Goal: Communication & Community: Answer question/provide support

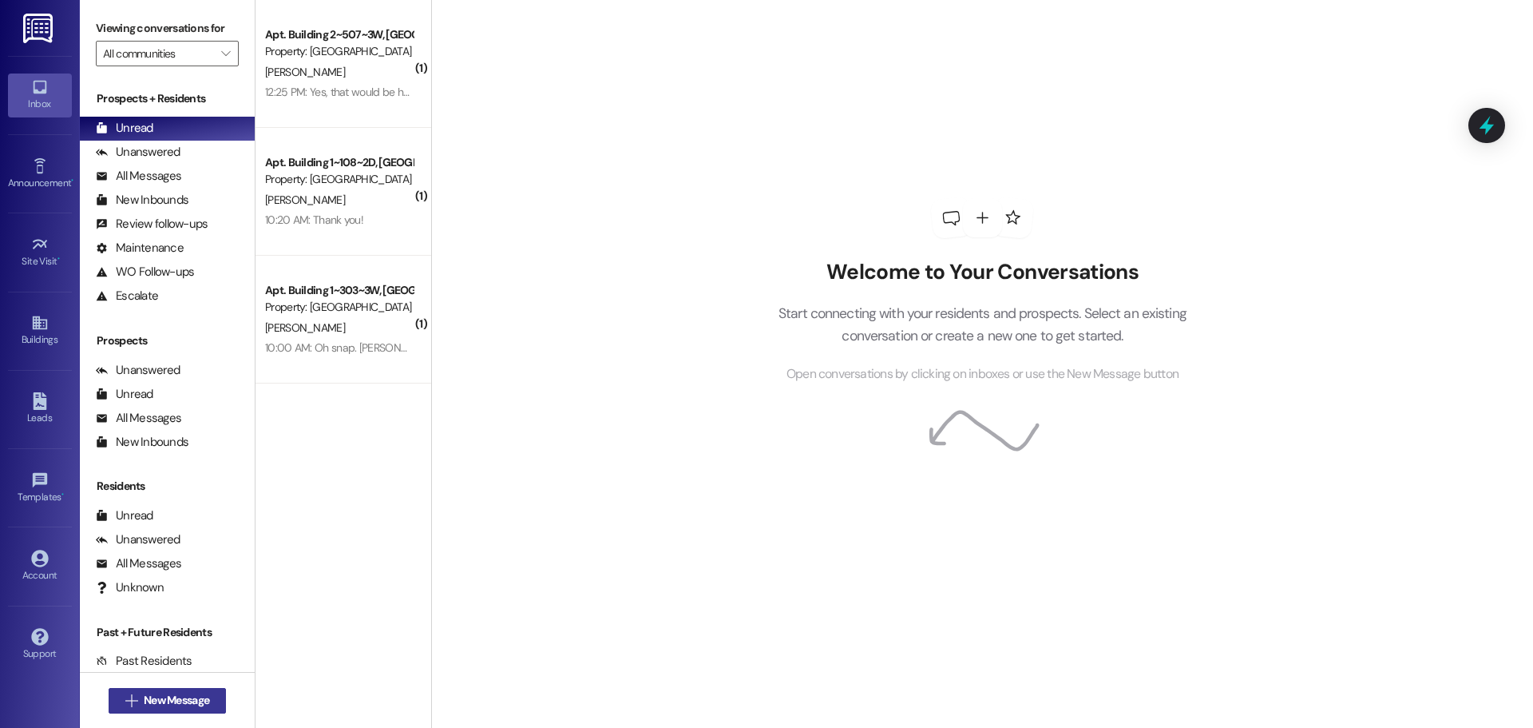
click at [169, 702] on span "New Message" at bounding box center [176, 700] width 65 height 17
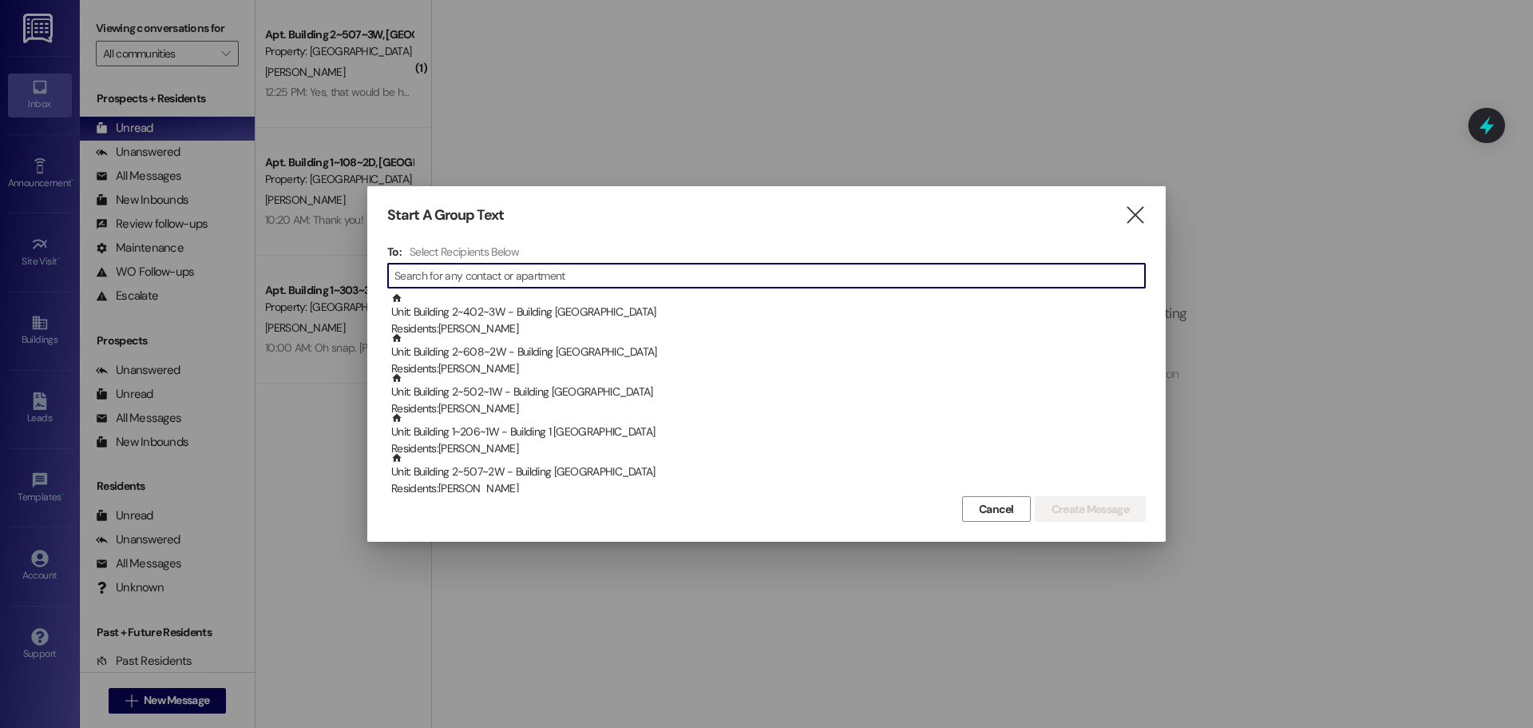
click at [617, 264] on input at bounding box center [770, 275] width 751 height 22
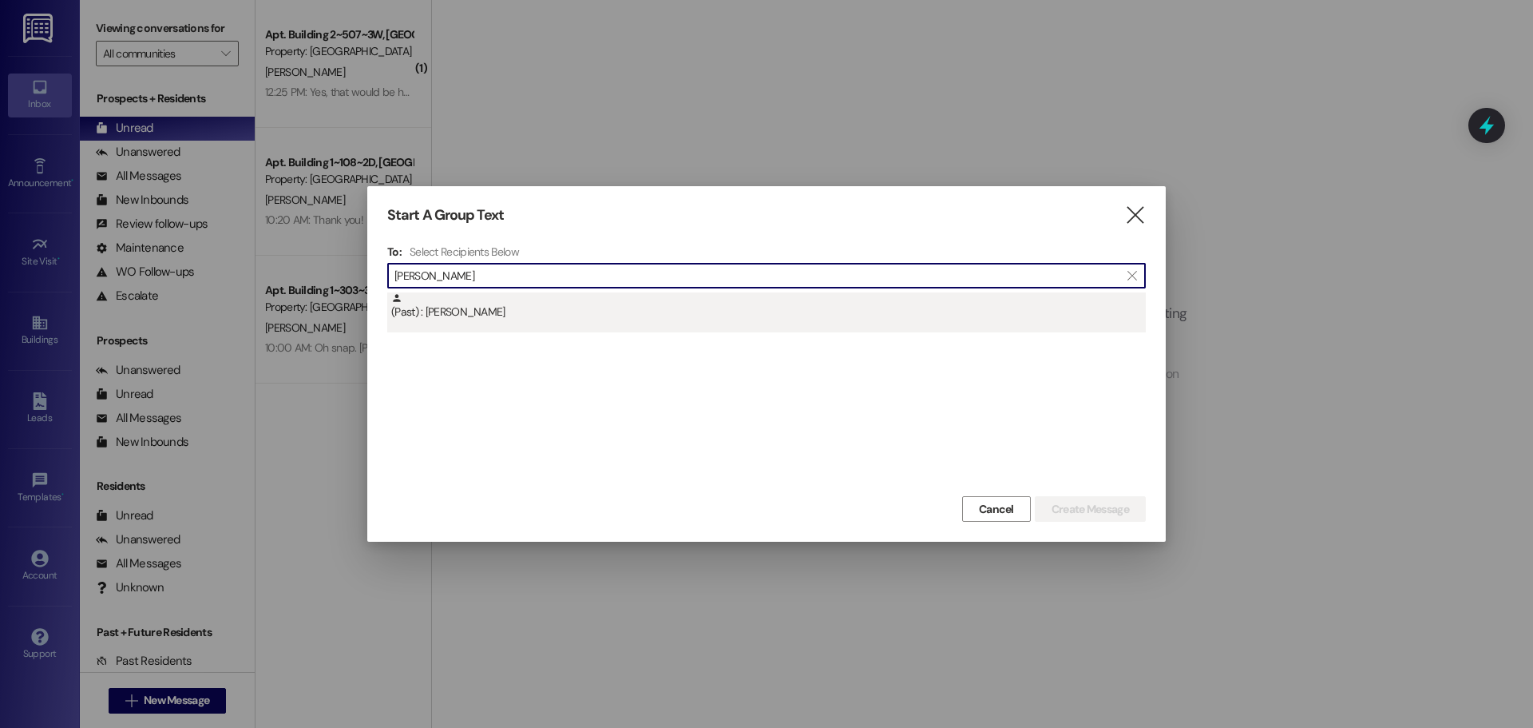
type input "needham"
click at [593, 311] on div "(Past) : Jared Needham" at bounding box center [768, 306] width 755 height 28
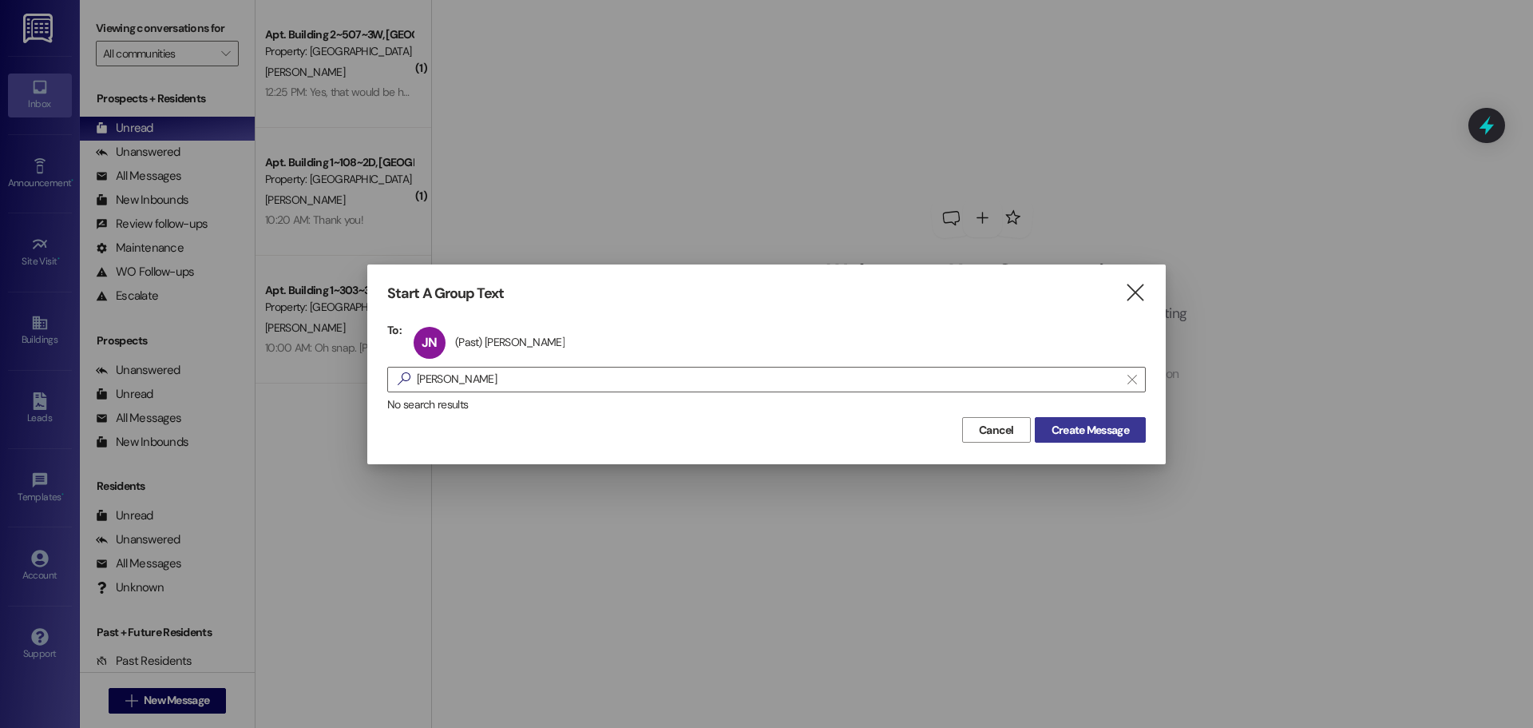
click at [1110, 419] on button "Create Message" at bounding box center [1090, 430] width 111 height 26
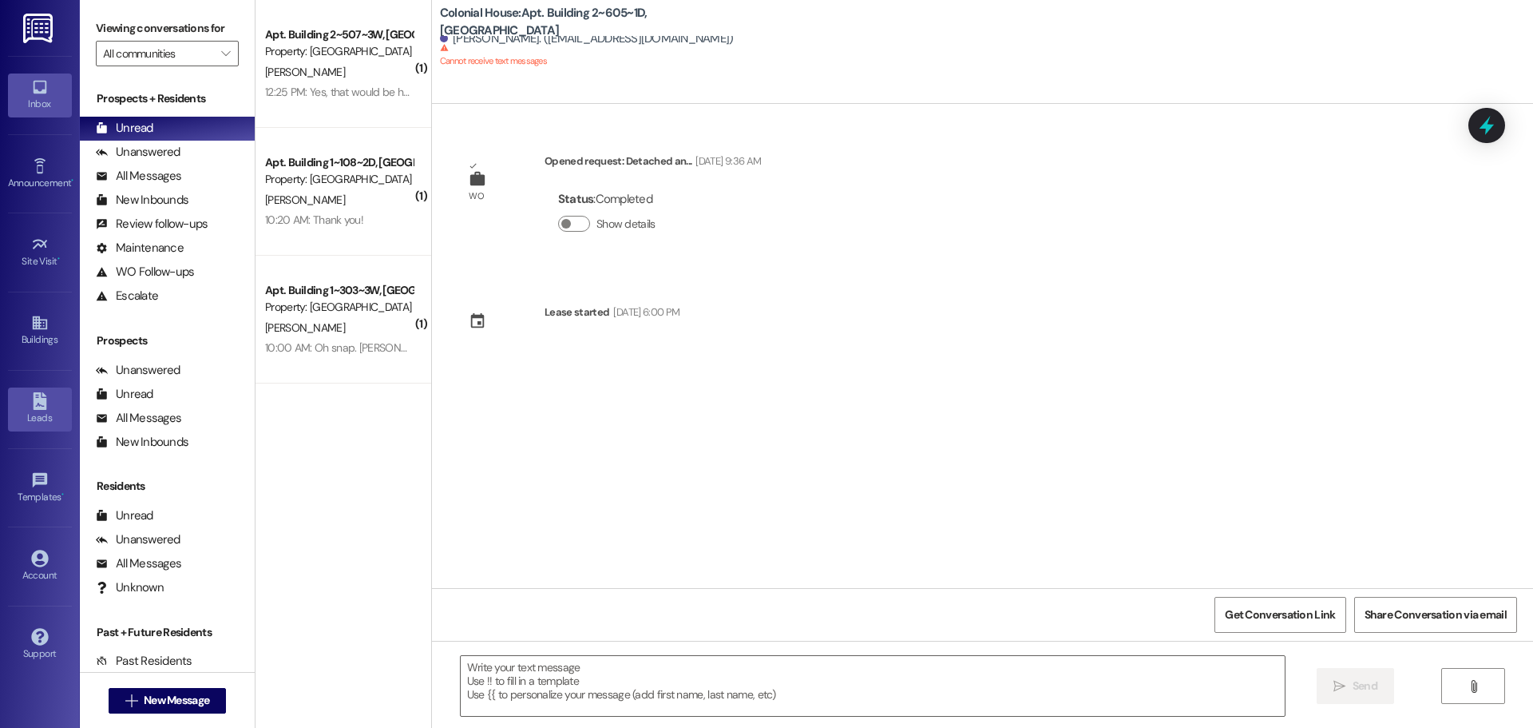
drag, startPoint x: 38, startPoint y: 399, endPoint x: 42, endPoint y: 367, distance: 31.4
click at [39, 397] on icon at bounding box center [40, 401] width 14 height 18
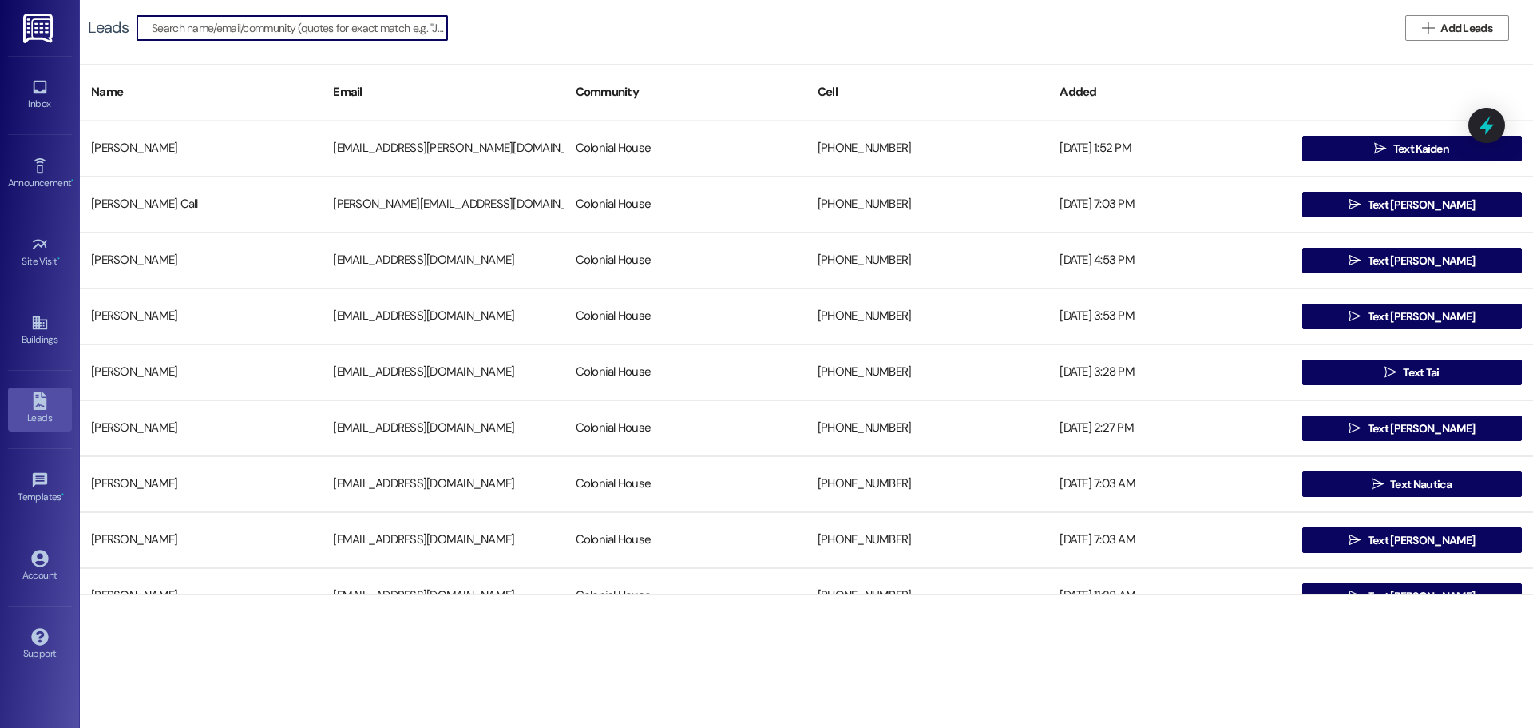
drag, startPoint x: 204, startPoint y: 44, endPoint x: 201, endPoint y: 25, distance: 19.4
click at [204, 38] on div "Leads   Add Leads" at bounding box center [807, 28] width 1454 height 56
click at [201, 25] on input at bounding box center [310, 28] width 273 height 22
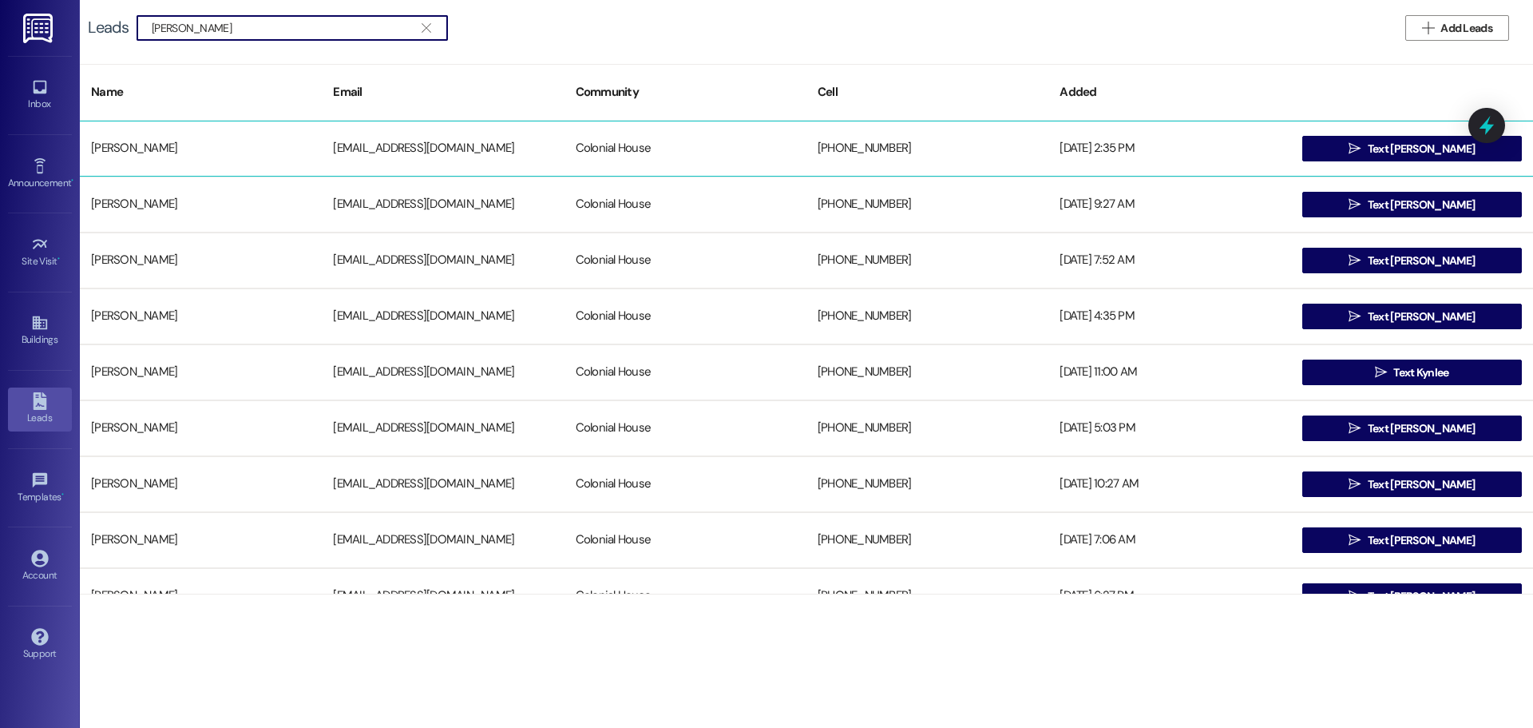
type input "jared need"
click at [215, 137] on div "Jared Needham" at bounding box center [201, 149] width 242 height 32
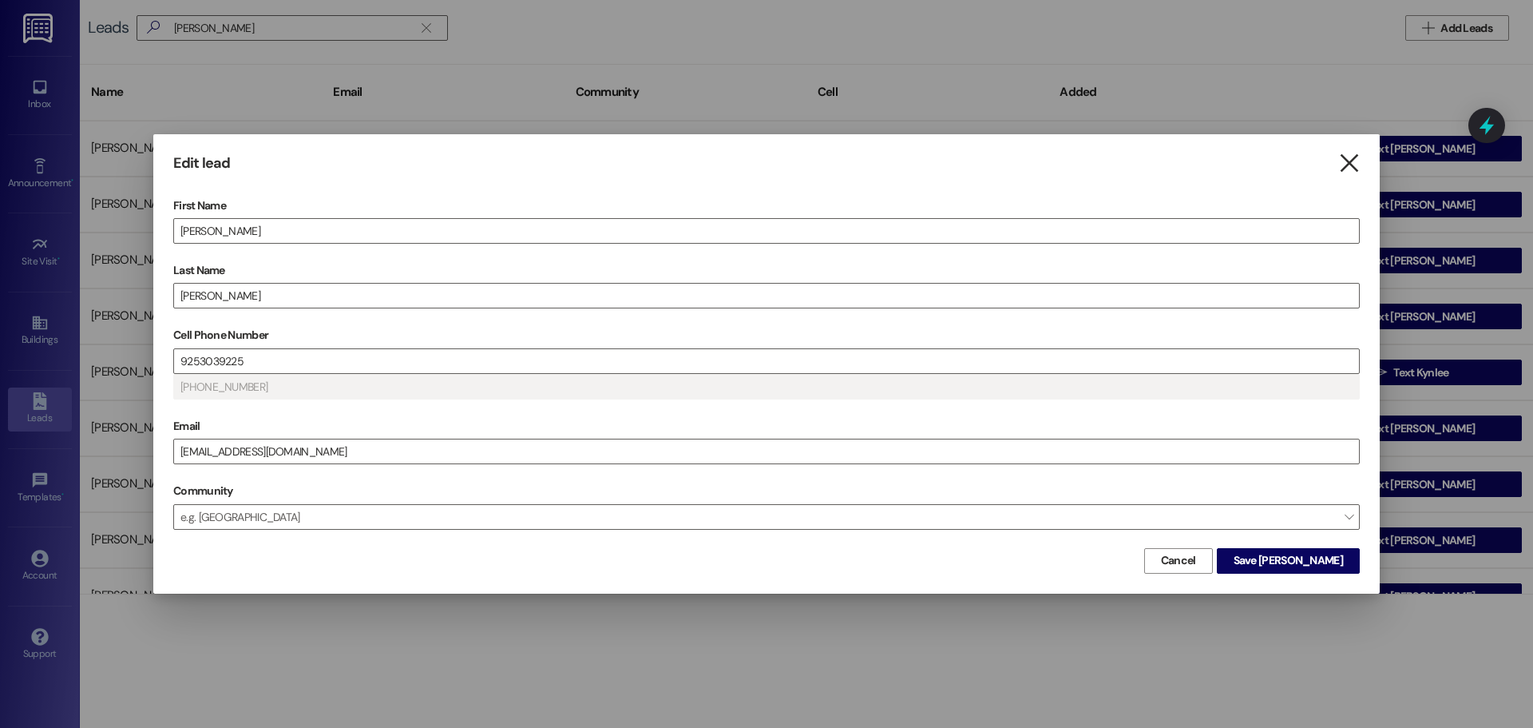
click at [1343, 160] on icon "" at bounding box center [1350, 163] width 22 height 17
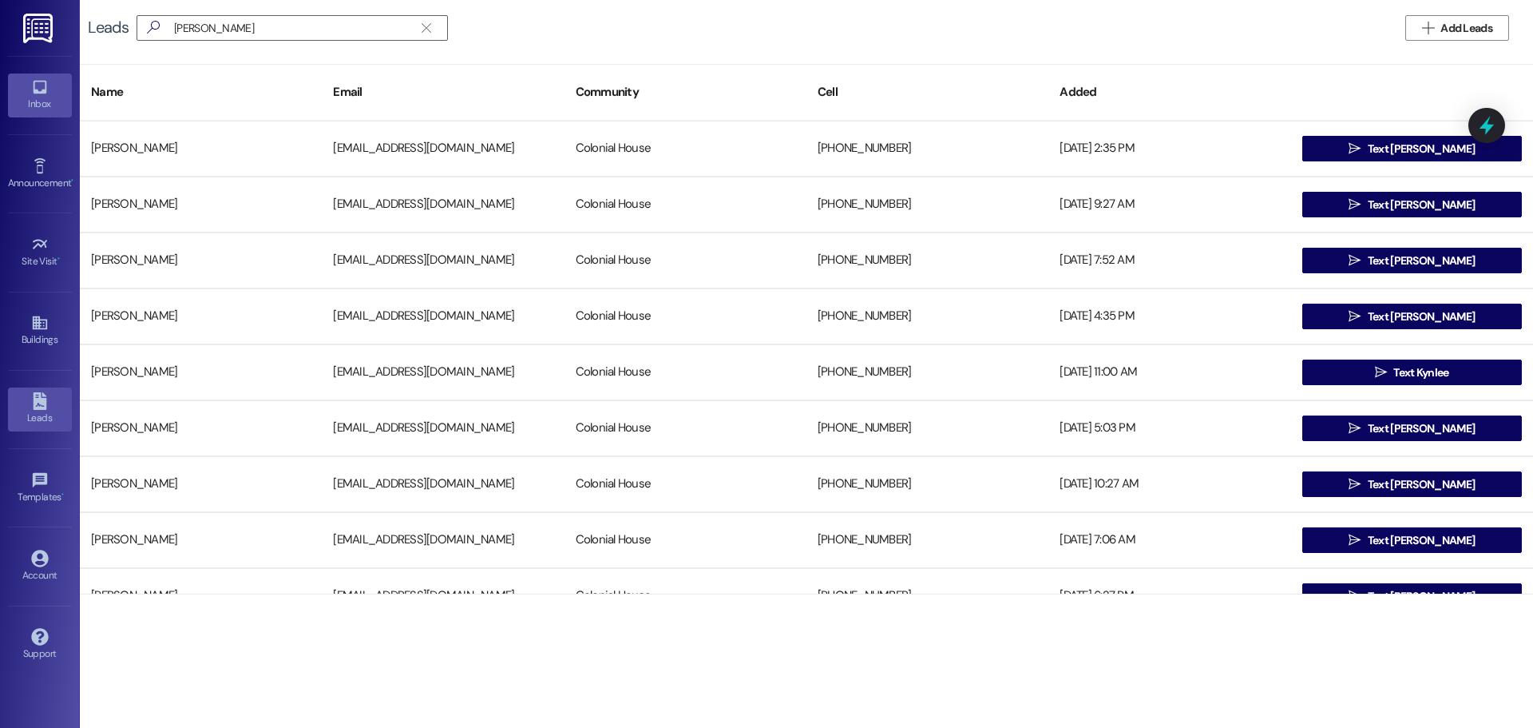
drag, startPoint x: 34, startPoint y: 81, endPoint x: 13, endPoint y: 85, distance: 21.9
click at [34, 81] on icon at bounding box center [40, 88] width 14 height 14
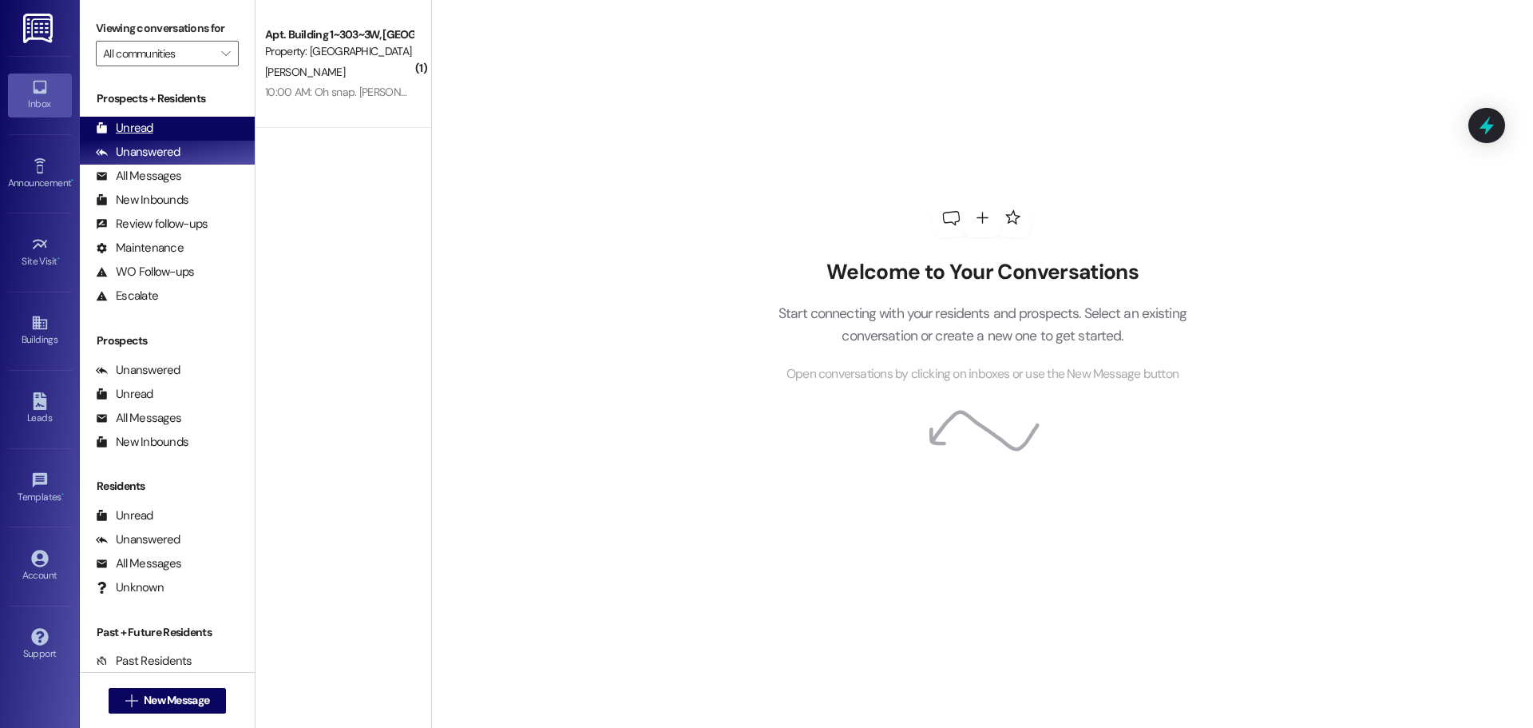
click at [211, 121] on div "Unread (0)" at bounding box center [167, 129] width 175 height 24
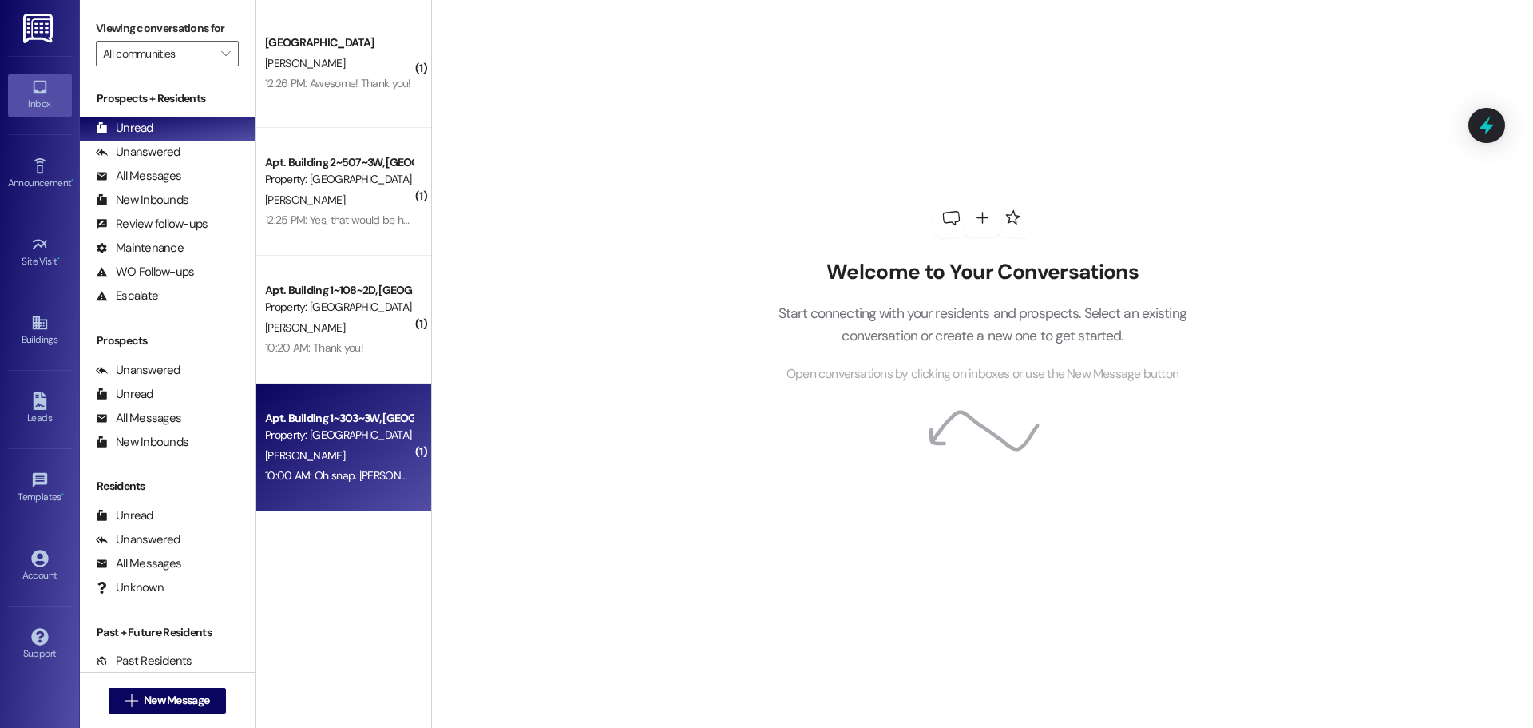
click at [333, 479] on div "10:00 AM: Oh snap. Gotcha, thanks! 10:00 AM: Oh snap. Gotcha, thanks!" at bounding box center [371, 475] width 212 height 14
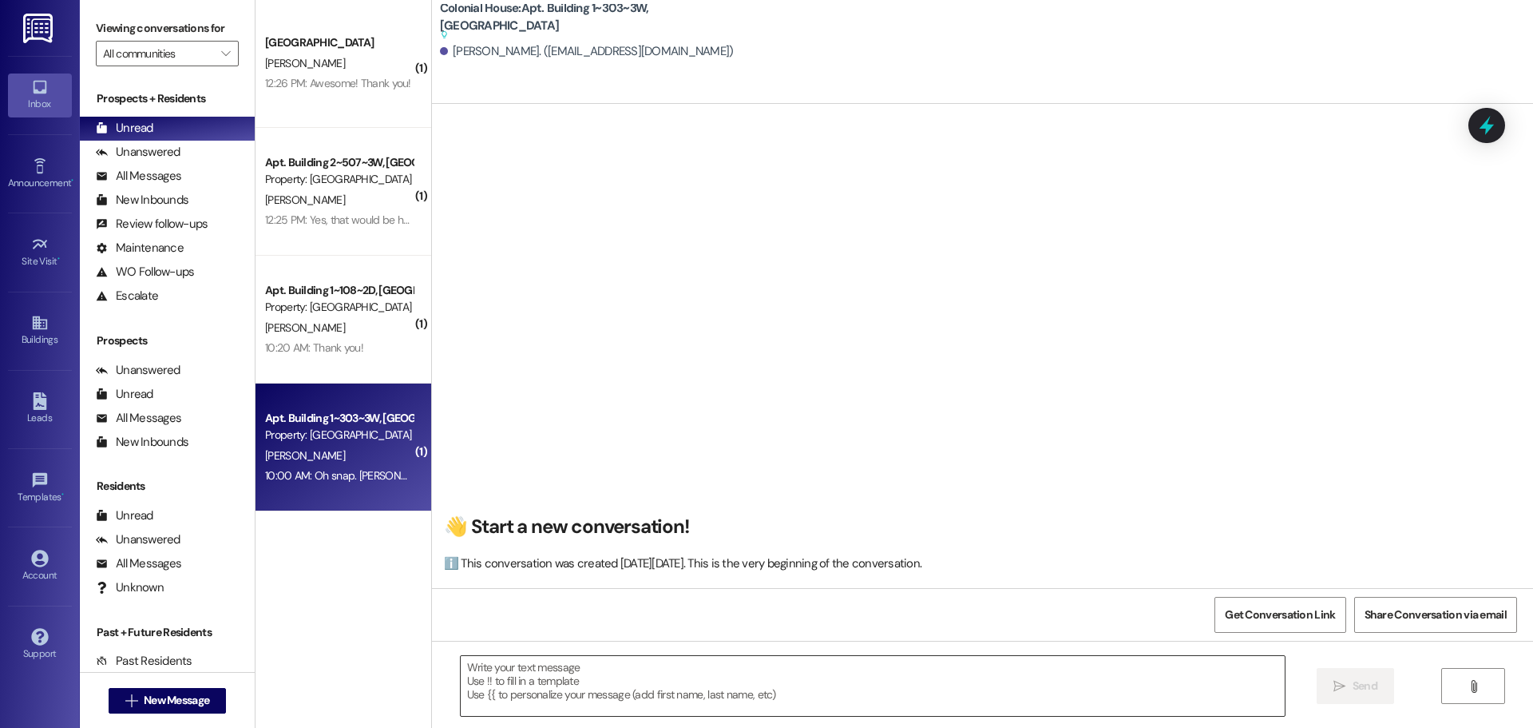
click at [524, 686] on textarea at bounding box center [873, 686] width 824 height 60
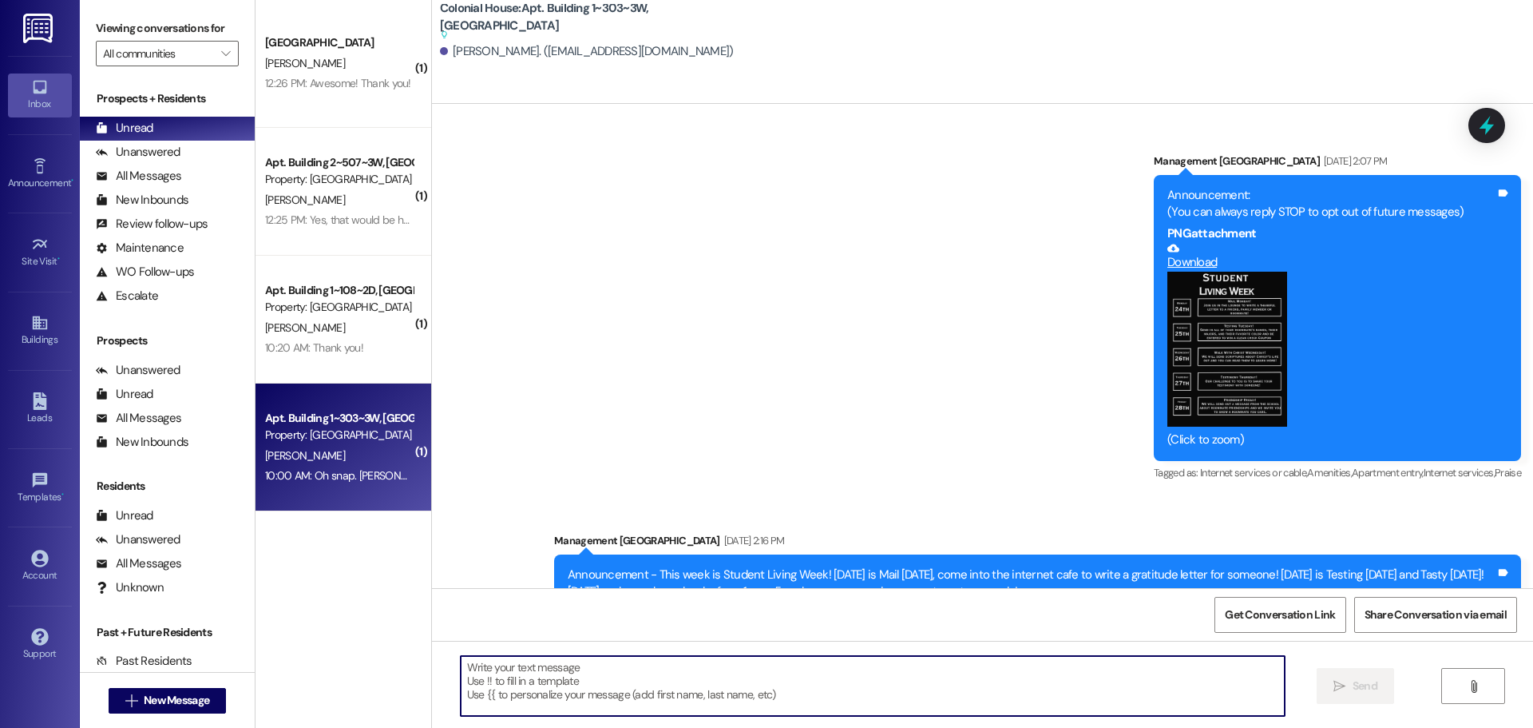
scroll to position [56203, 0]
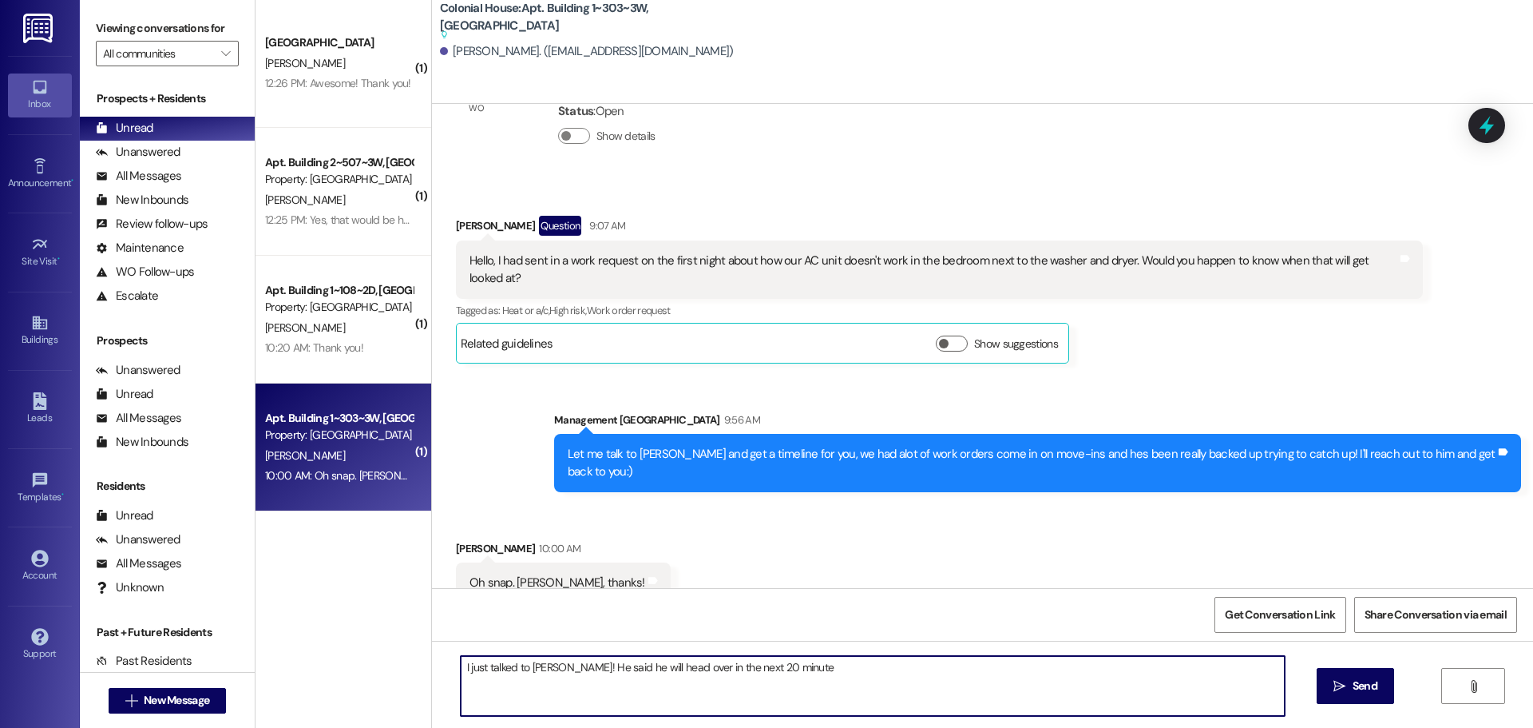
click at [864, 703] on textarea "I just talked to Nathan! He said he will head over in the next 20 minute" at bounding box center [873, 686] width 824 height 60
type textarea "I just talked to Nathan! He said he will head over in the next 20 minutes!"
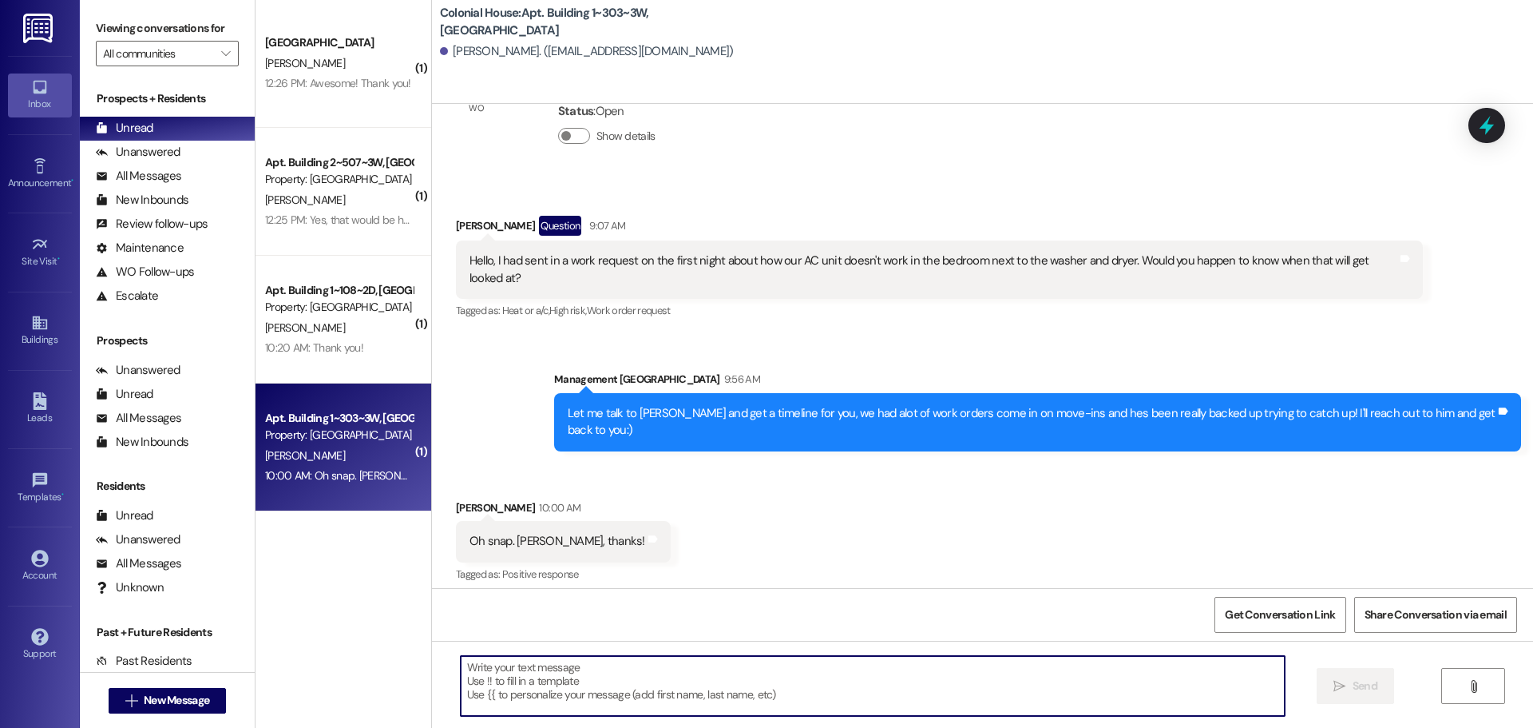
scroll to position [56202, 0]
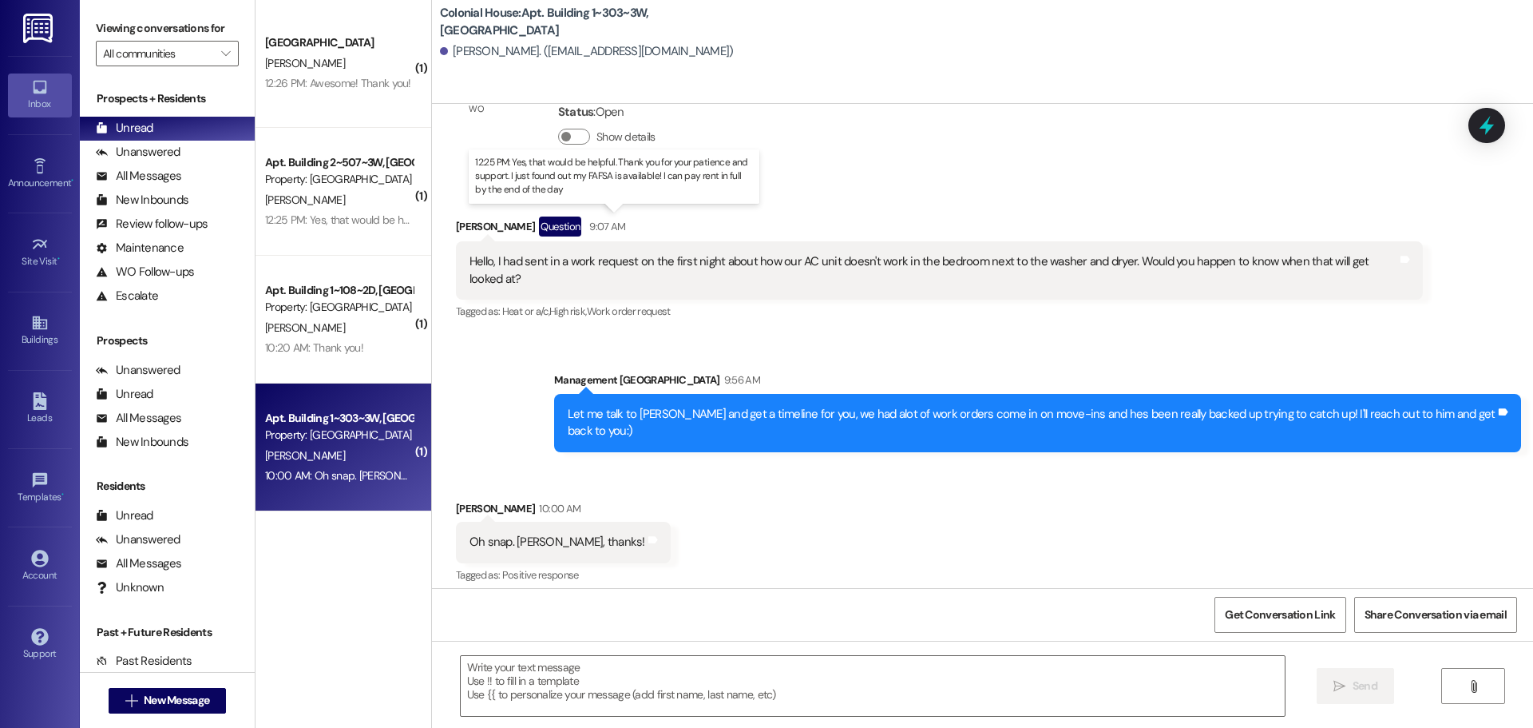
click at [338, 212] on div "12:25 PM: Yes, that would be helpful. Thank you for your patience and support. …" at bounding box center [630, 219] width 731 height 14
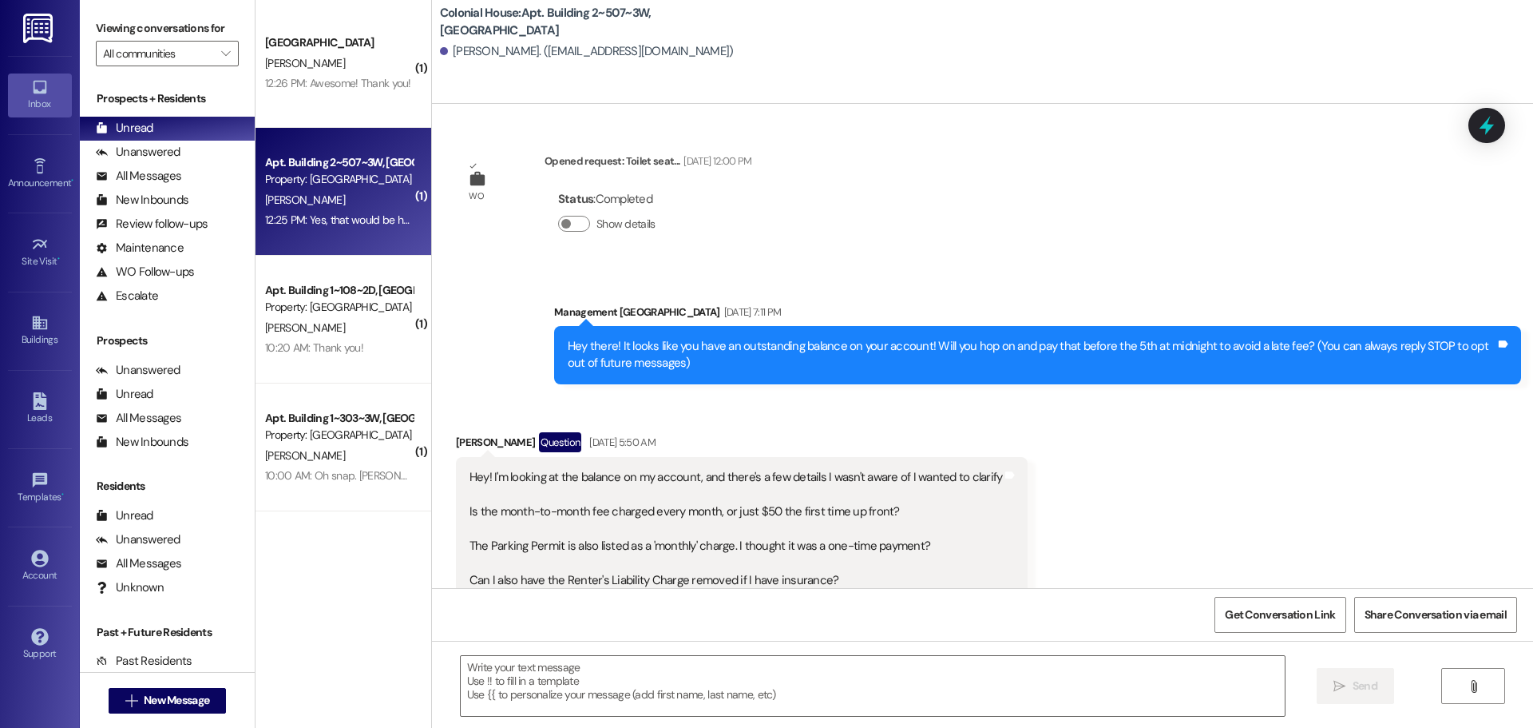
scroll to position [25913, 0]
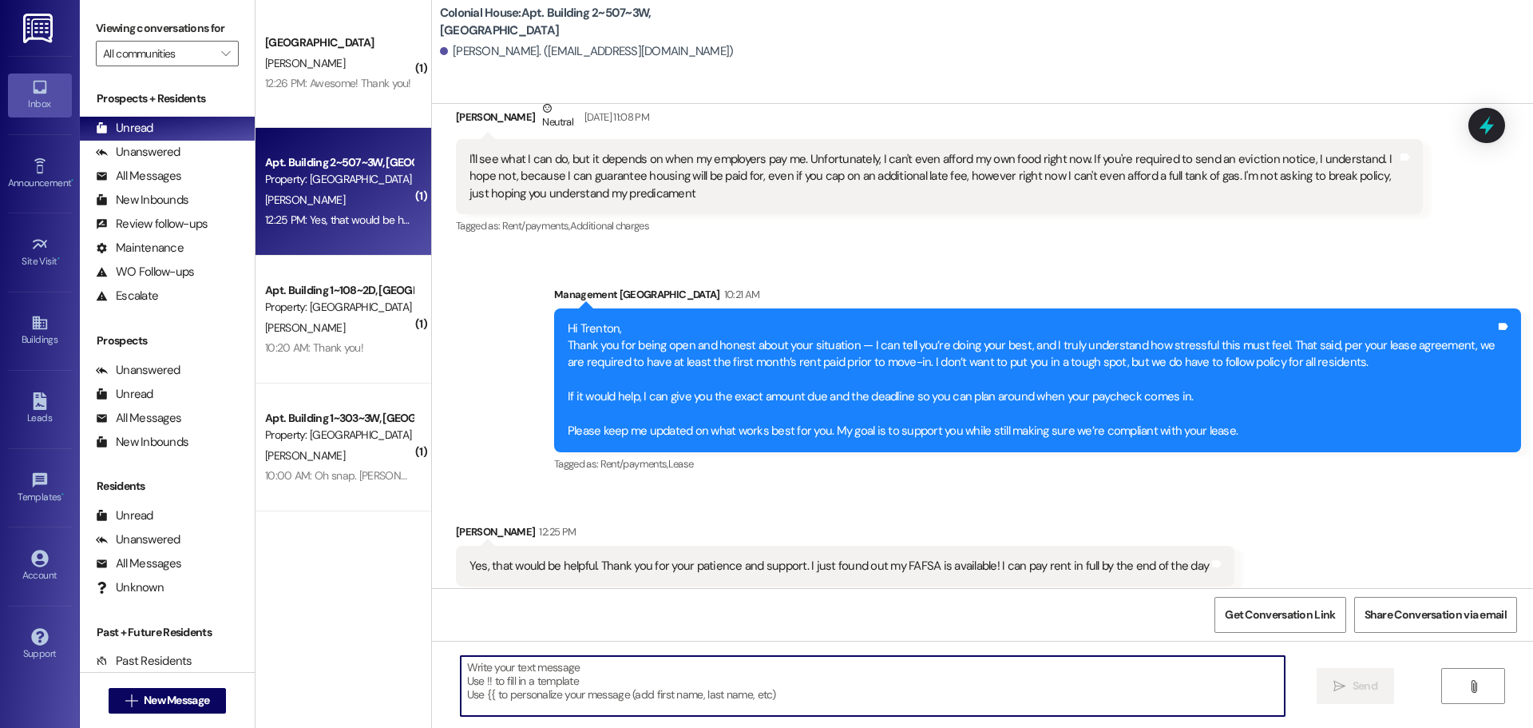
drag, startPoint x: 527, startPoint y: 685, endPoint x: 537, endPoint y: 688, distance: 10.1
click at [531, 682] on textarea at bounding box center [873, 686] width 824 height 60
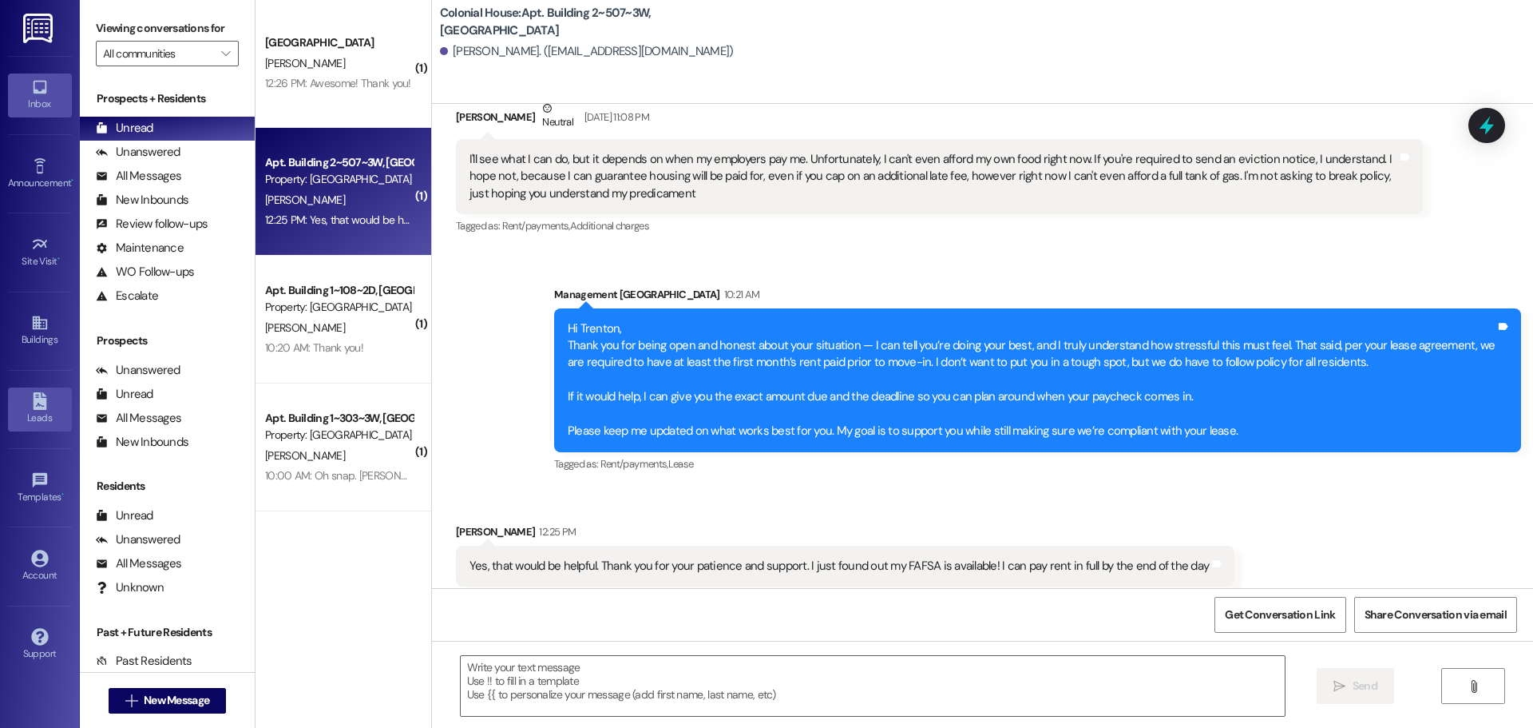
click at [43, 409] on icon at bounding box center [40, 401] width 14 height 18
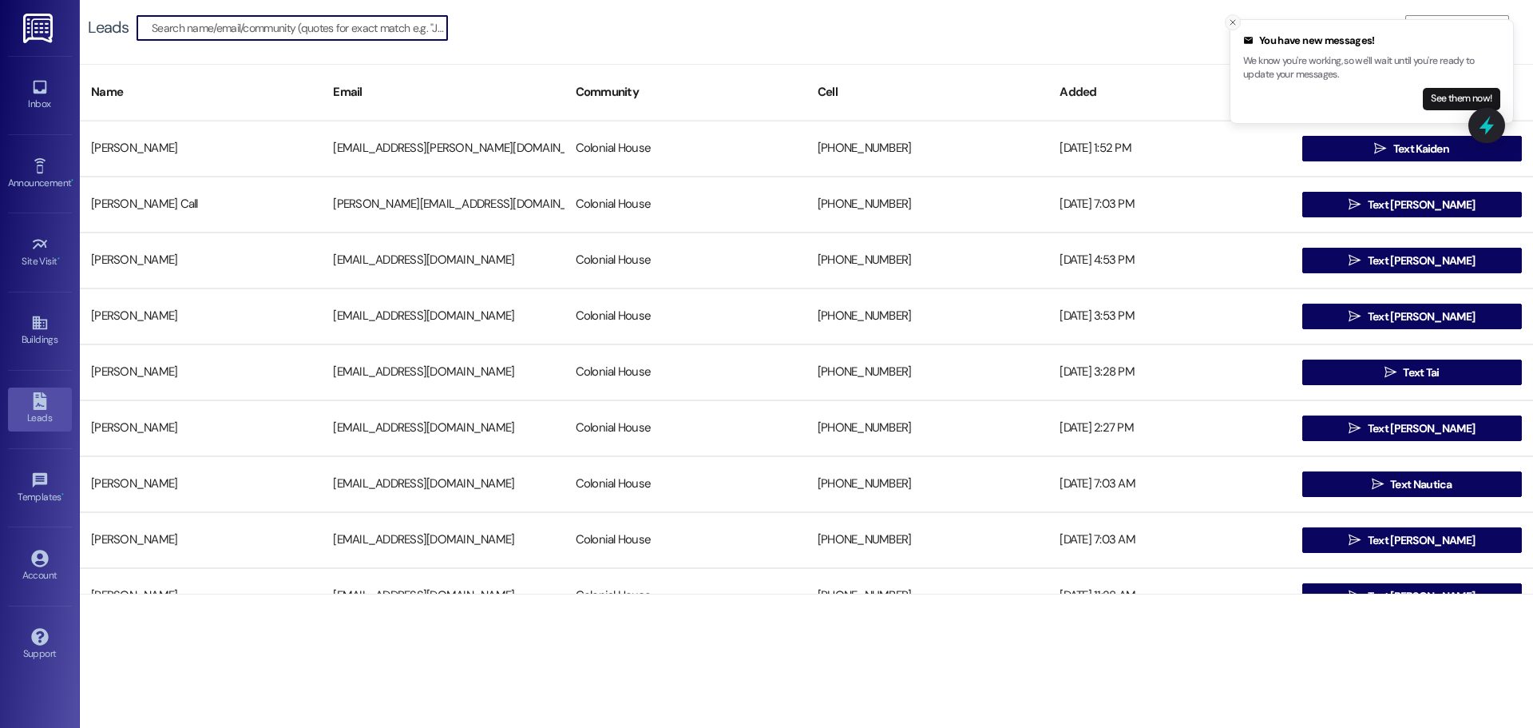
click at [1235, 23] on icon "Close toast" at bounding box center [1233, 23] width 10 height 10
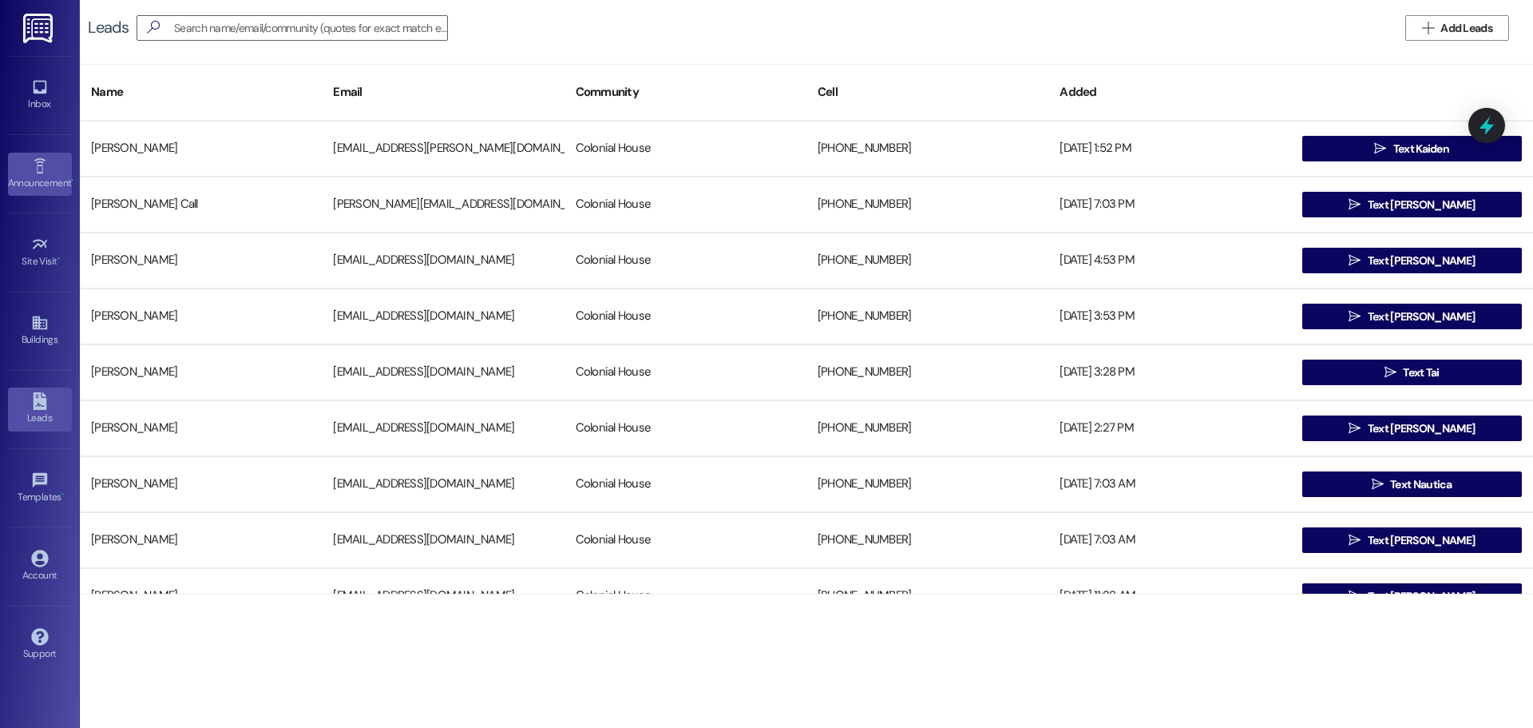
click at [52, 160] on link "Announcement •" at bounding box center [40, 174] width 64 height 43
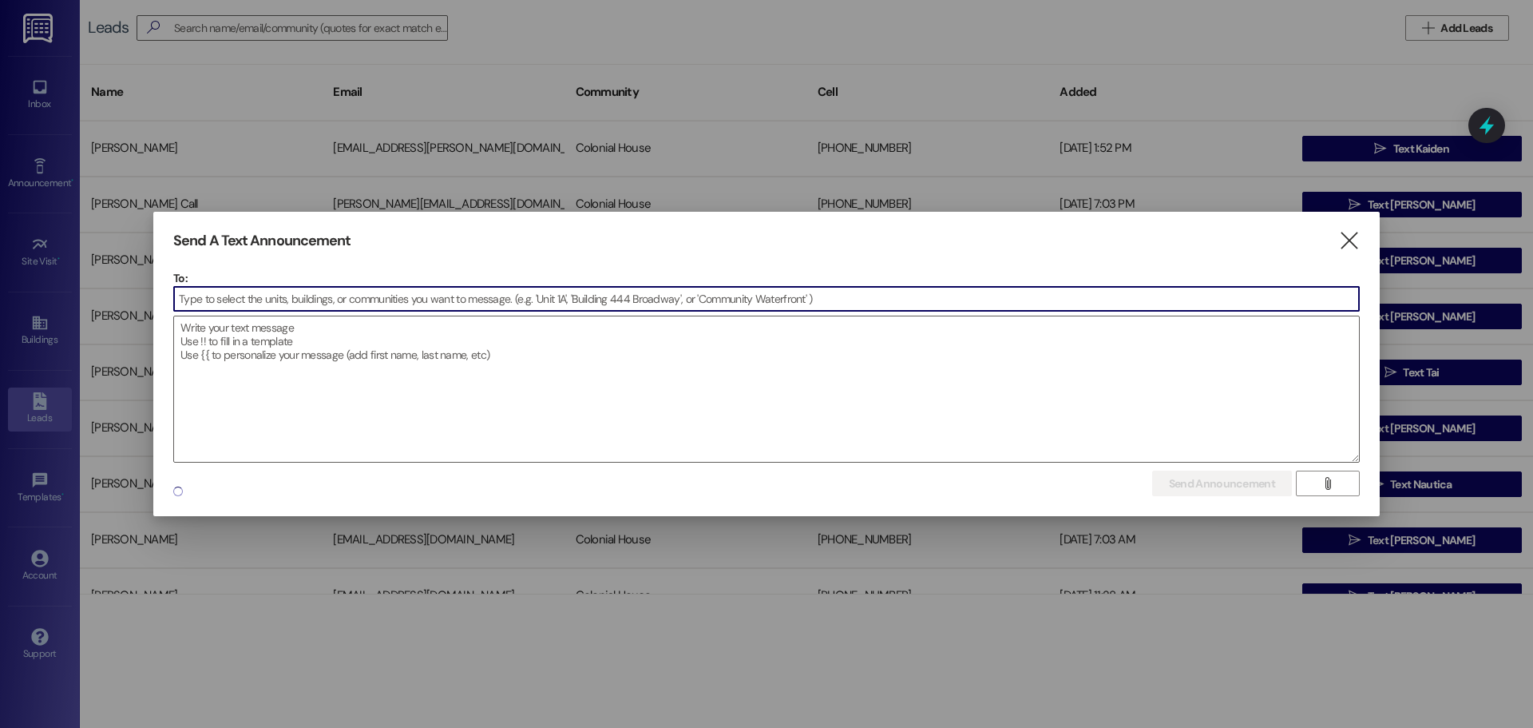
click at [295, 302] on input at bounding box center [766, 299] width 1185 height 24
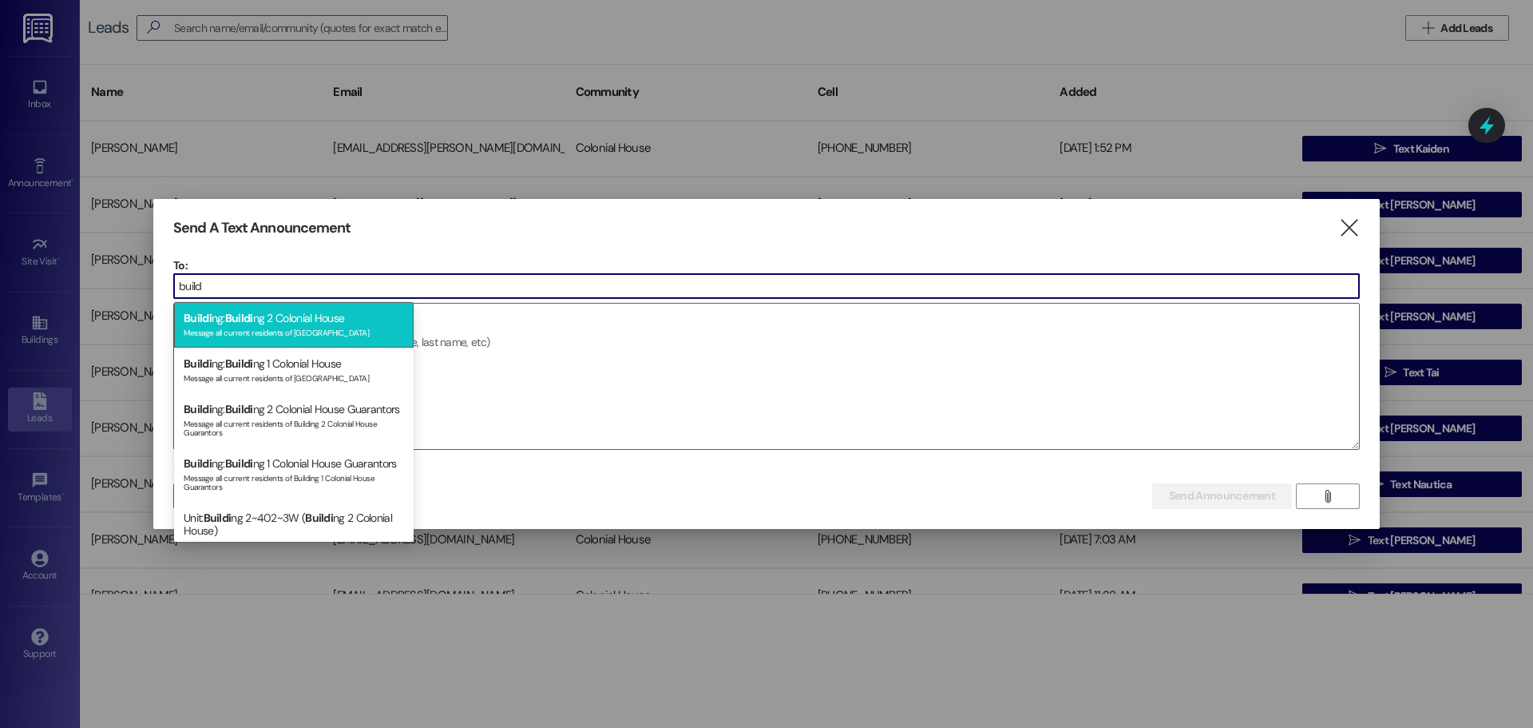
type input "build"
click at [296, 320] on div "Buildi ng: Buildi ng 2 Colonial House Message all current residents of Building…" at bounding box center [294, 325] width 240 height 46
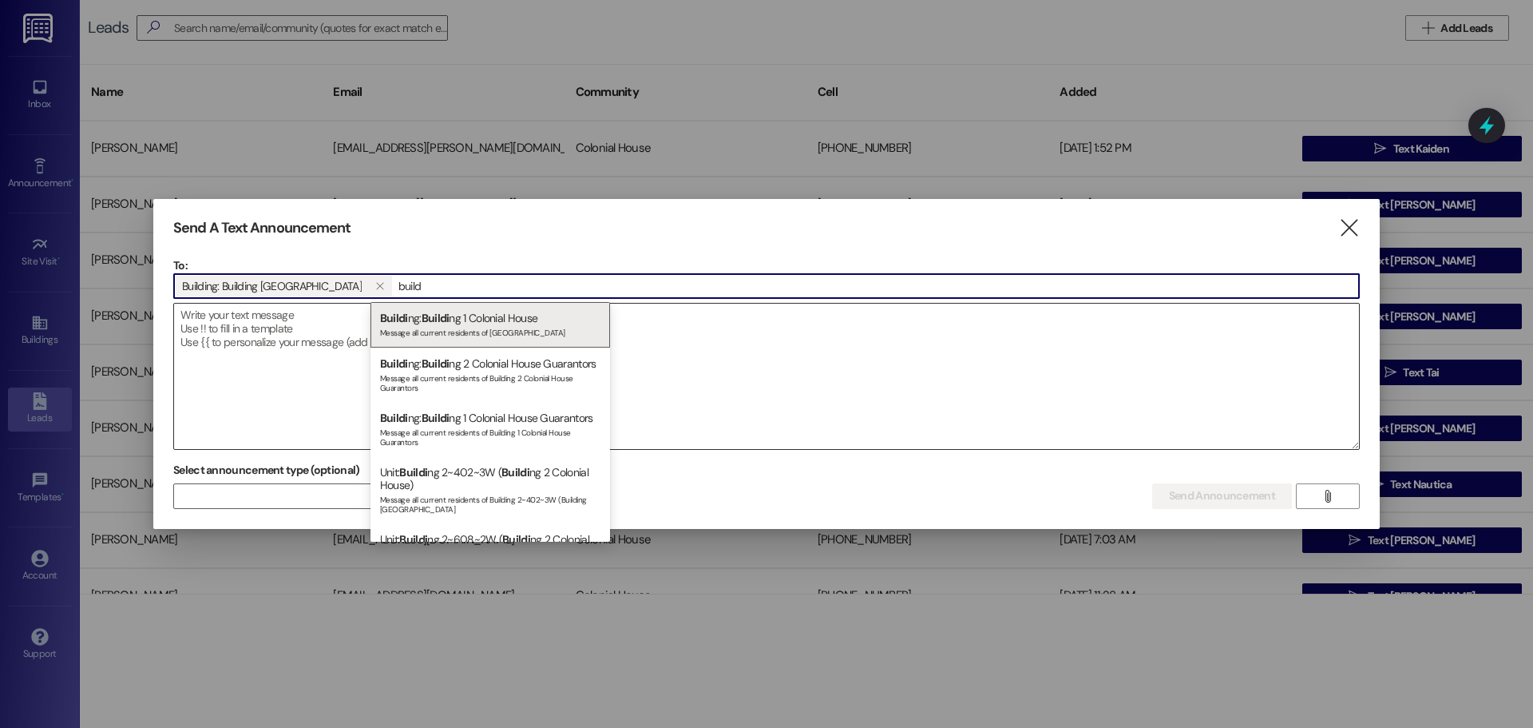
type input "build"
click at [420, 334] on div "Message all current residents of Building 1 Colonial House" at bounding box center [490, 331] width 220 height 14
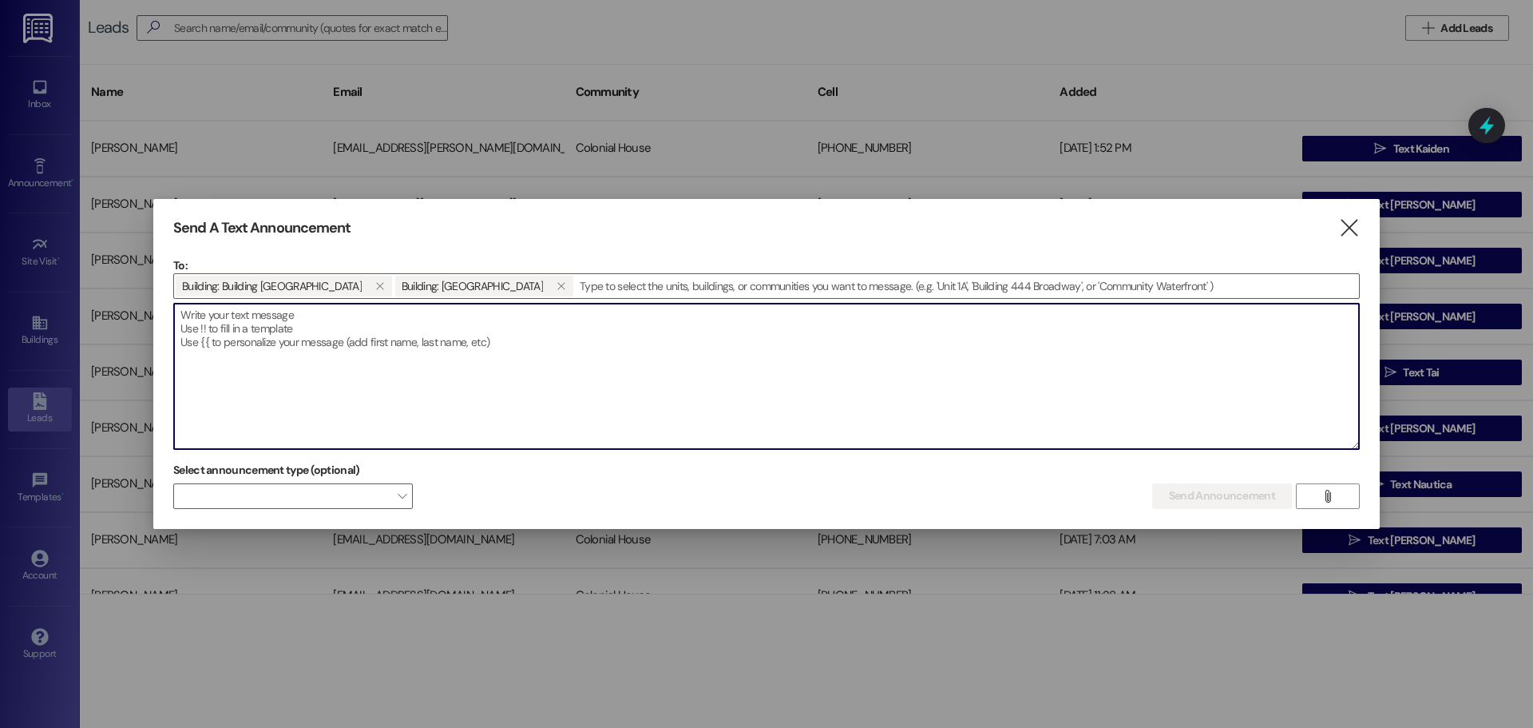
click at [652, 339] on textarea at bounding box center [766, 375] width 1185 height 145
paste textarea "📢 Reminder: [DATE] is the Mandatory Move-In Meeting required by the university …"
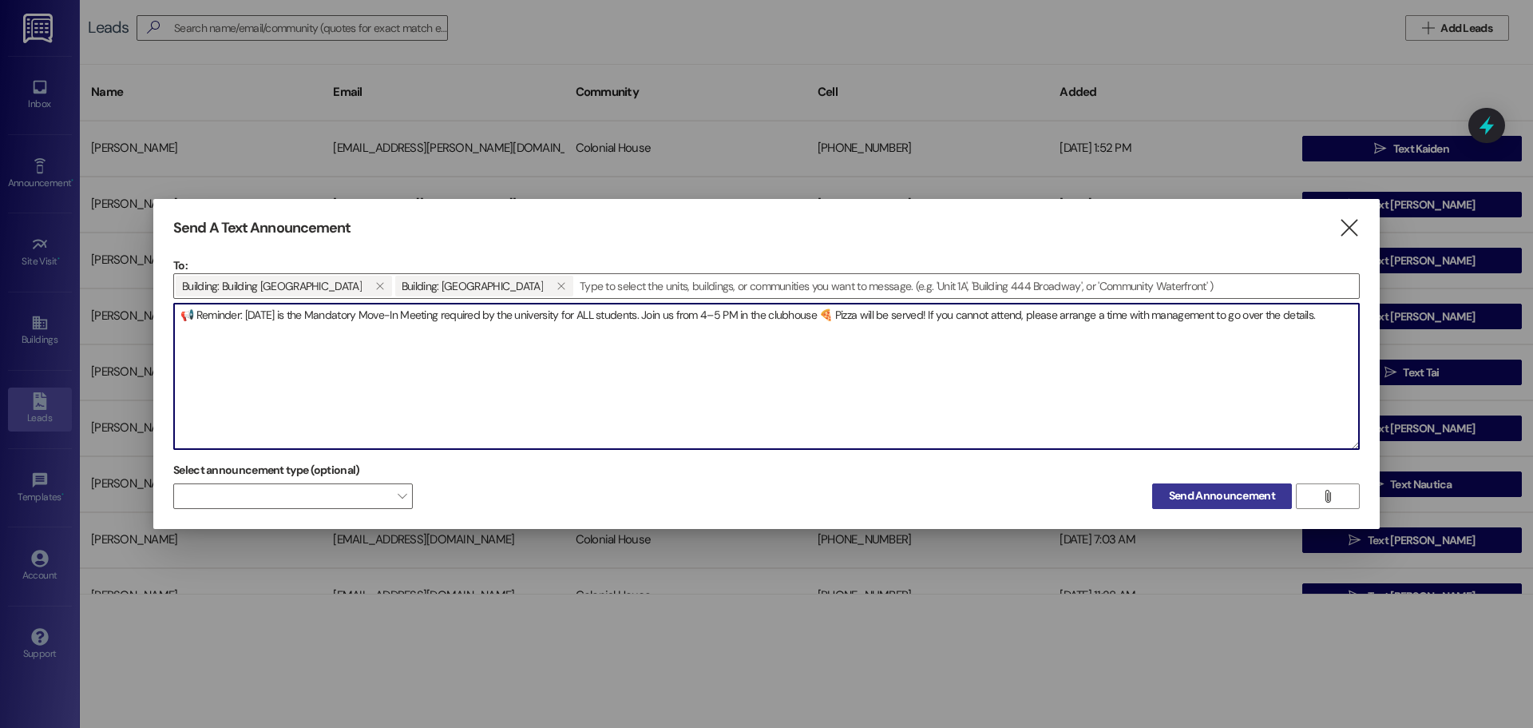
type textarea "📢 Reminder: [DATE] is the Mandatory Move-In Meeting required by the university …"
click at [1220, 498] on span "Send Announcement" at bounding box center [1222, 495] width 106 height 17
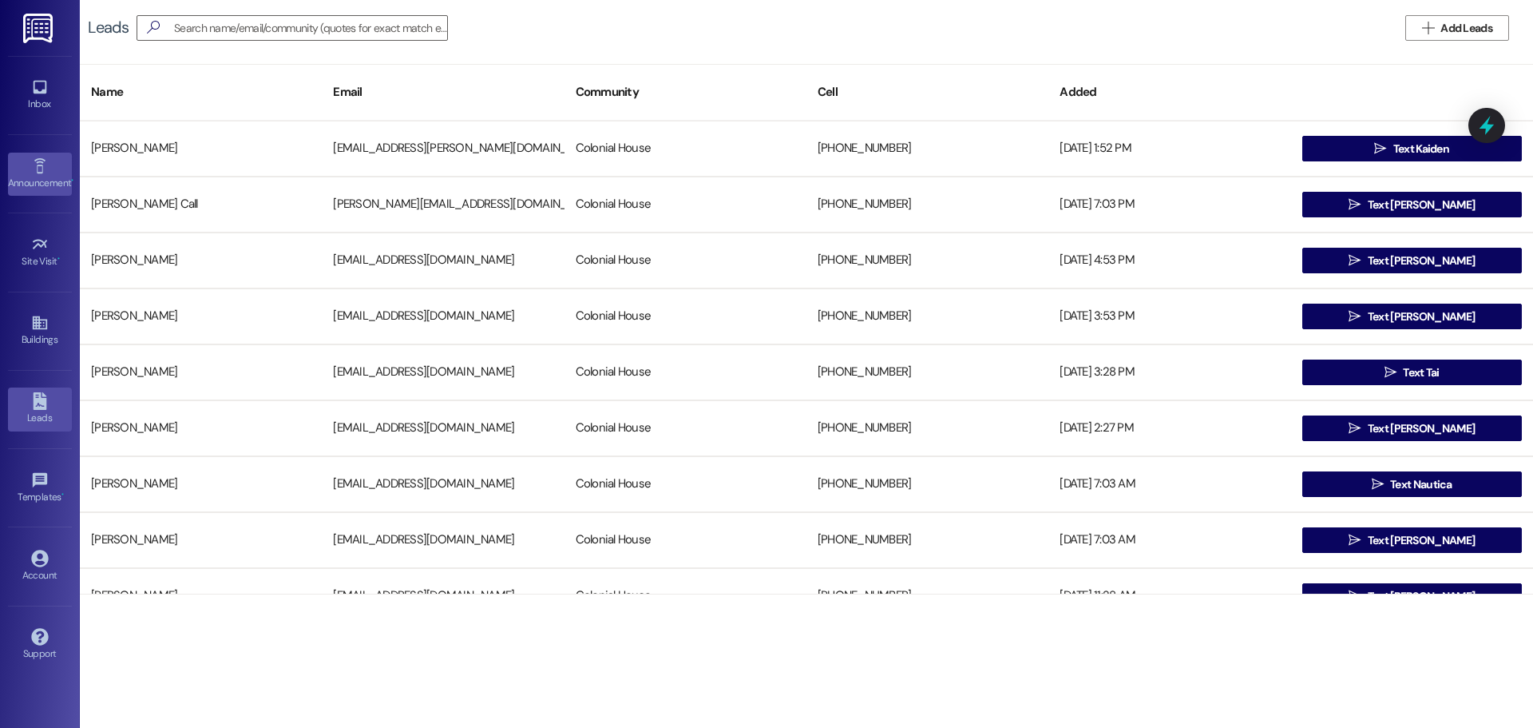
click at [54, 163] on link "Announcement •" at bounding box center [40, 174] width 64 height 43
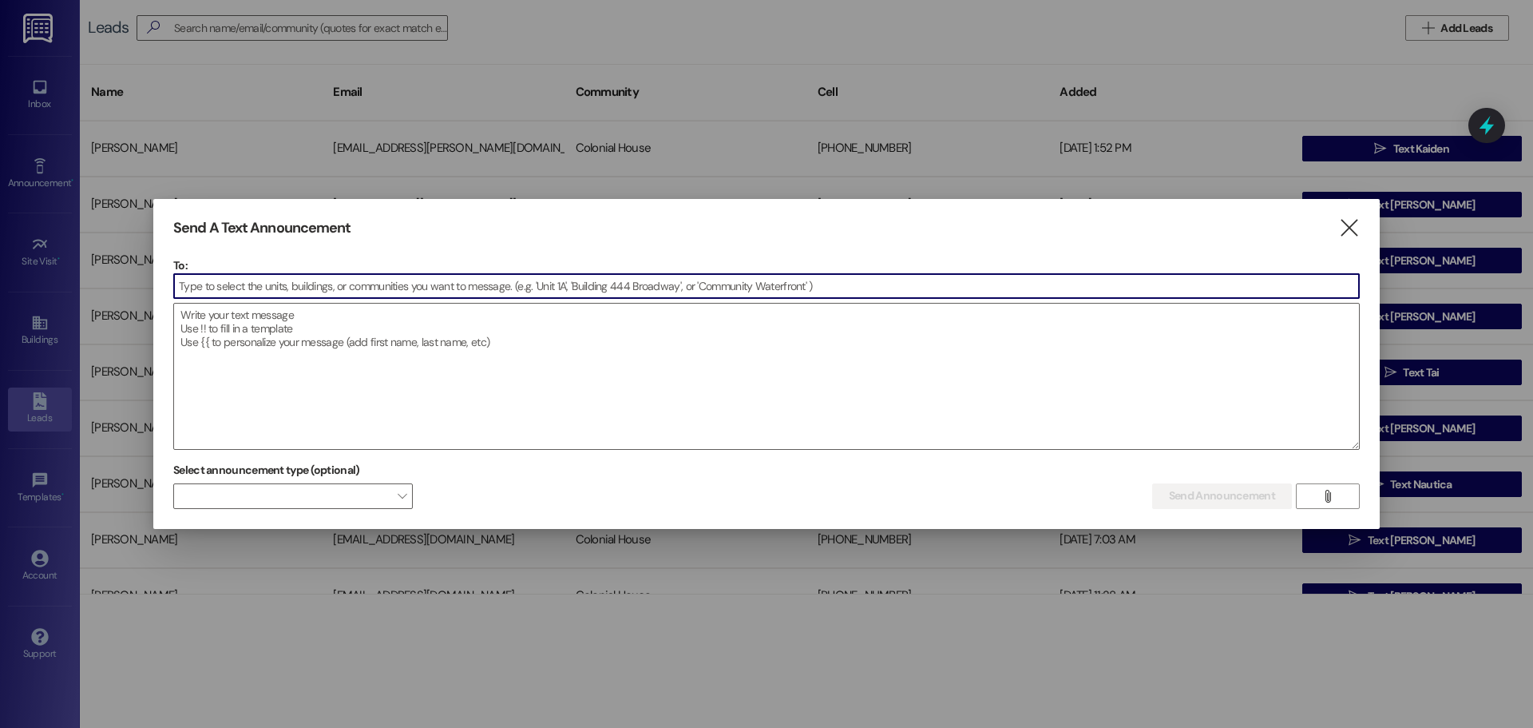
click at [1365, 222] on div "Send A Text Announcement  To:  Drop image file here Select announcement type …" at bounding box center [766, 364] width 1227 height 330
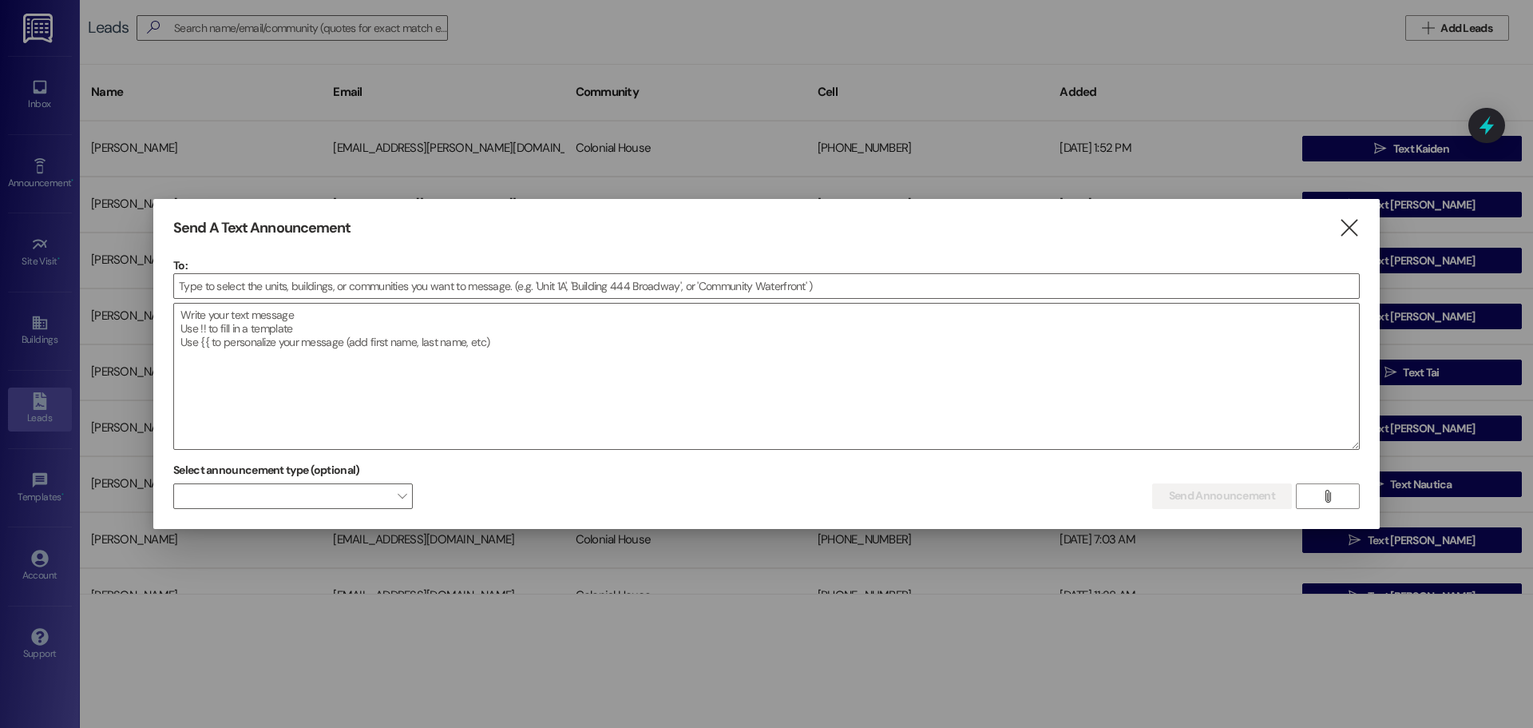
drag, startPoint x: 1345, startPoint y: 228, endPoint x: 770, endPoint y: 193, distance: 576.1
click at [1333, 230] on div "Send A Text Announcement " at bounding box center [766, 228] width 1187 height 18
drag, startPoint x: 1343, startPoint y: 232, endPoint x: 823, endPoint y: 169, distance: 524.4
click at [1341, 230] on icon "" at bounding box center [1350, 228] width 22 height 17
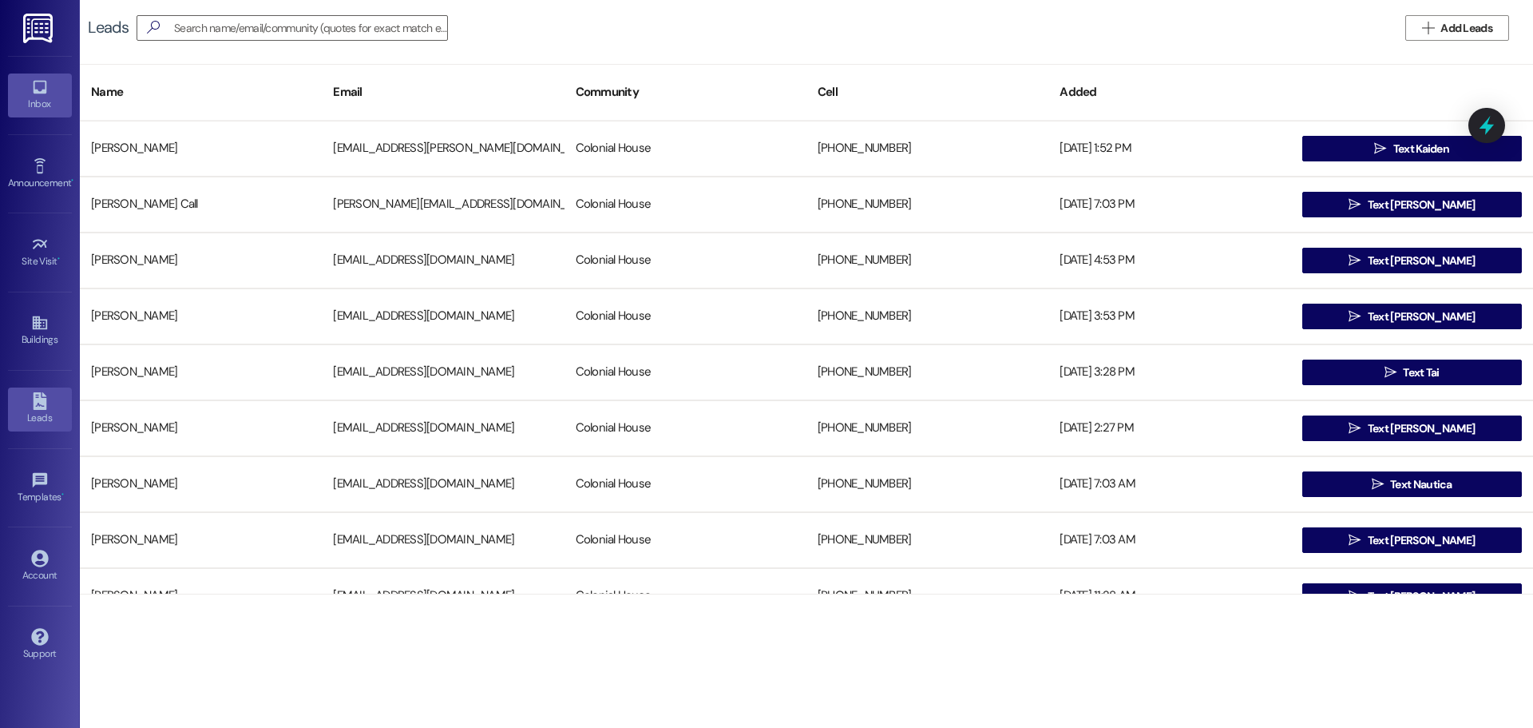
click at [53, 82] on link "Inbox" at bounding box center [40, 94] width 64 height 43
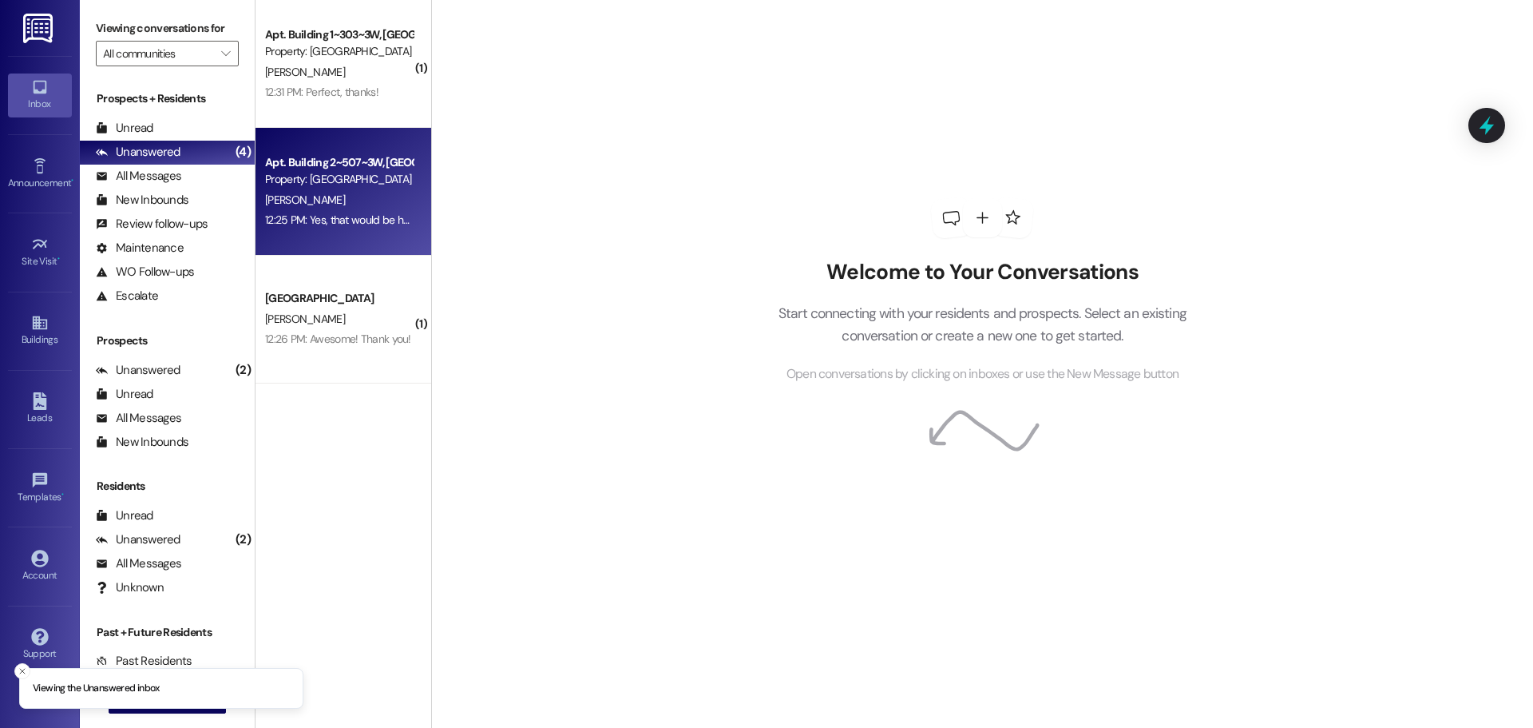
click at [327, 229] on div "12:25 PM: Yes, that would be helpful. Thank you for your patience and support. …" at bounding box center [339, 220] width 151 height 20
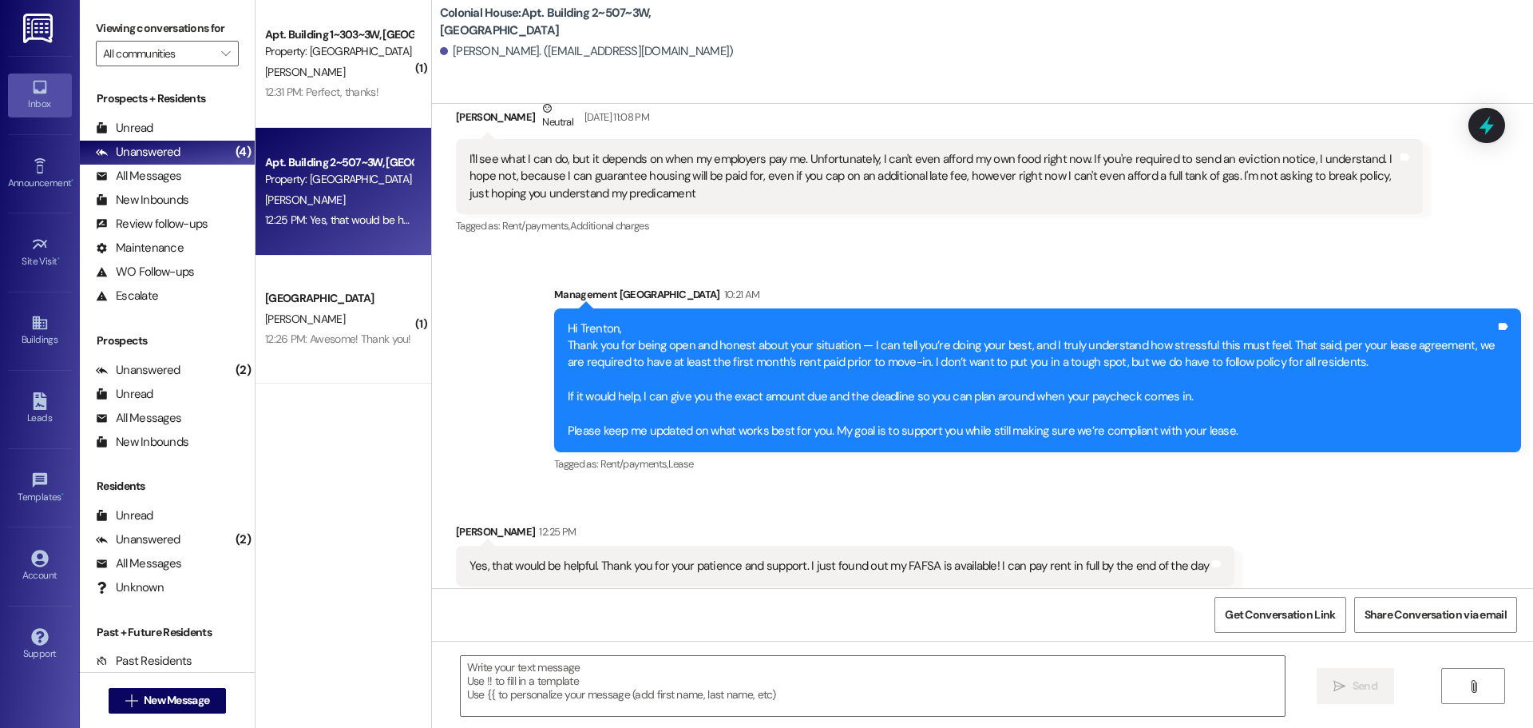
scroll to position [25914, 0]
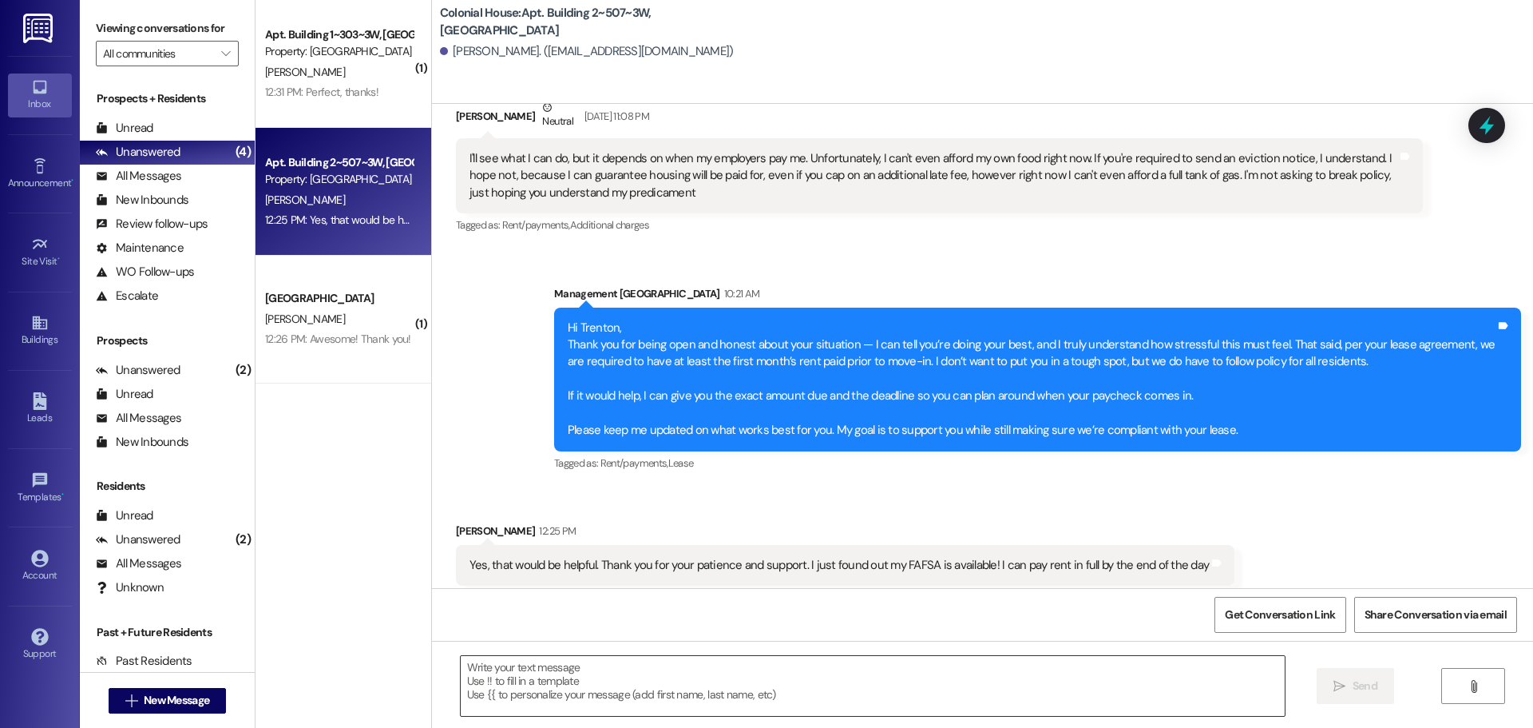
click at [568, 665] on textarea at bounding box center [873, 686] width 824 height 60
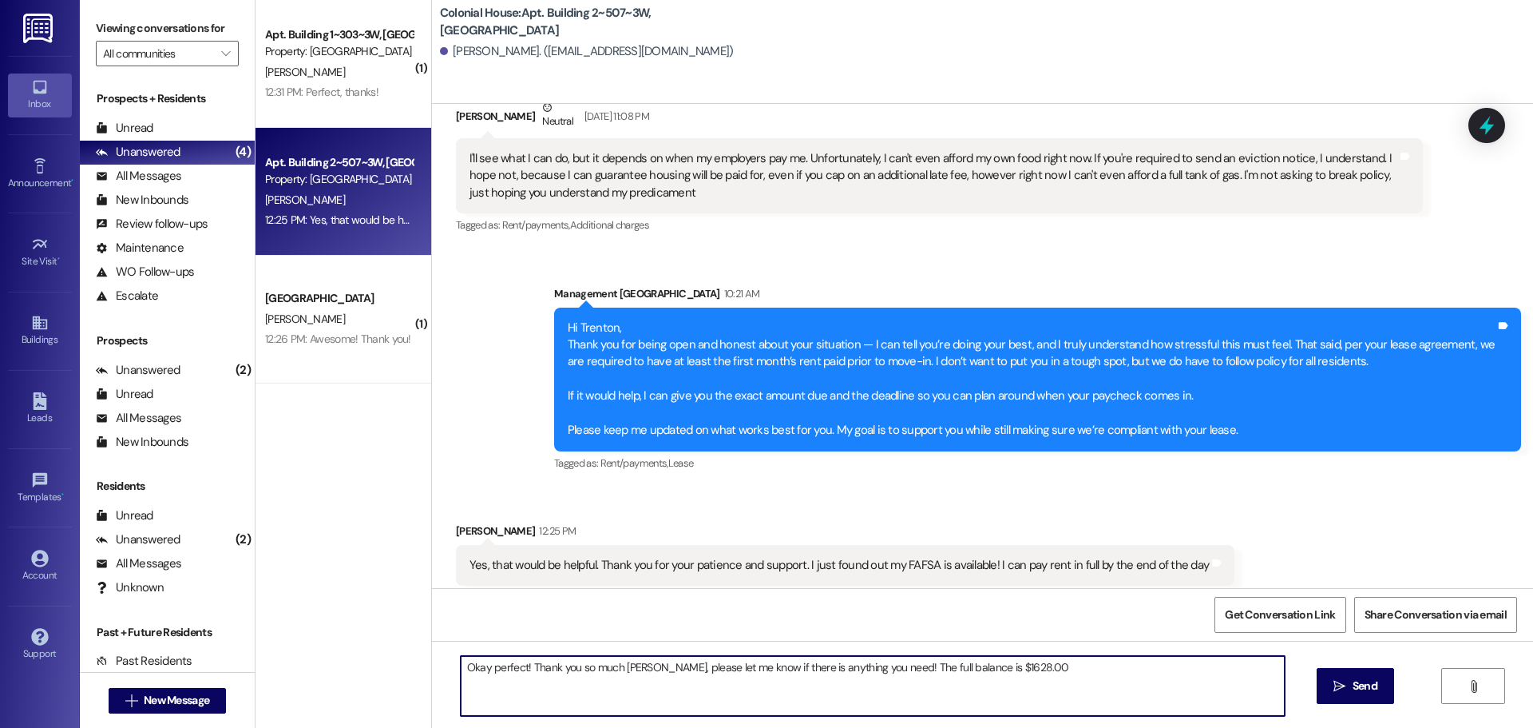
type textarea "Okay perfect! Thank you so much Trenton, please let me know if there is anythin…"
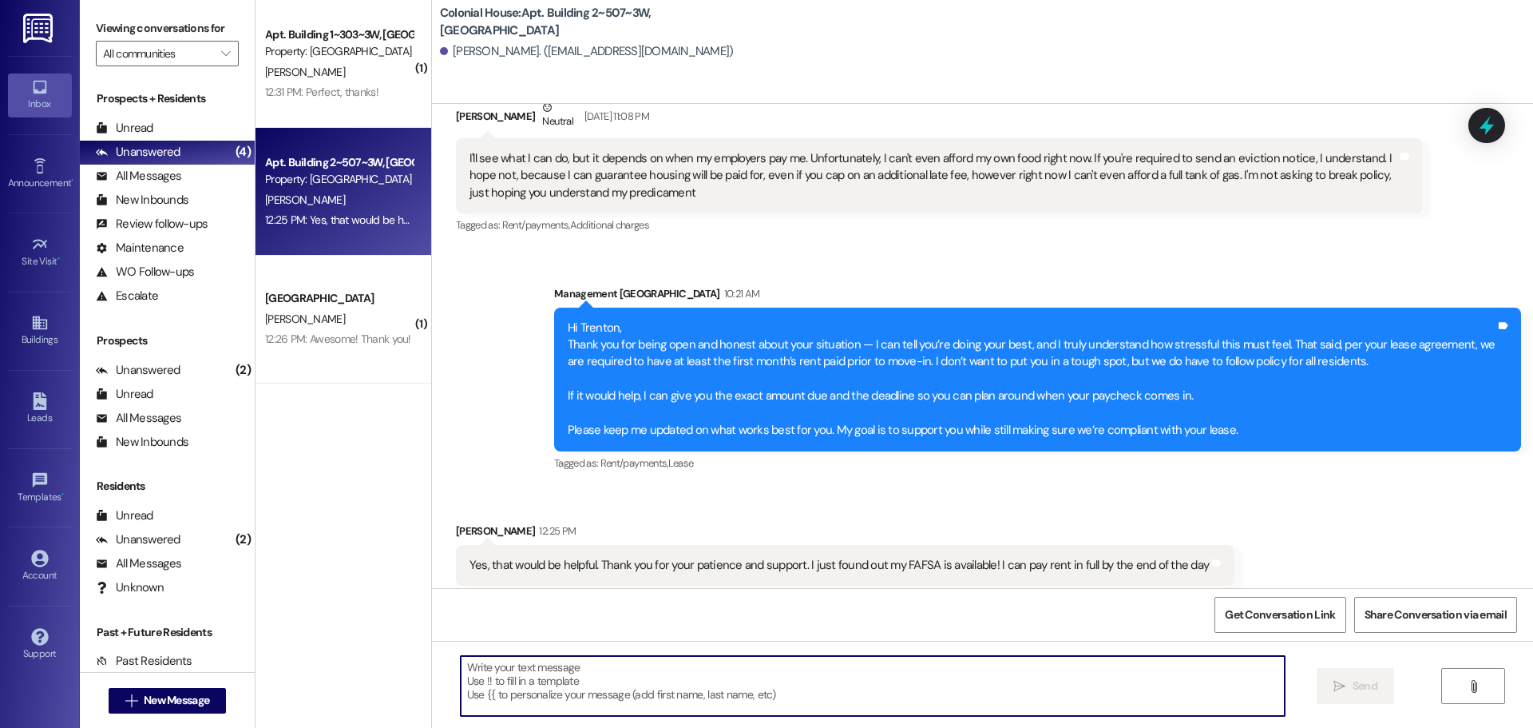
scroll to position [25913, 0]
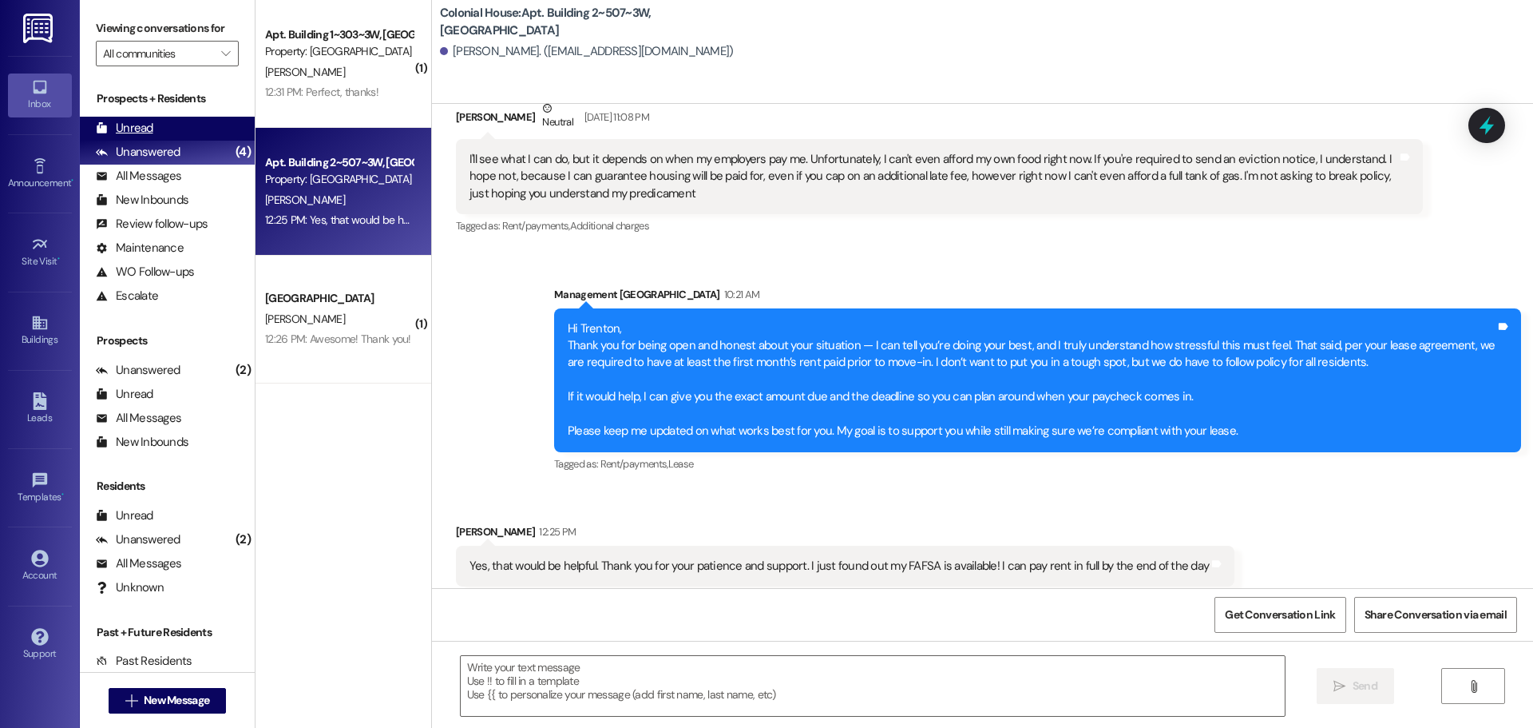
click at [144, 117] on div "Unread (0)" at bounding box center [167, 129] width 175 height 24
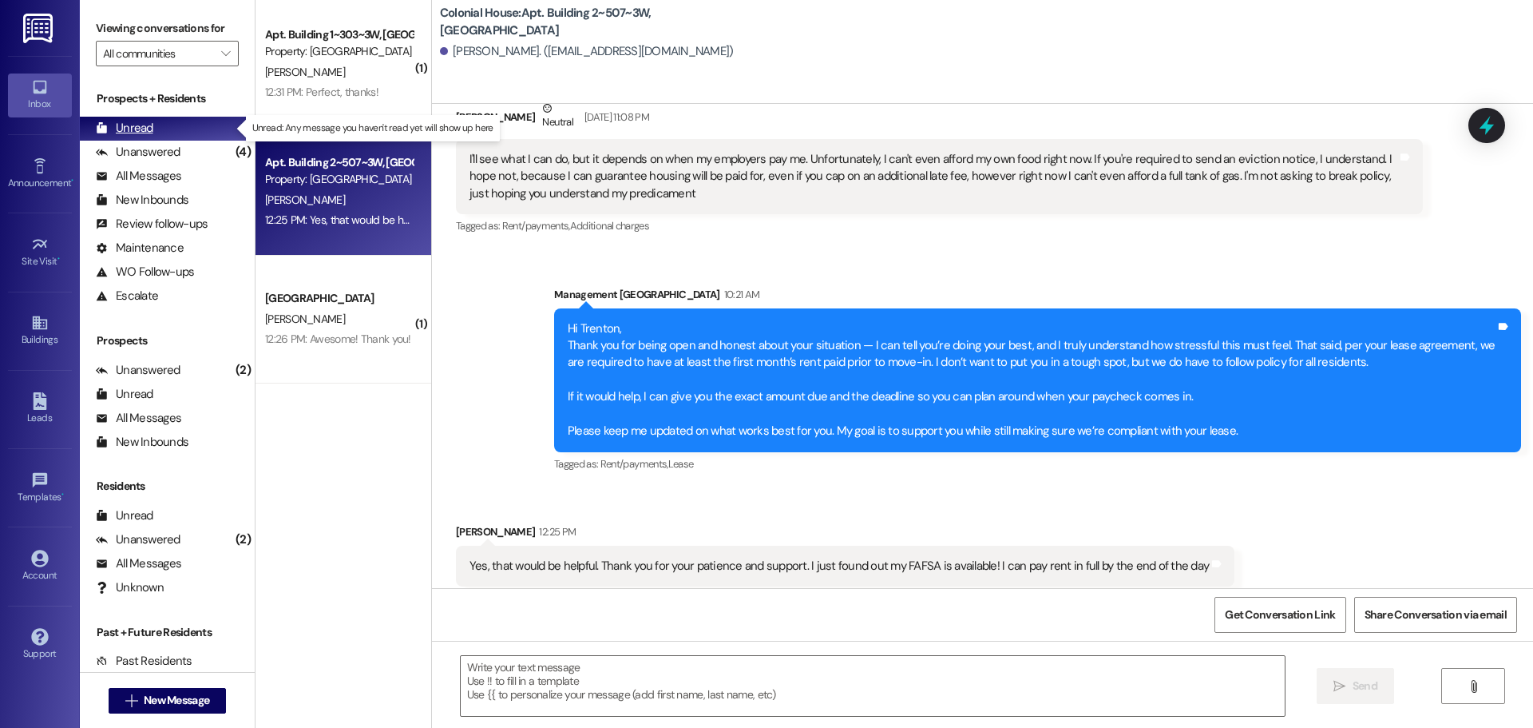
click at [146, 129] on div "Unread" at bounding box center [125, 128] width 58 height 17
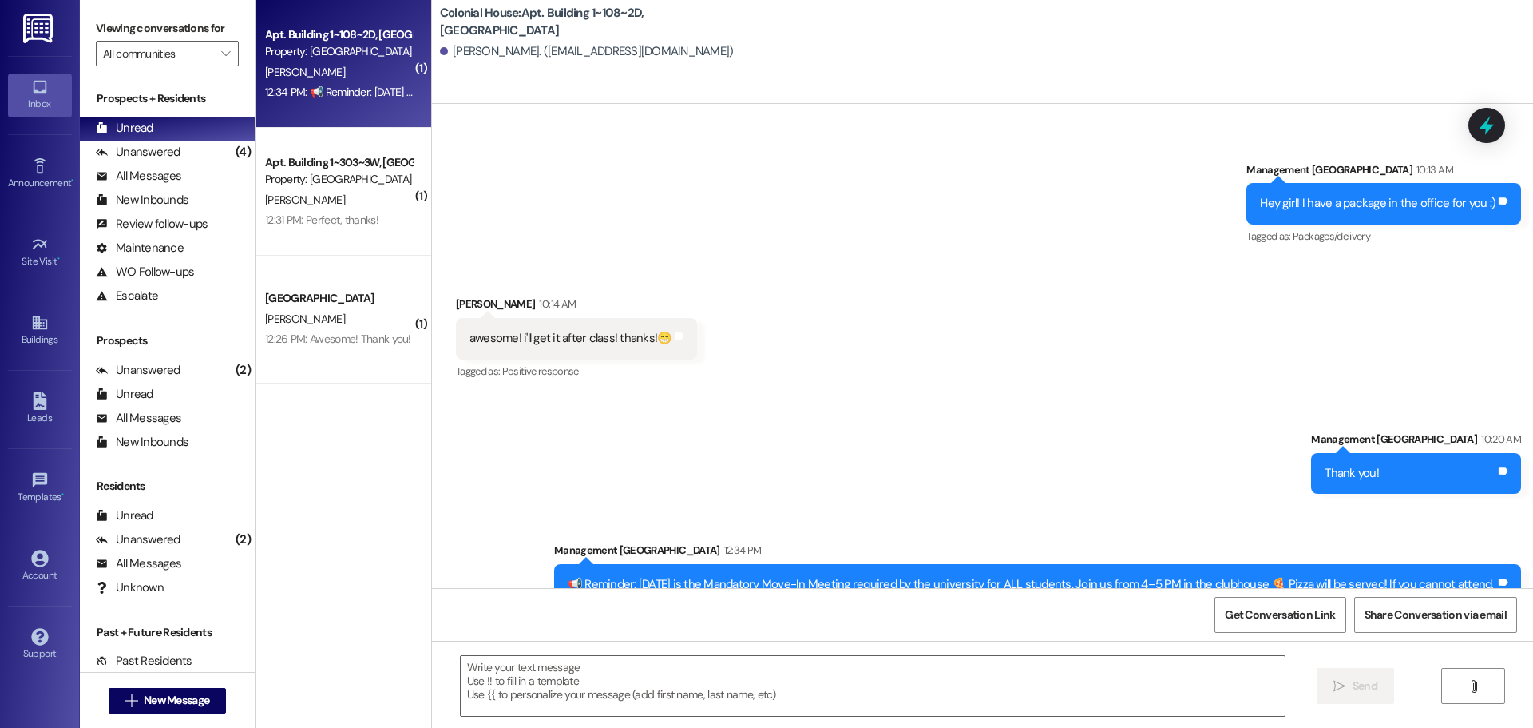
scroll to position [77864, 0]
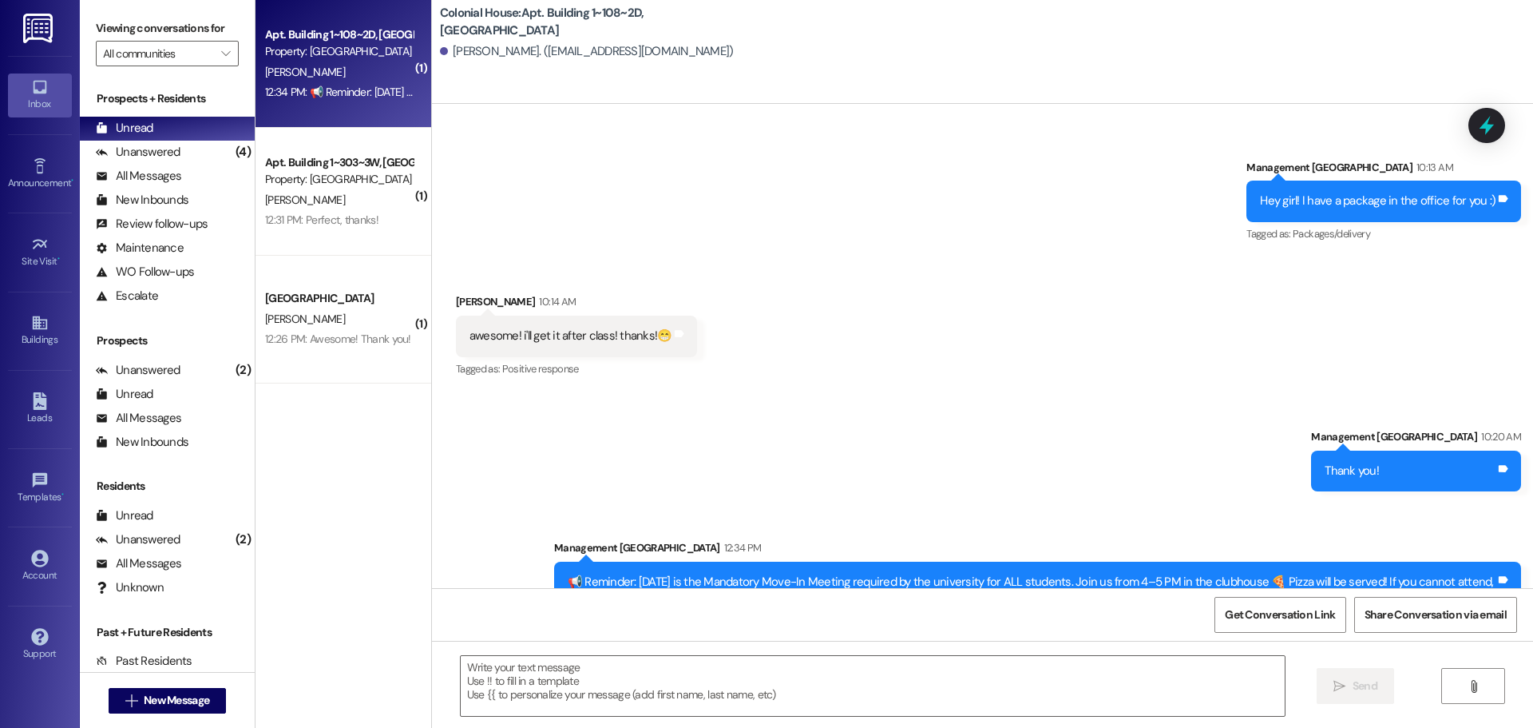
click at [516, 392] on div "Sent via SMS Management Colonial House 10:20 AM Thank you! Tags and notes Annou…" at bounding box center [982, 524] width 1101 height 264
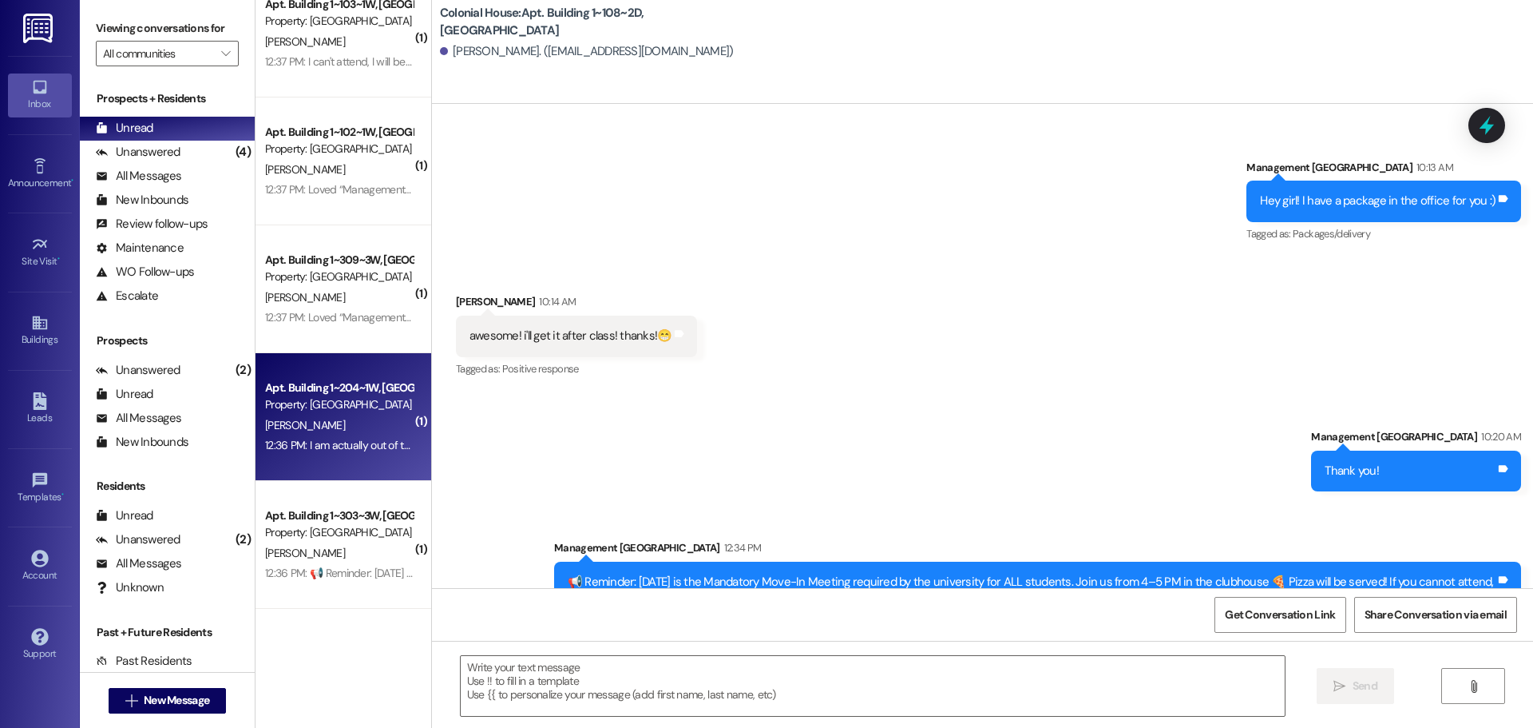
scroll to position [160, 0]
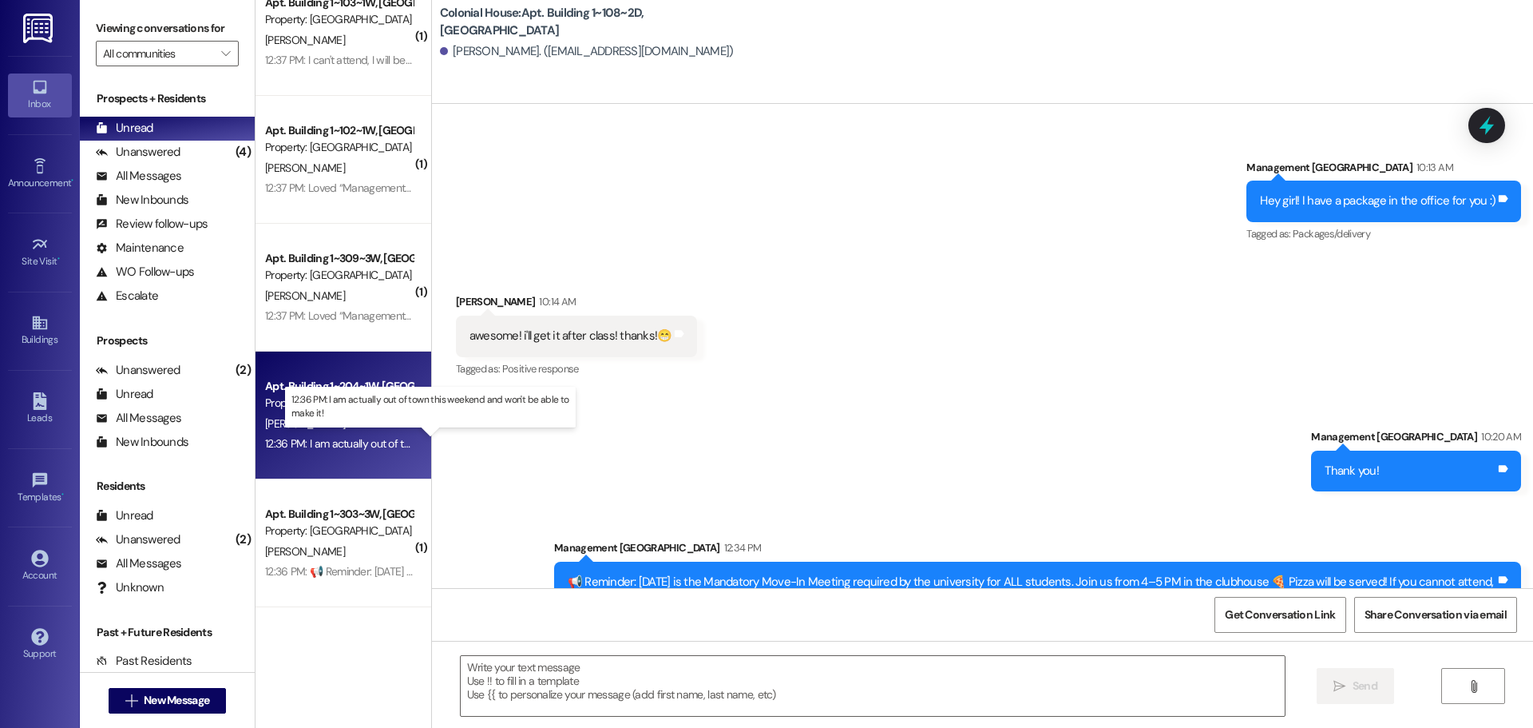
click at [335, 439] on div "12:36 PM: I am actually out of town this weekend and won't be able to make it! …" at bounding box center [443, 443] width 357 height 14
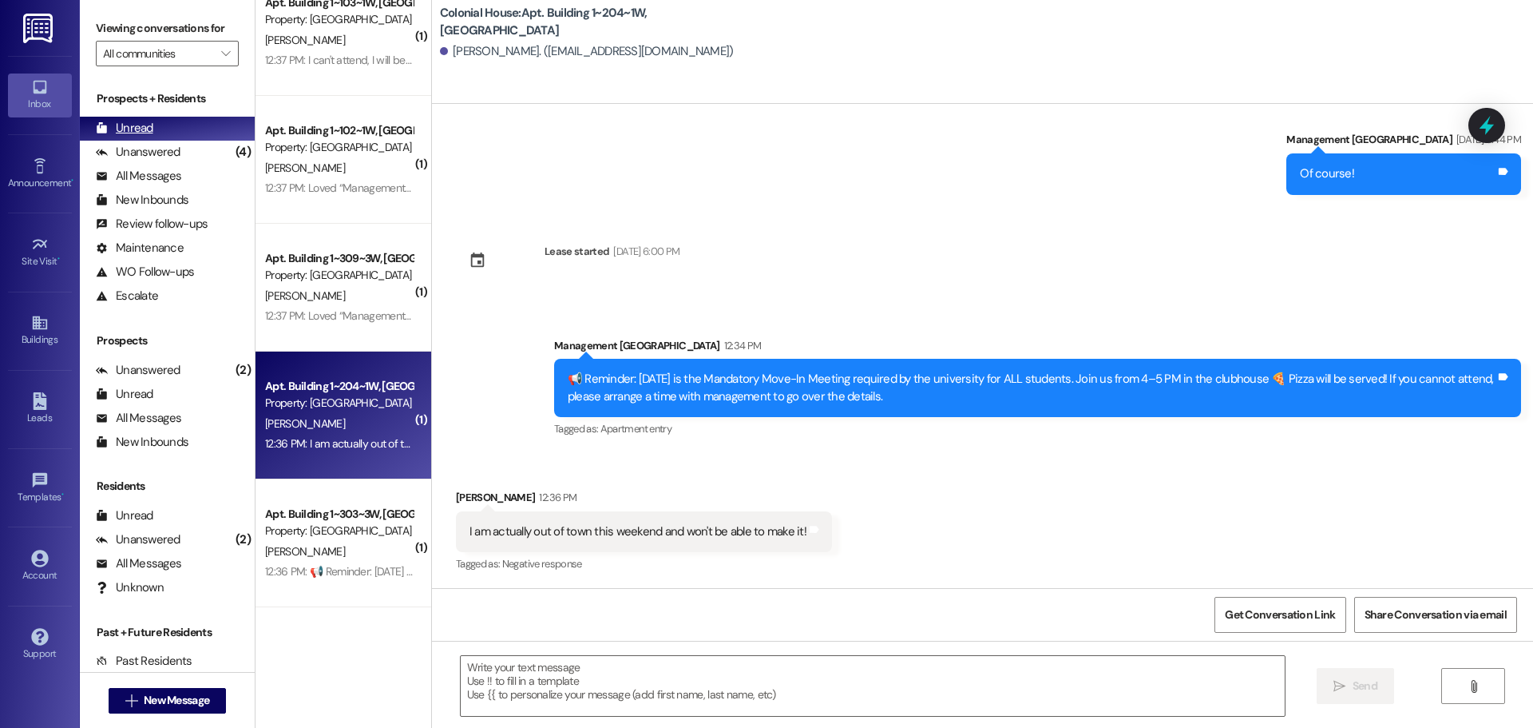
scroll to position [1370, 0]
click at [320, 704] on div "( 1 ) Apt. Building 2~403~3D, Building 2 Colonial House Property: Colonial Hous…" at bounding box center [344, 364] width 176 height 728
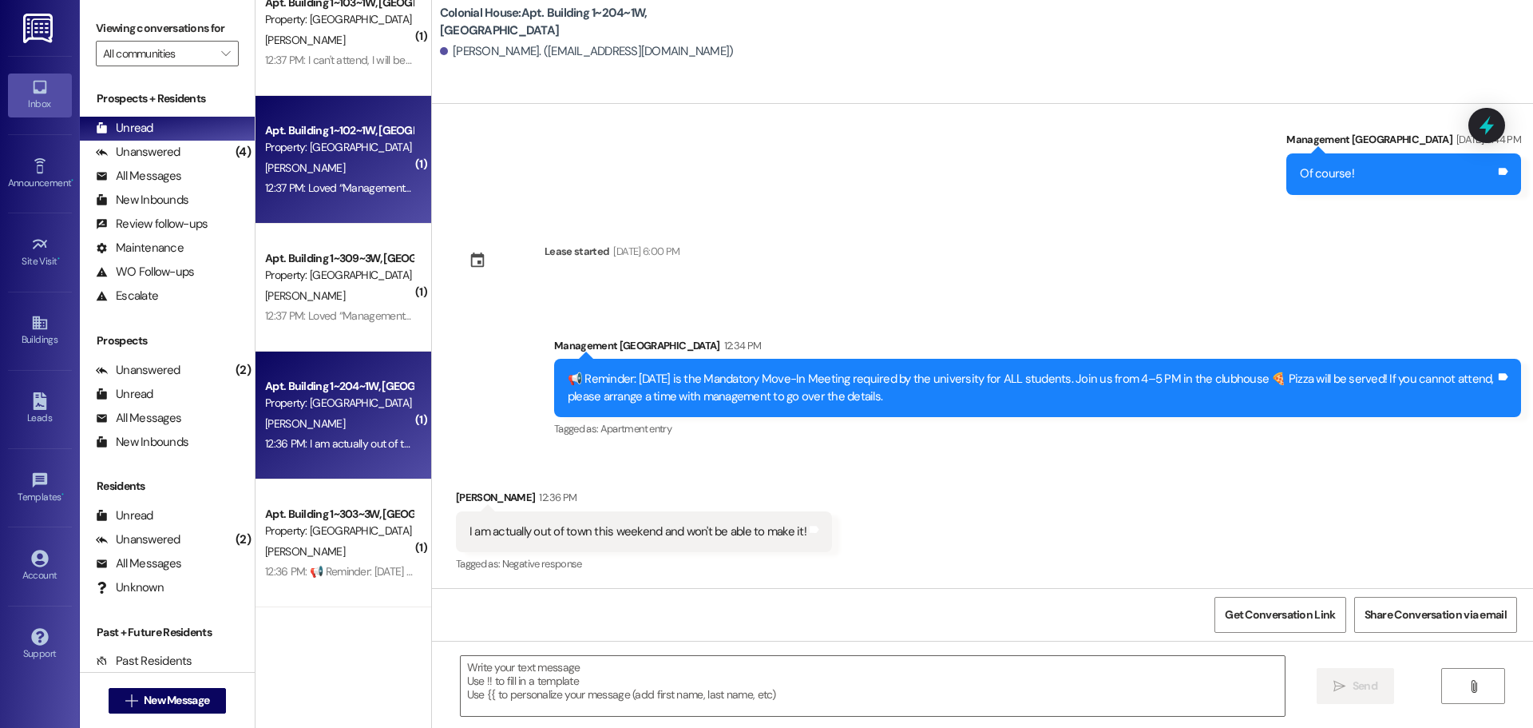
scroll to position [0, 0]
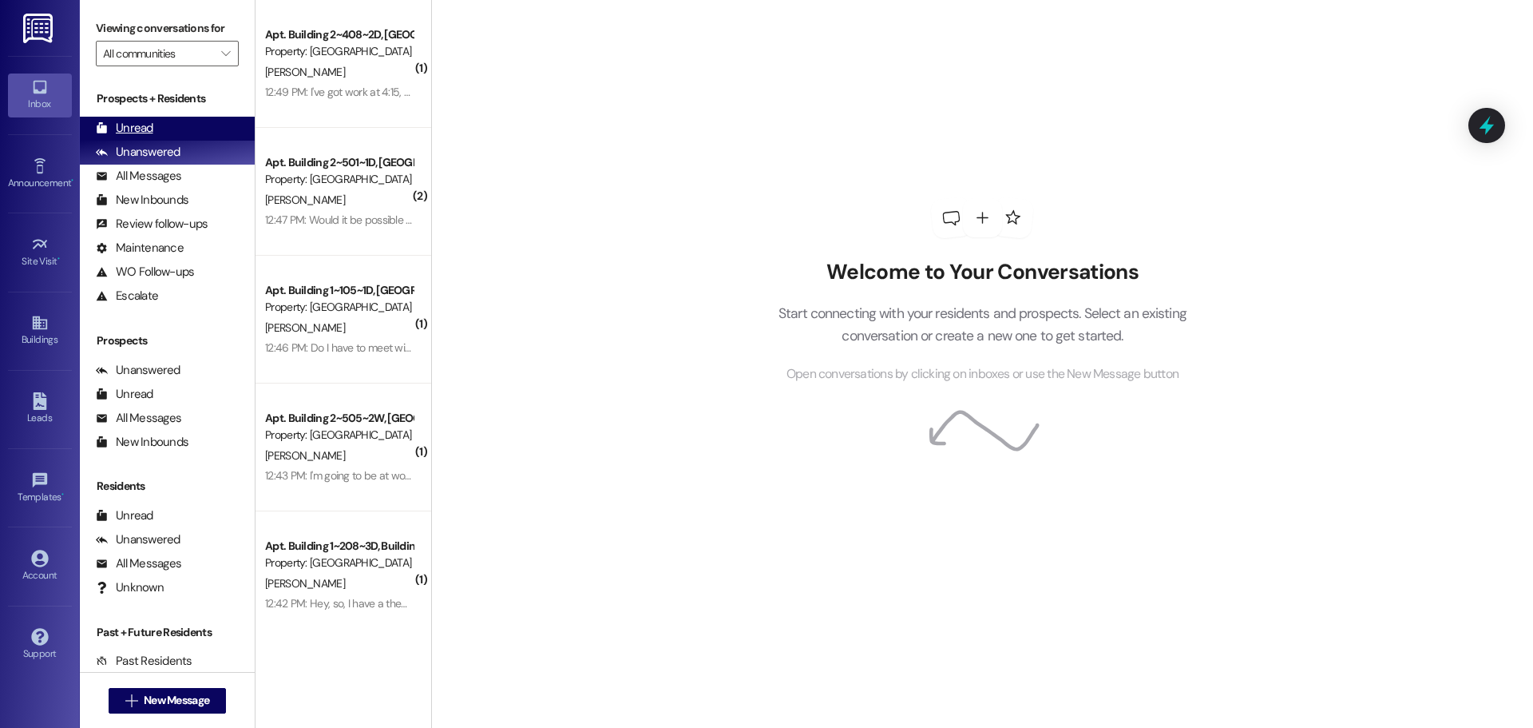
click at [126, 131] on div "Unread" at bounding box center [125, 128] width 58 height 17
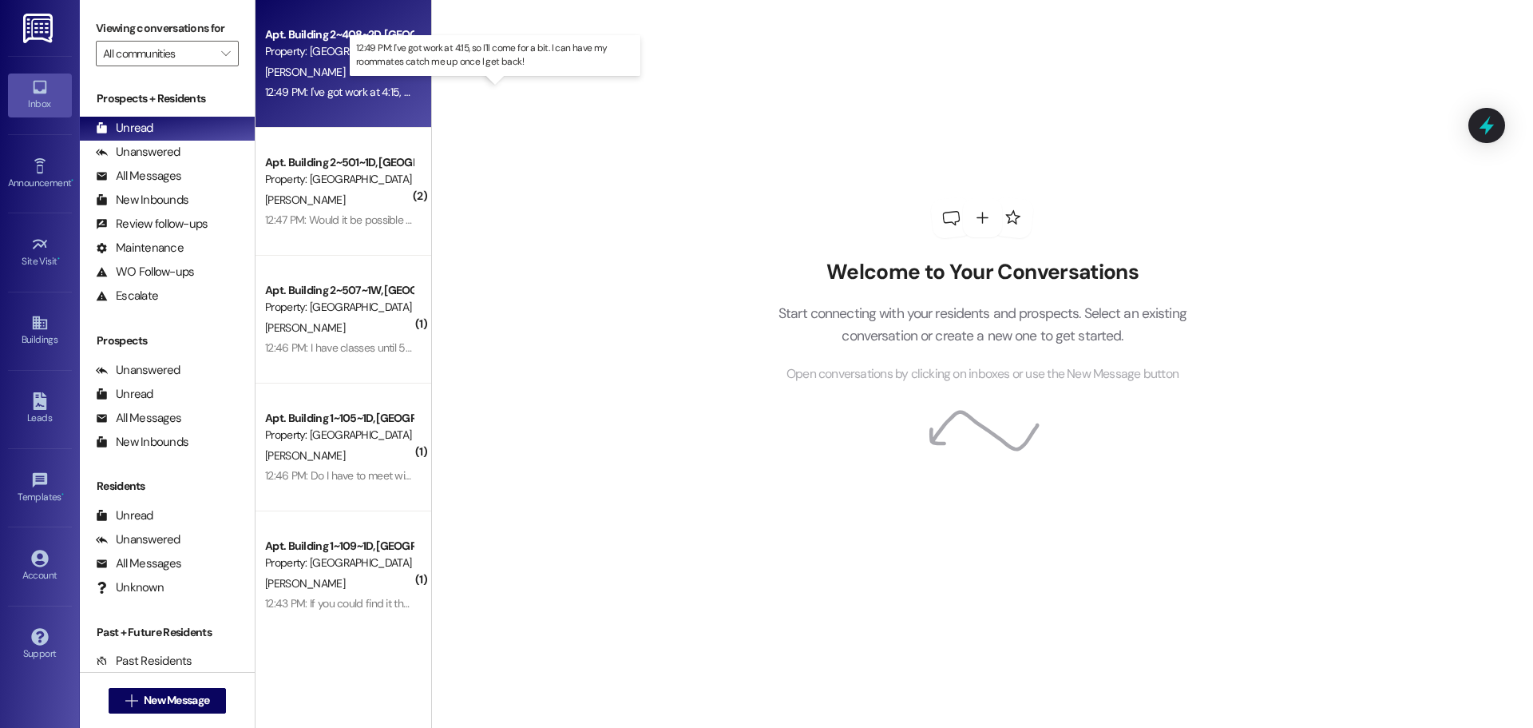
click at [362, 96] on div "12:49 PM: I've got work at 4:15, so I'll come for a bit. I can have my roommate…" at bounding box center [510, 92] width 490 height 14
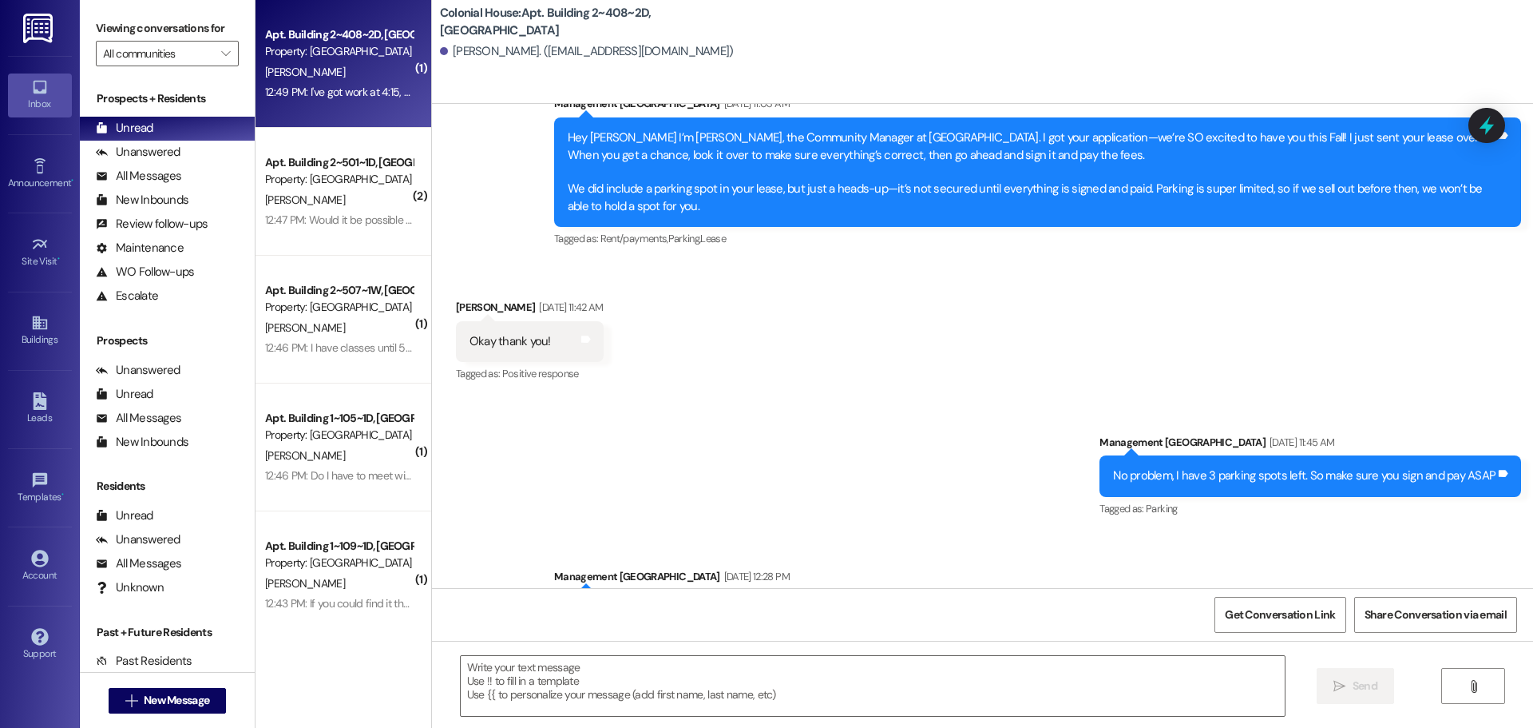
click at [542, 674] on textarea at bounding box center [873, 686] width 824 height 60
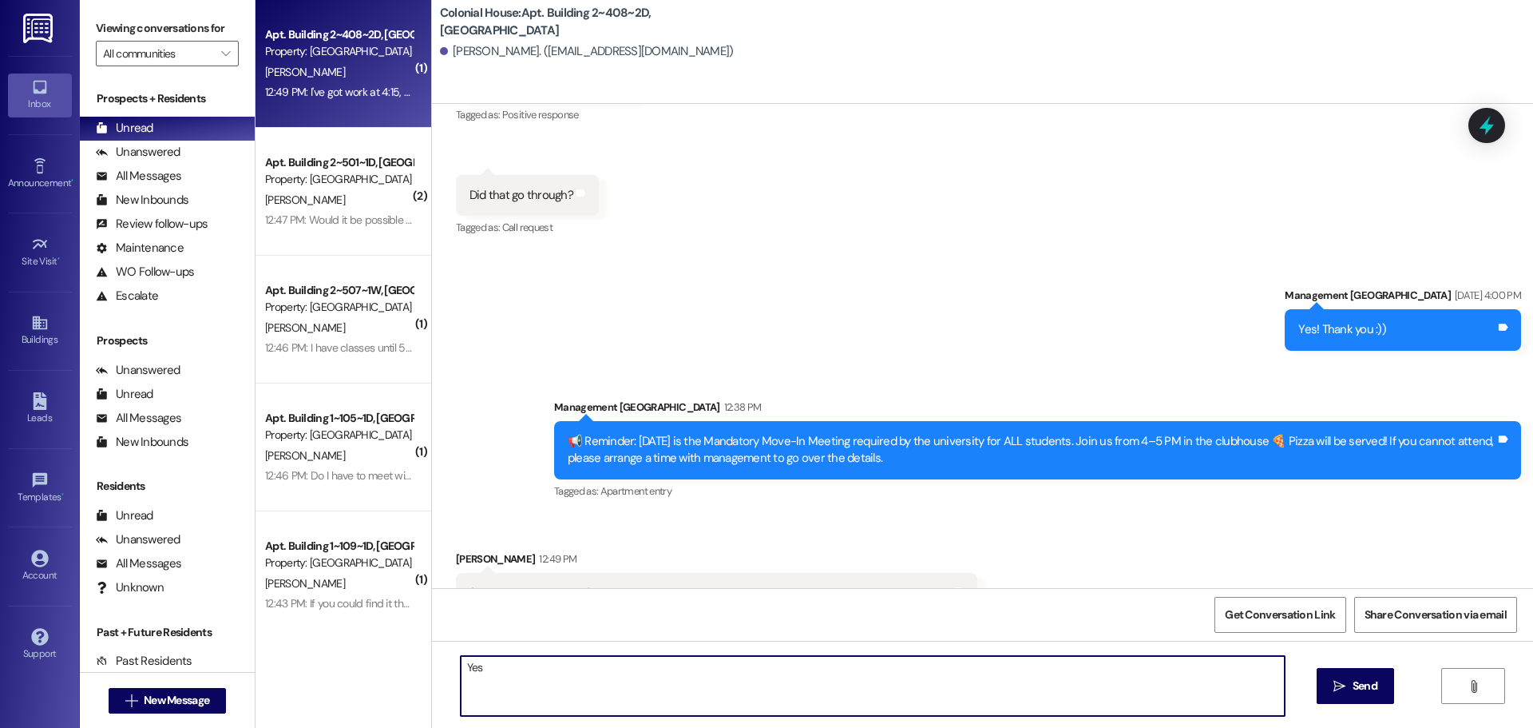
scroll to position [7482, 0]
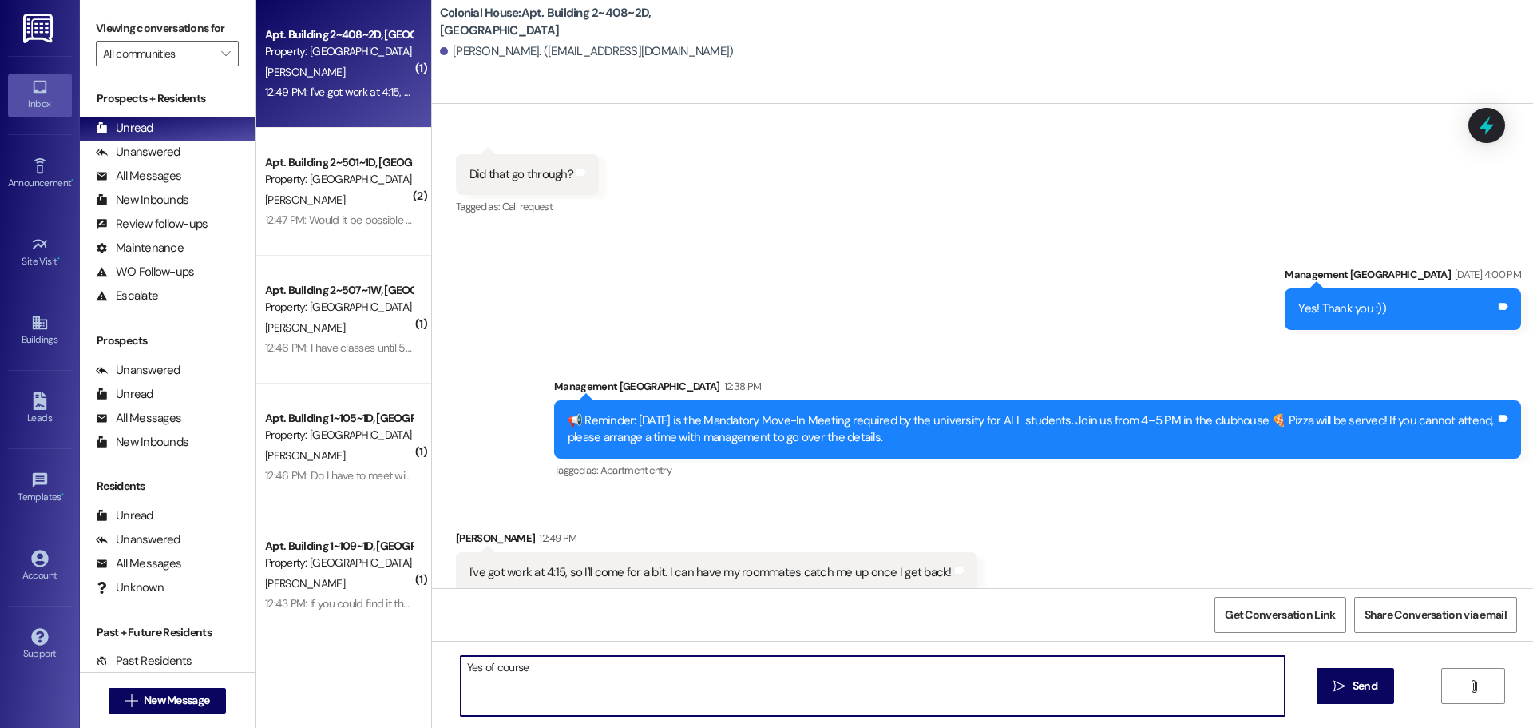
type textarea "Yes of course!"
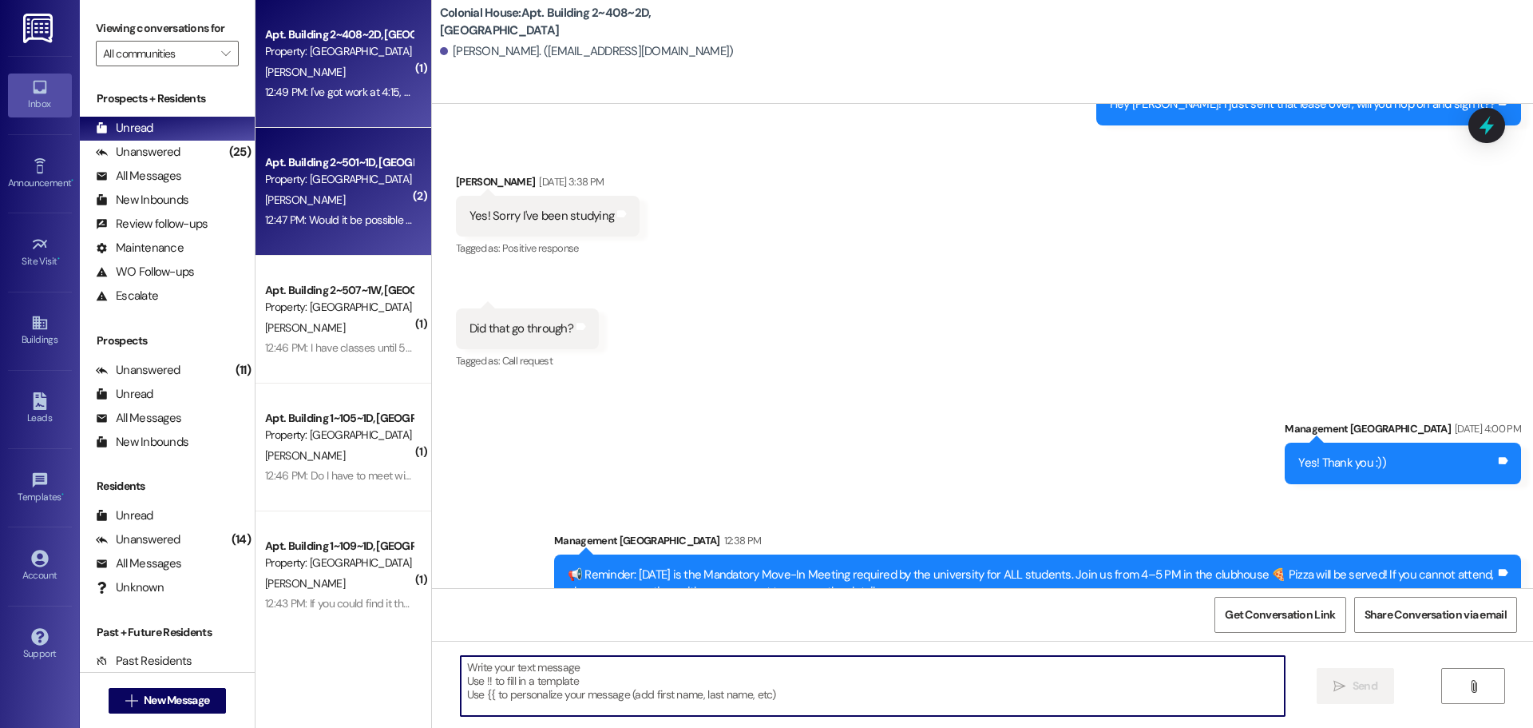
scroll to position [7323, 0]
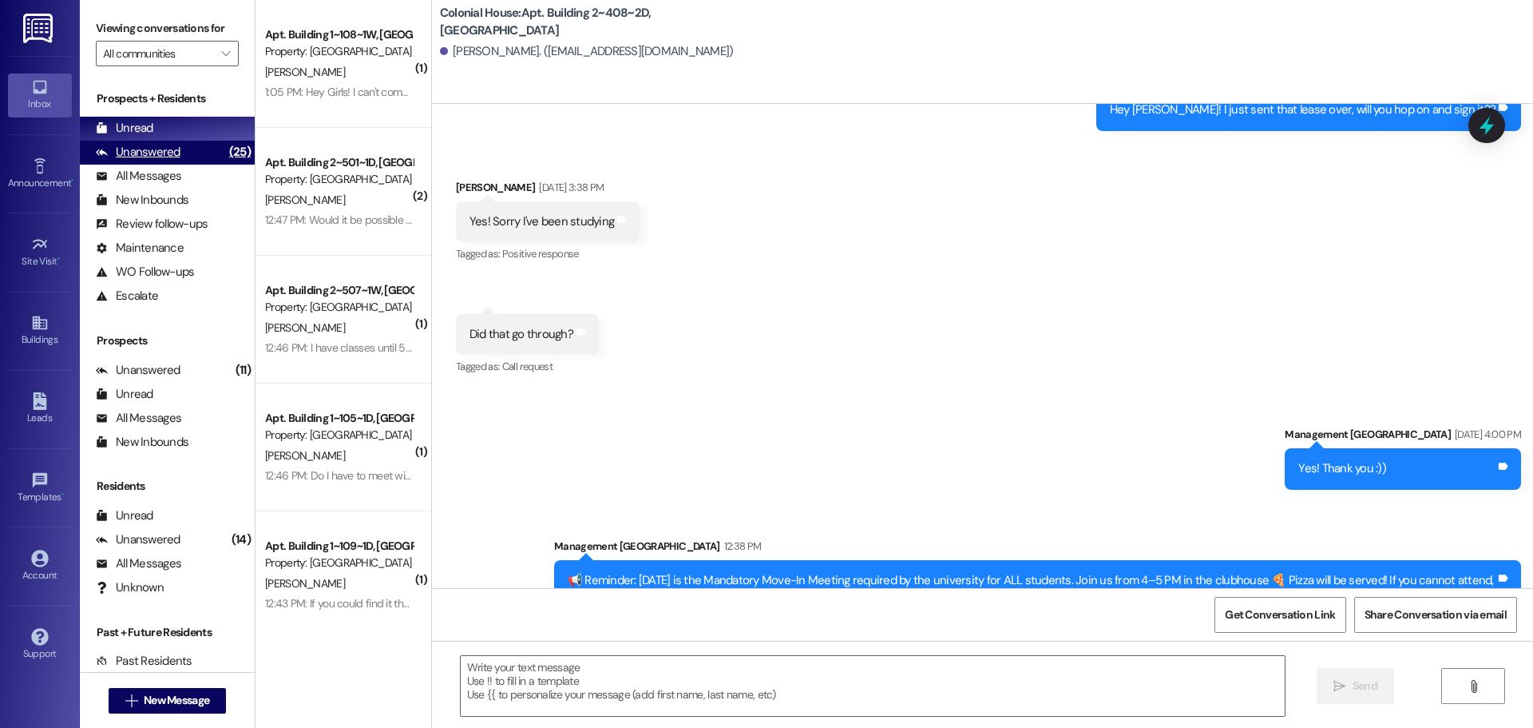
click at [149, 149] on div "Unanswered" at bounding box center [138, 152] width 85 height 17
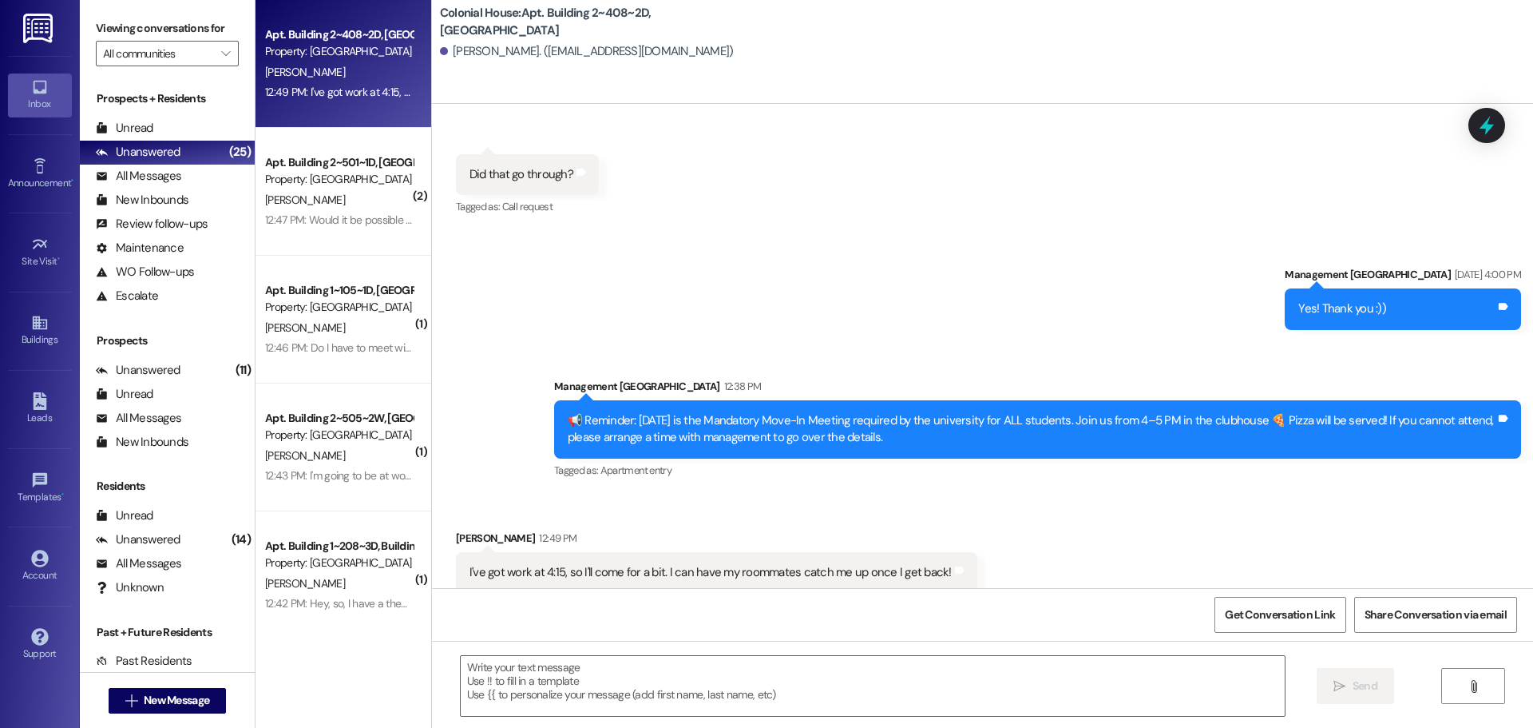
scroll to position [7483, 0]
click at [184, 121] on div "Unread (0)" at bounding box center [167, 129] width 175 height 24
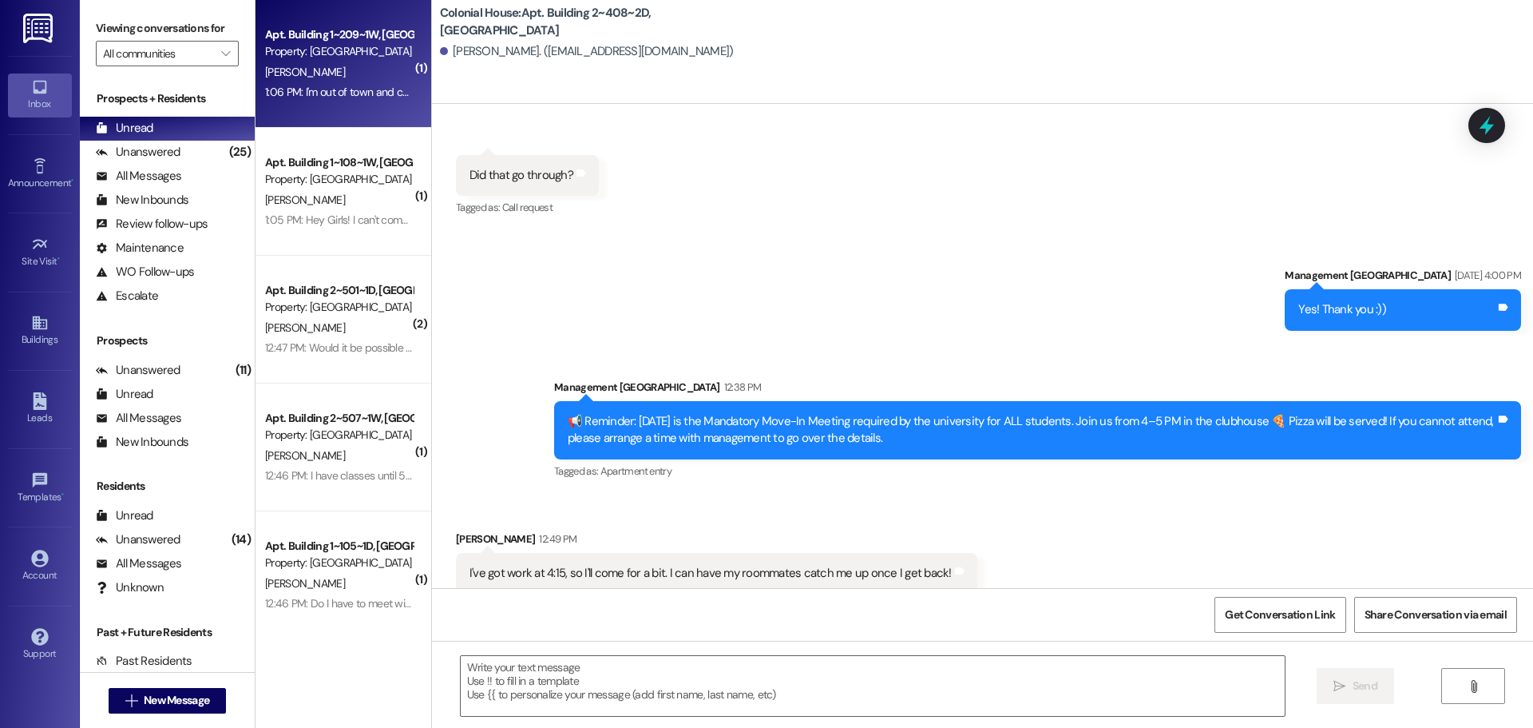
scroll to position [7482, 0]
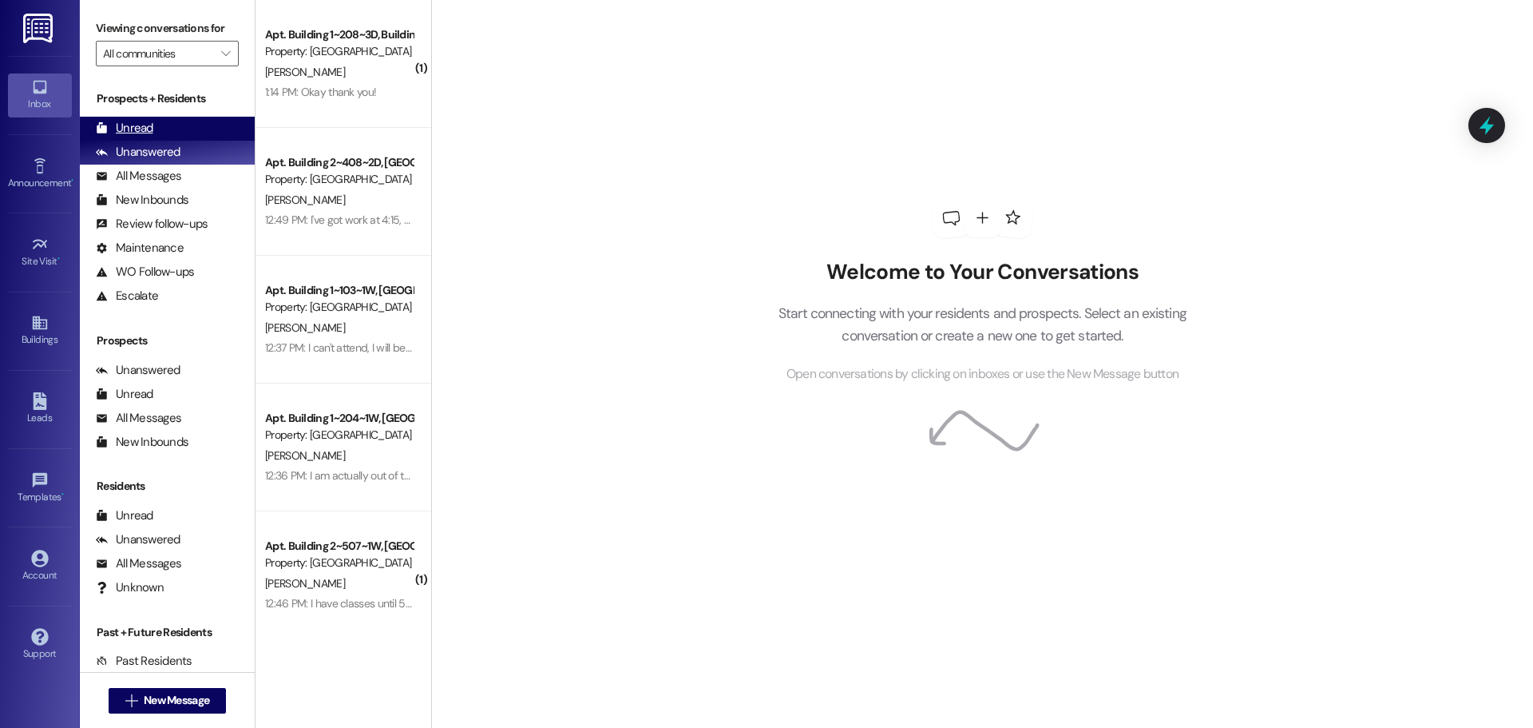
click at [116, 133] on div "Unread" at bounding box center [125, 128] width 58 height 17
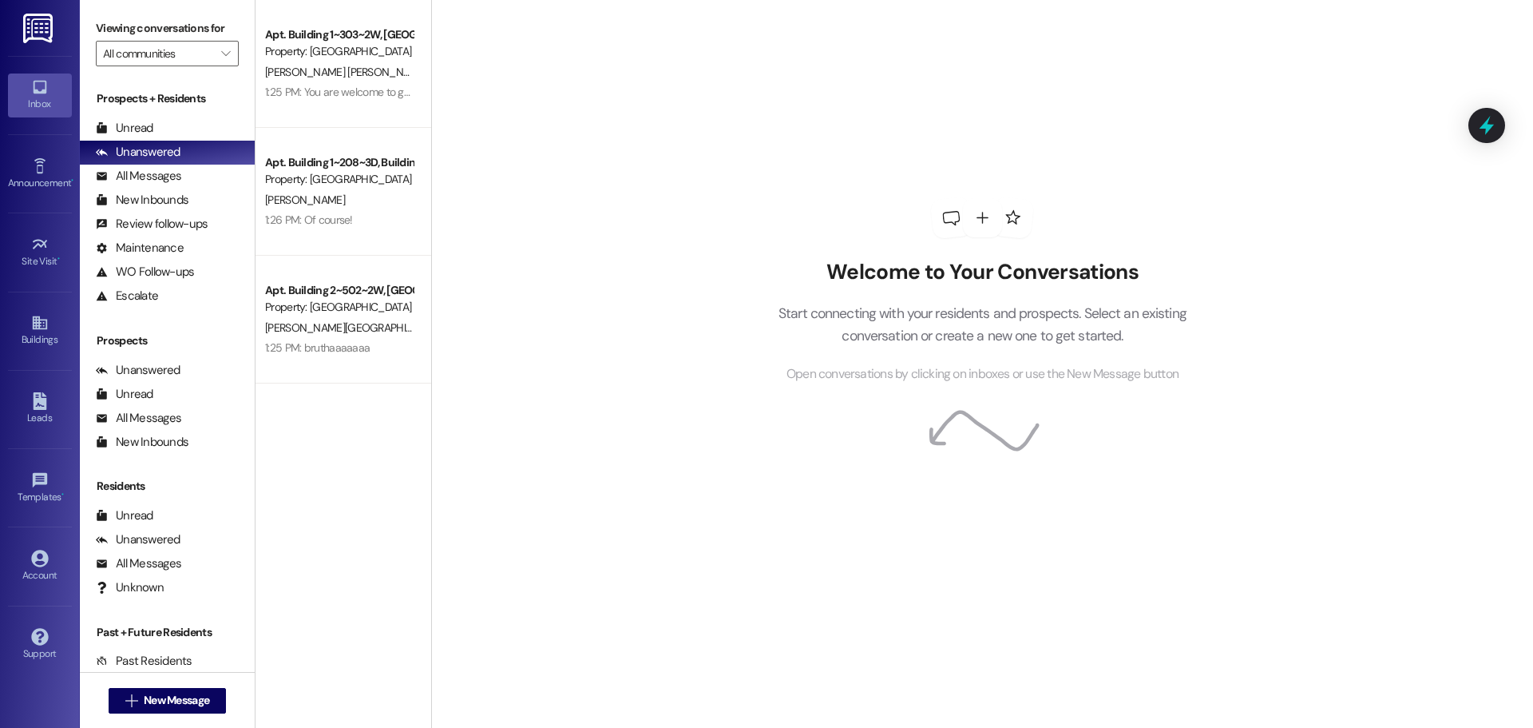
click at [142, 111] on div "Prospects + Residents Unread (0) Unread: Any message you haven't read yet will …" at bounding box center [167, 198] width 175 height 217
click at [141, 117] on div "Unread (0)" at bounding box center [167, 129] width 175 height 24
click at [163, 711] on button " New Message" at bounding box center [168, 701] width 118 height 26
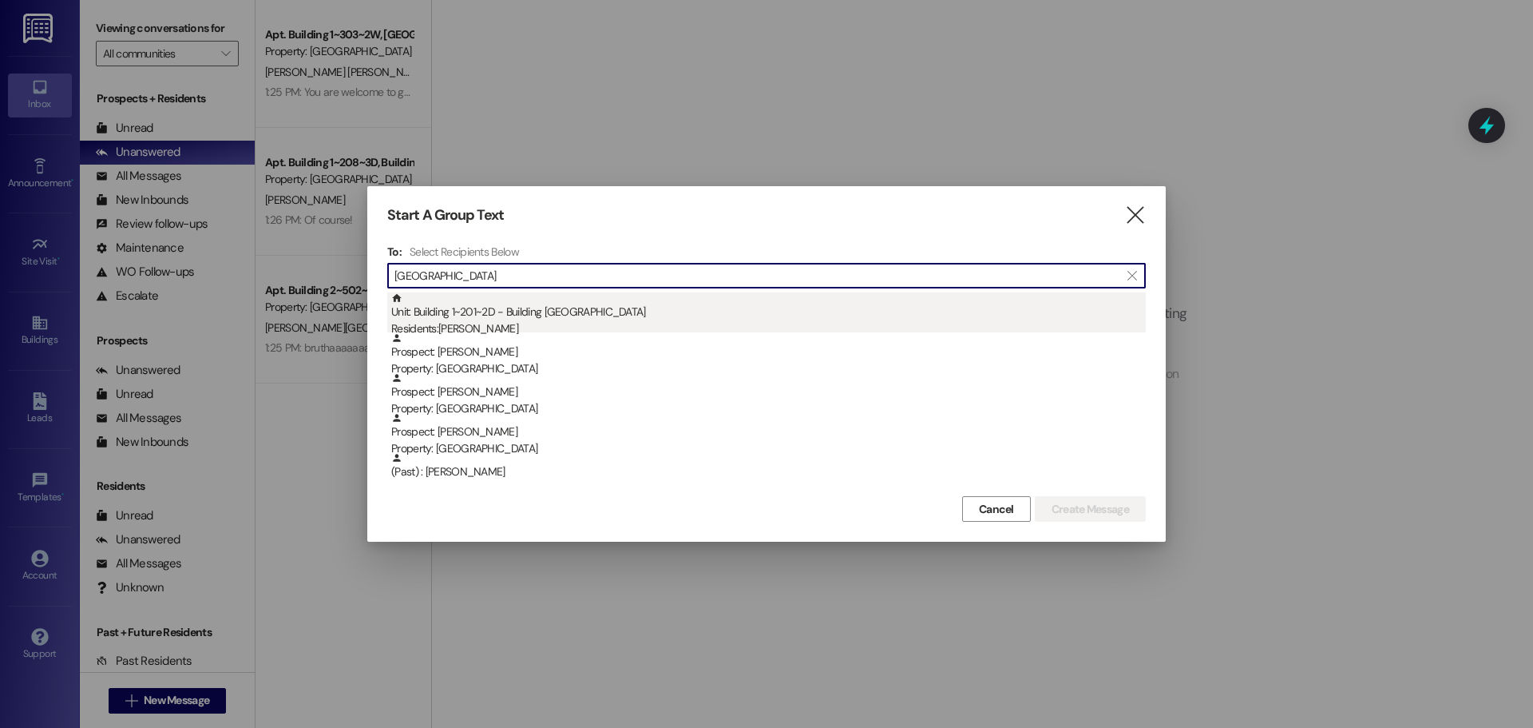
type input "Sydney"
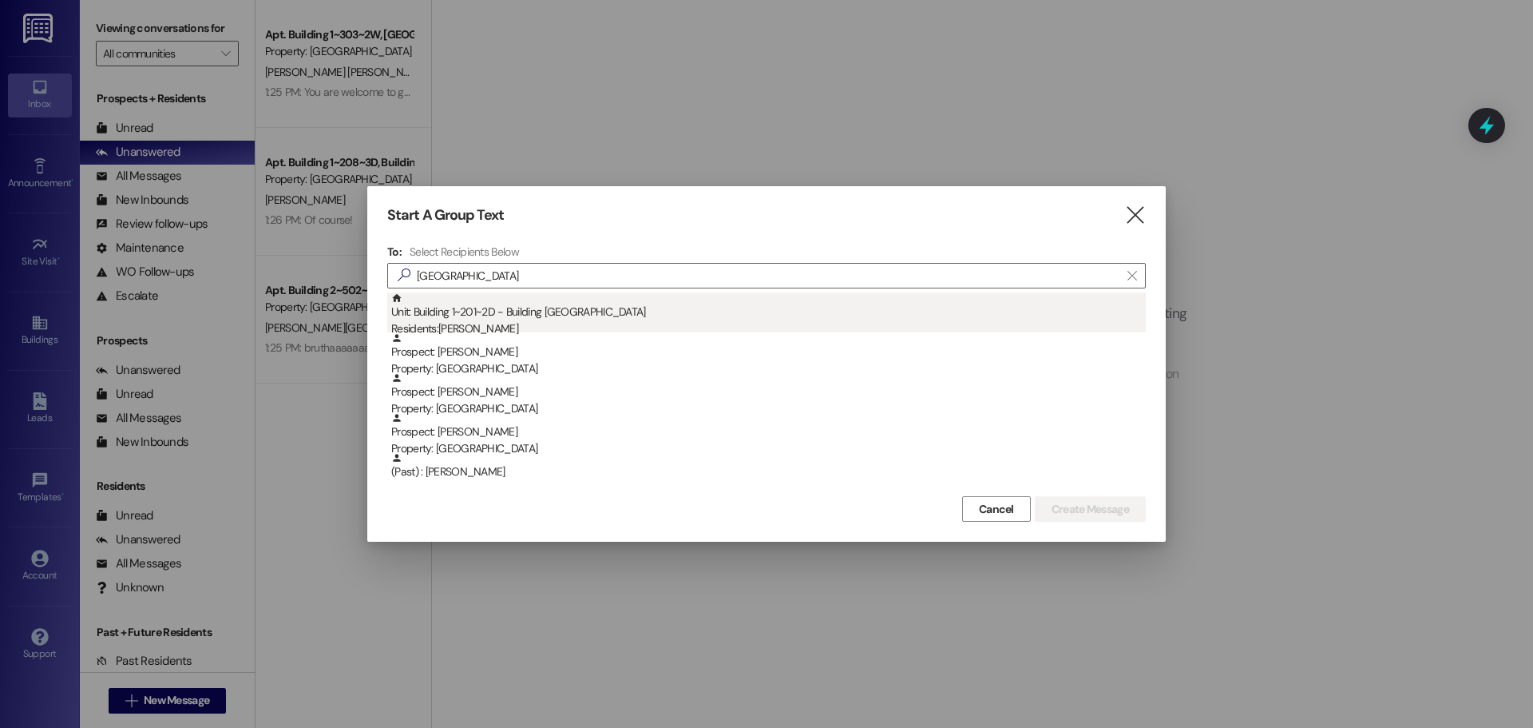
click at [885, 331] on div "Residents: Sydney Stilling" at bounding box center [768, 328] width 755 height 17
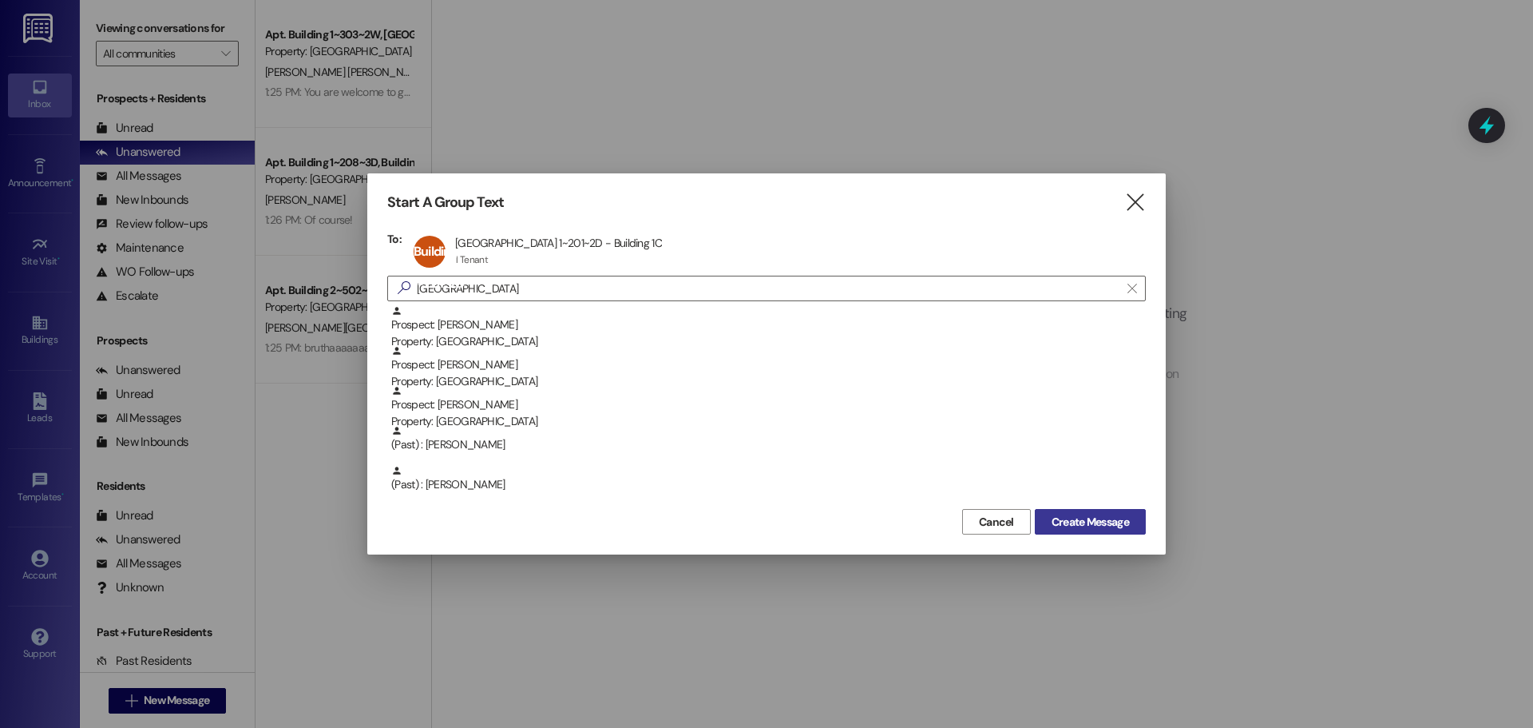
click at [1090, 514] on span "Create Message" at bounding box center [1090, 522] width 77 height 17
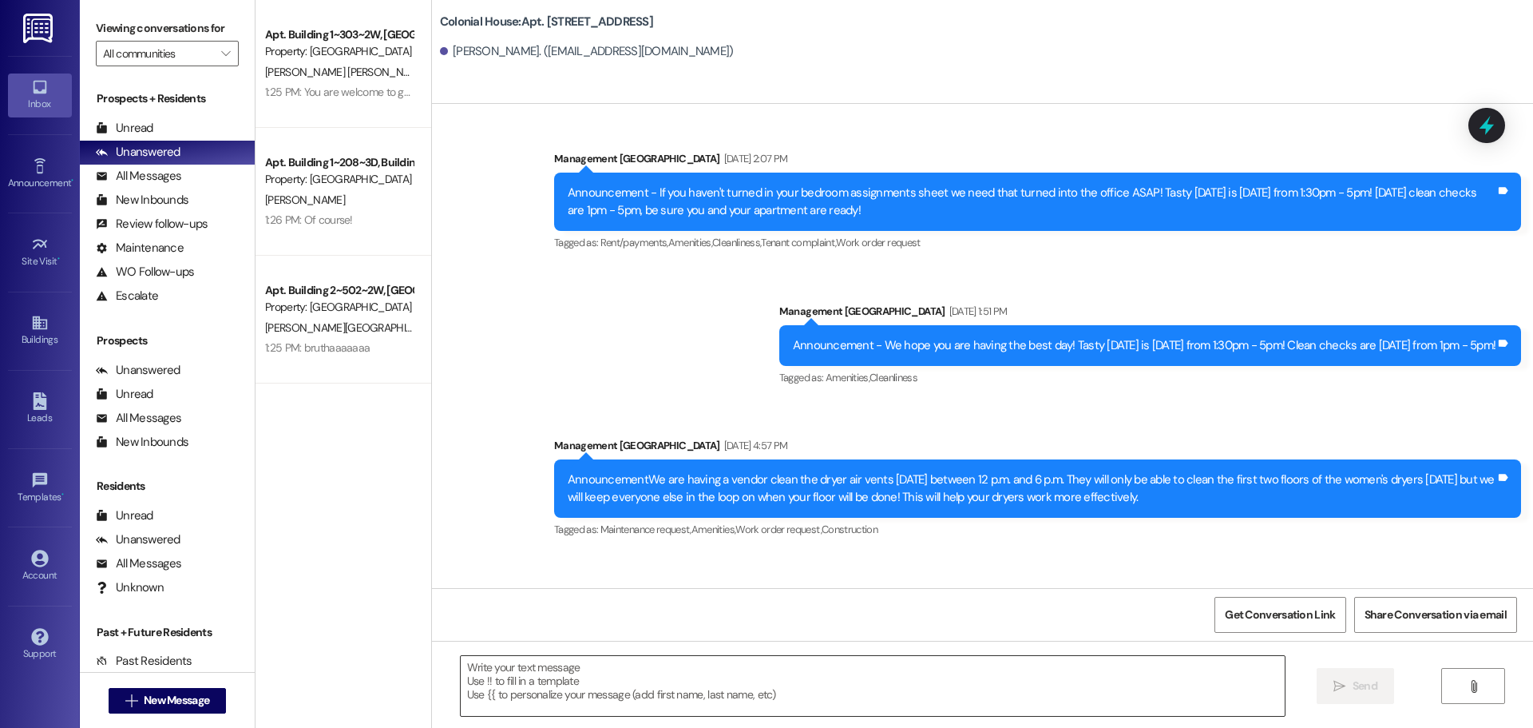
click at [621, 675] on textarea at bounding box center [873, 686] width 824 height 60
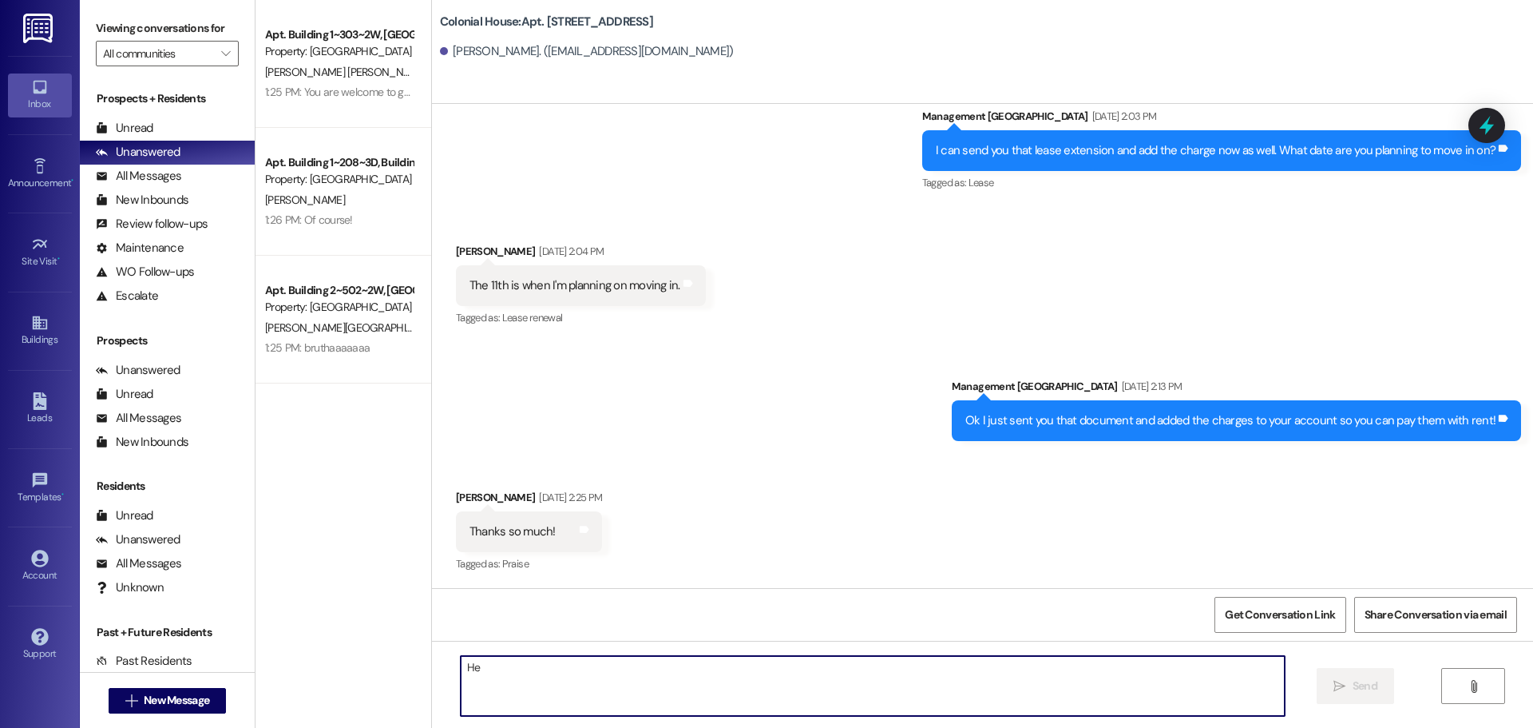
scroll to position [26155, 0]
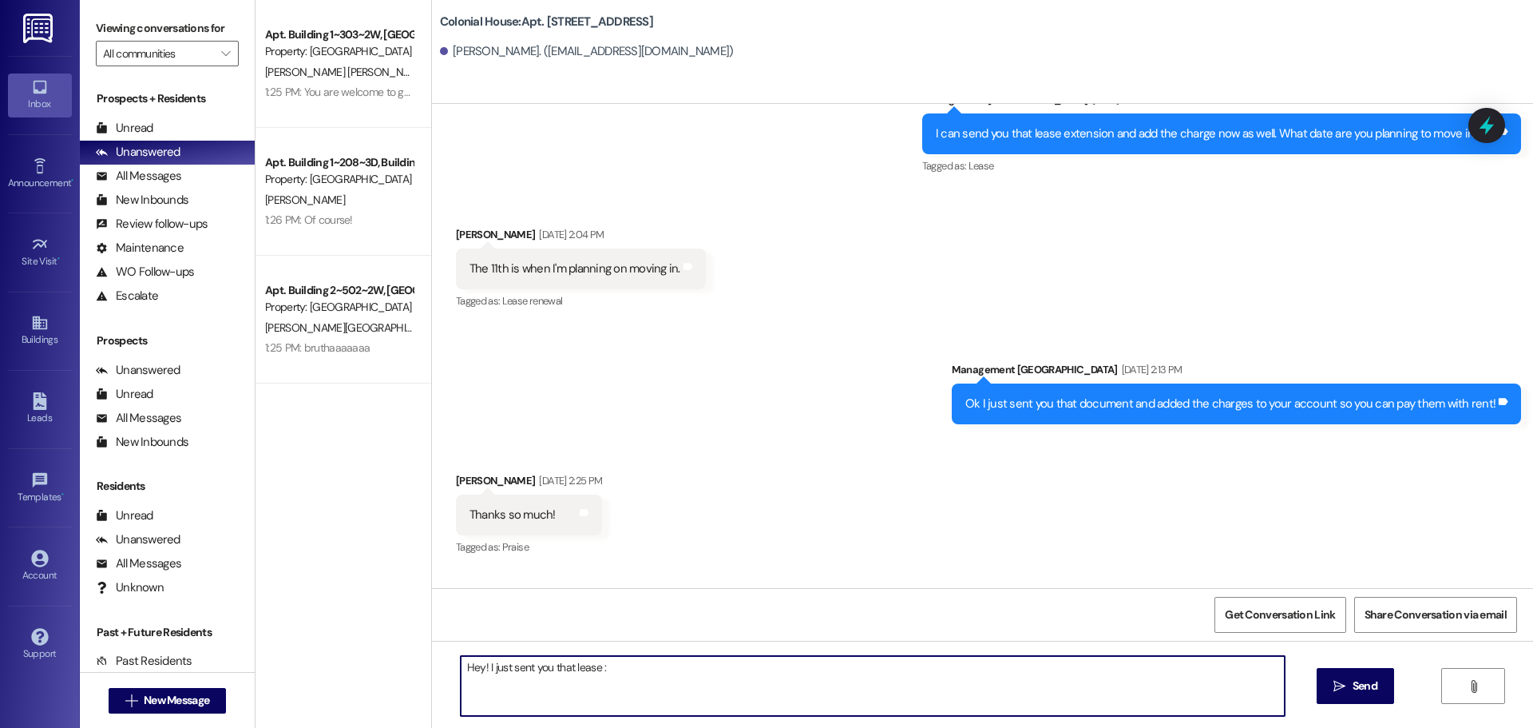
type textarea "Hey! I just sent you that lease :)"
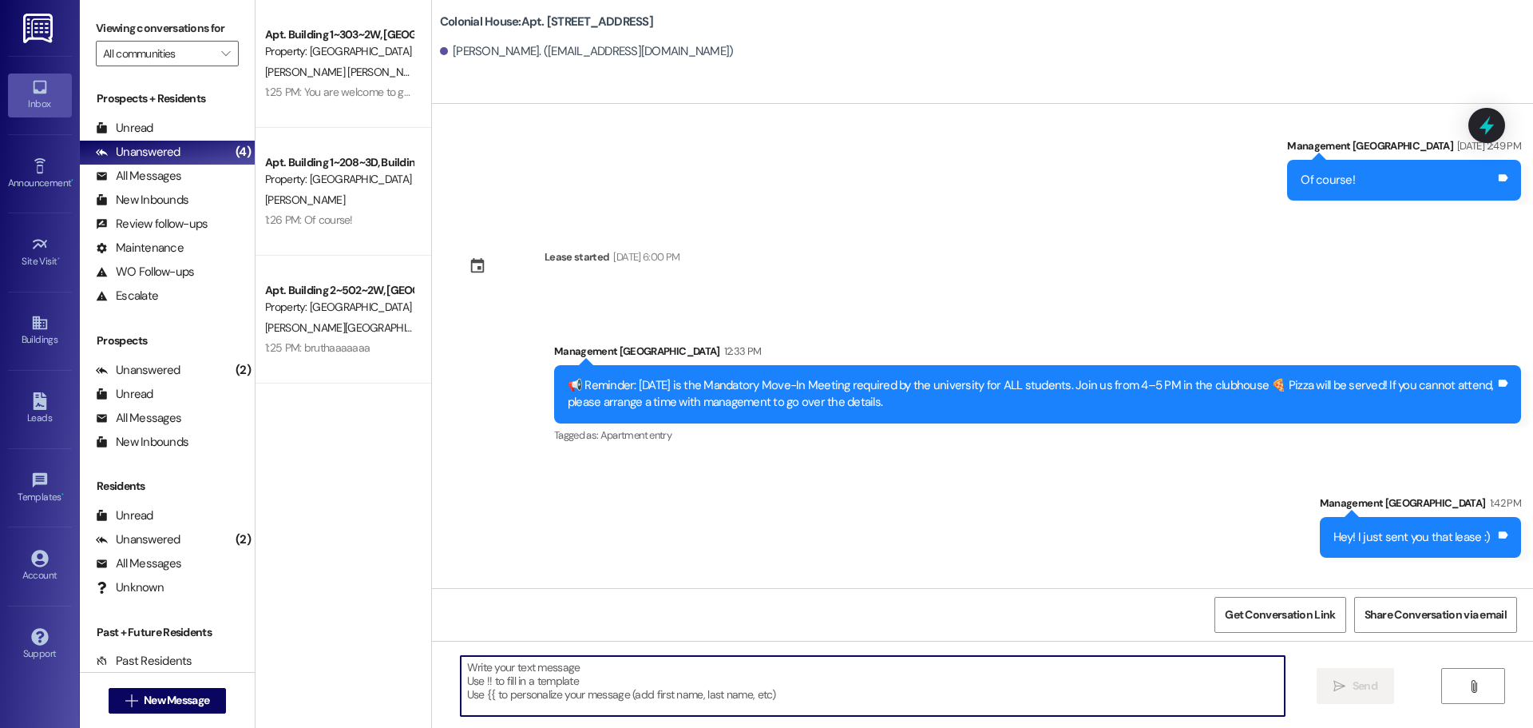
scroll to position [26734, 0]
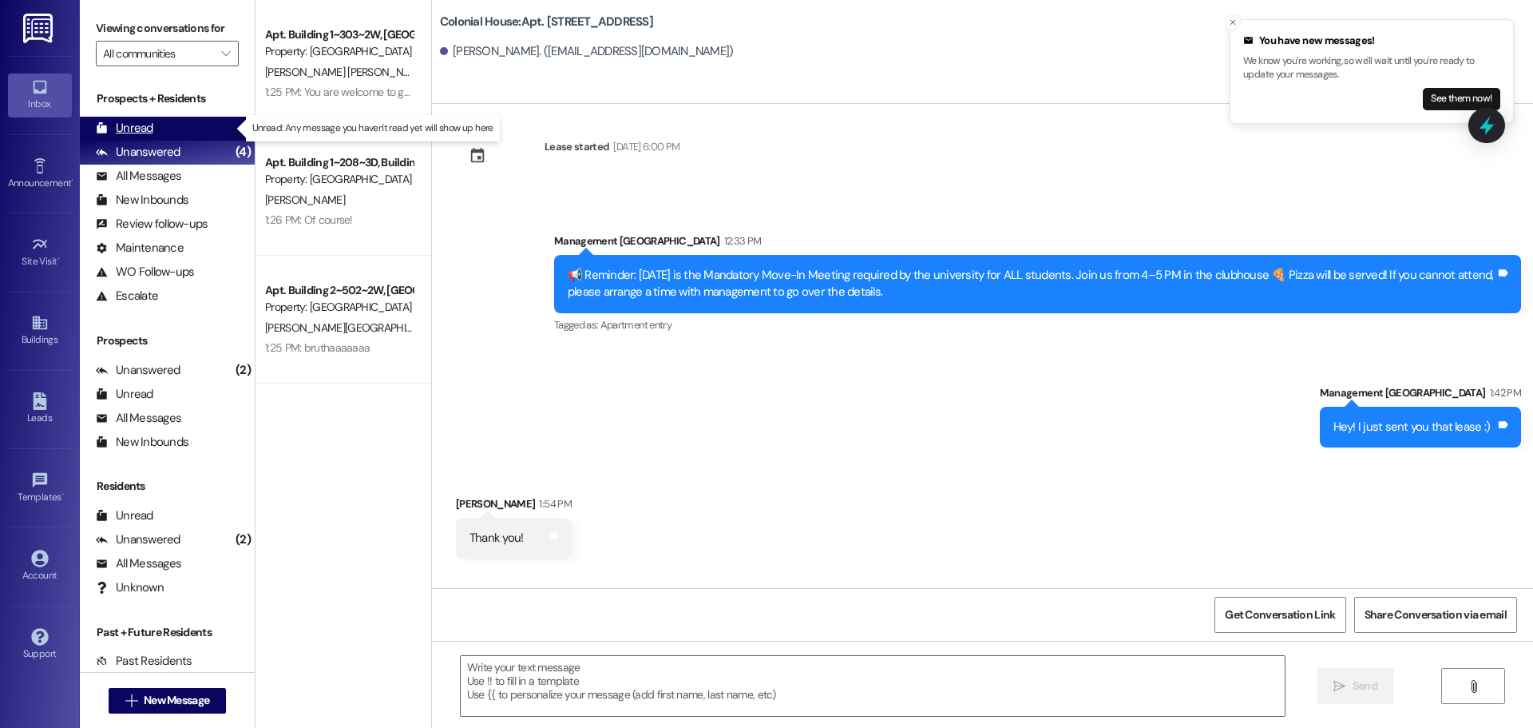
click at [122, 133] on div "Unread" at bounding box center [125, 128] width 58 height 17
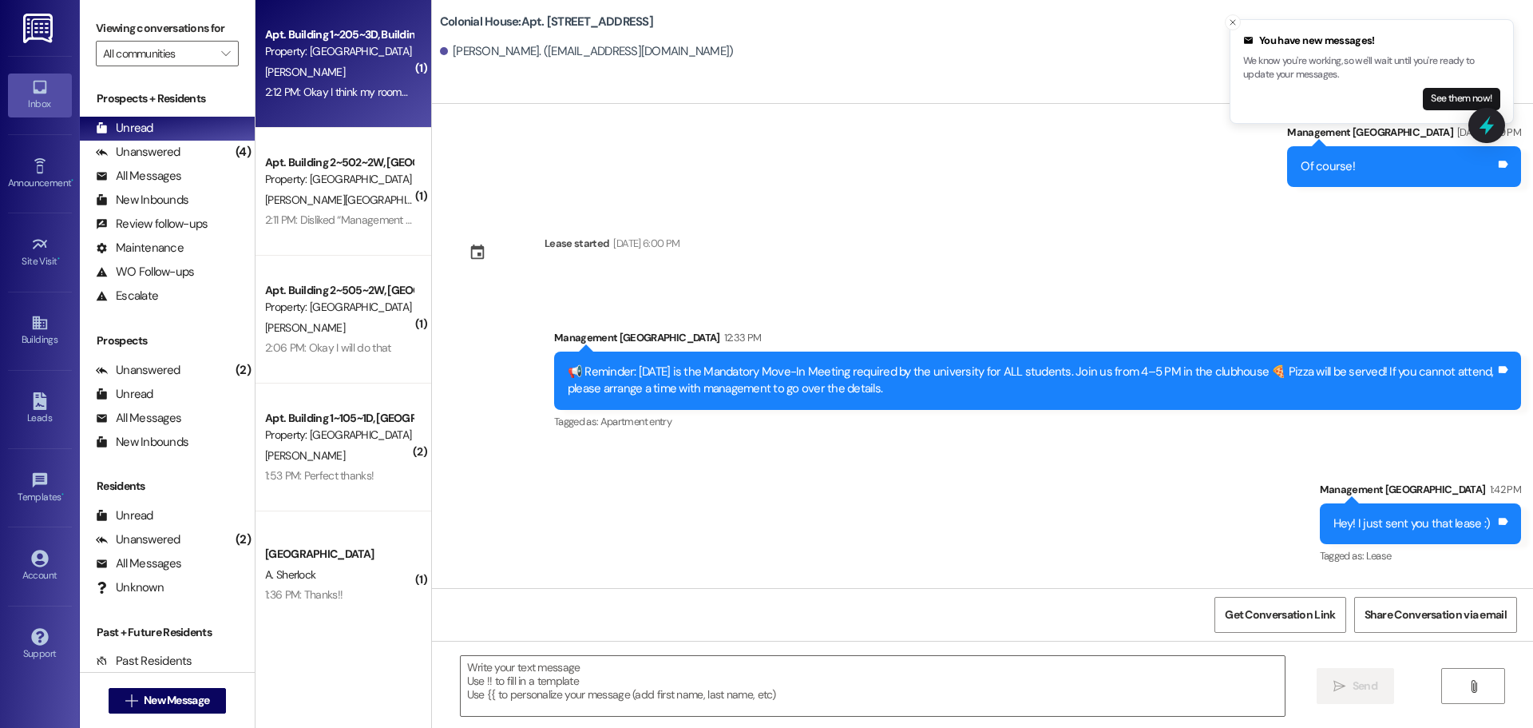
scroll to position [26782, 0]
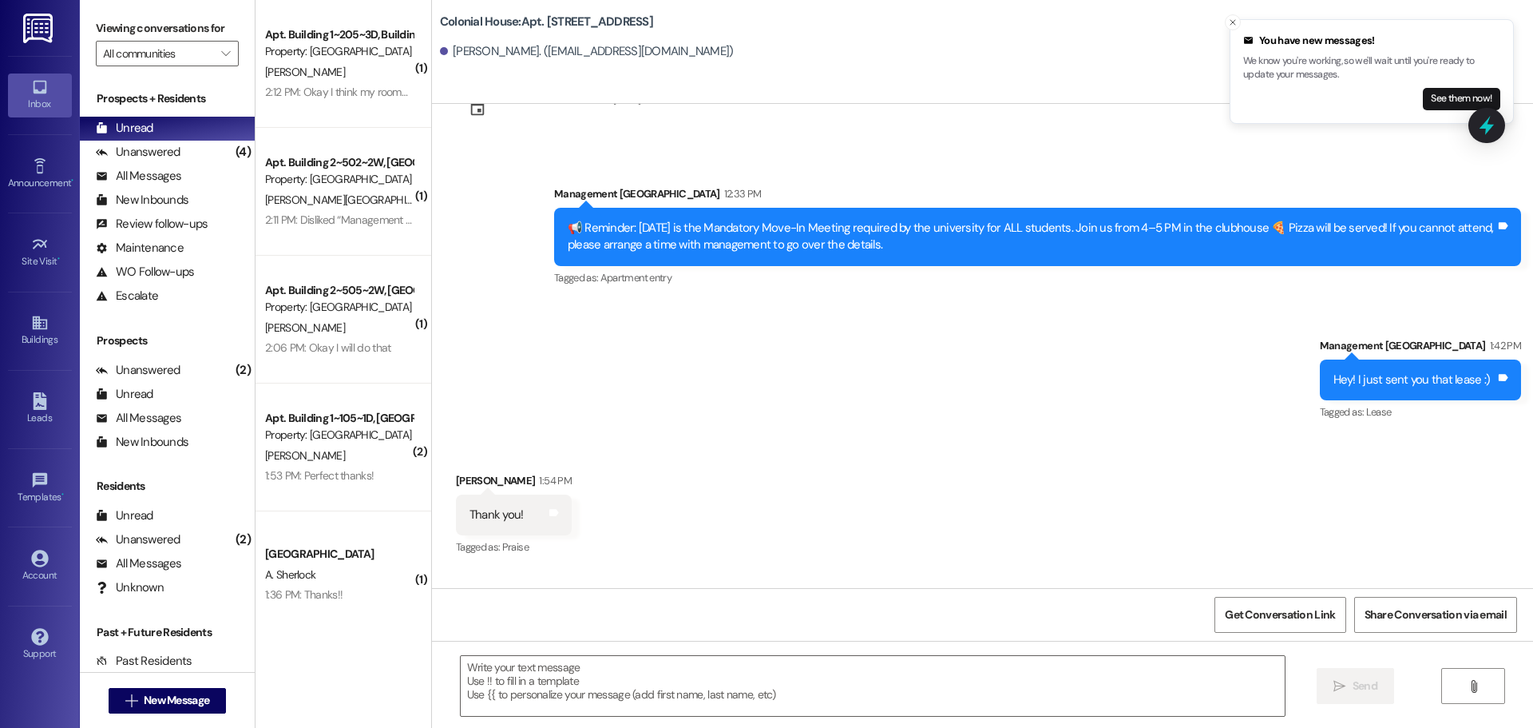
click at [368, 89] on div "2:12 PM: Okay I think my roommates are all going so I can just get it from them…" at bounding box center [444, 92] width 359 height 14
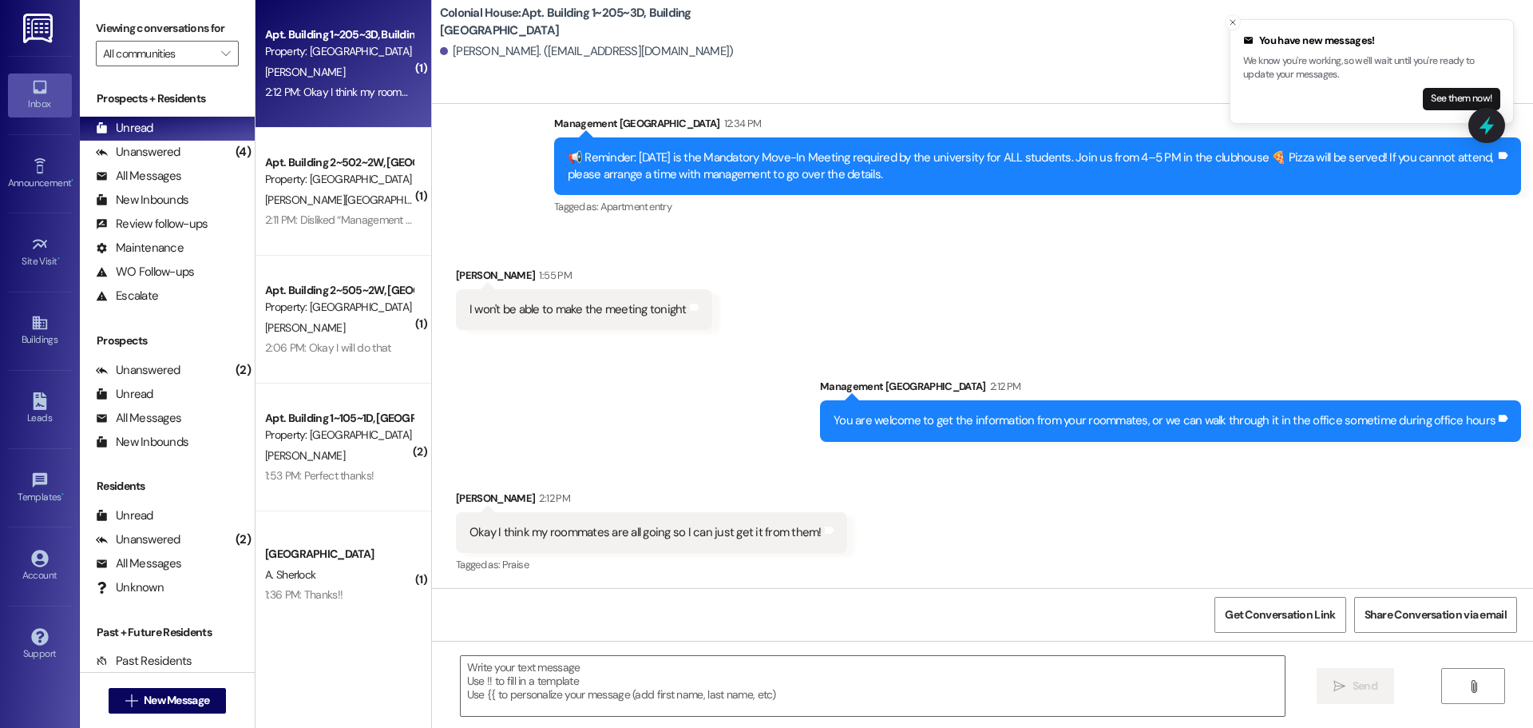
scroll to position [5705, 0]
click at [624, 688] on textarea at bounding box center [873, 686] width 824 height 60
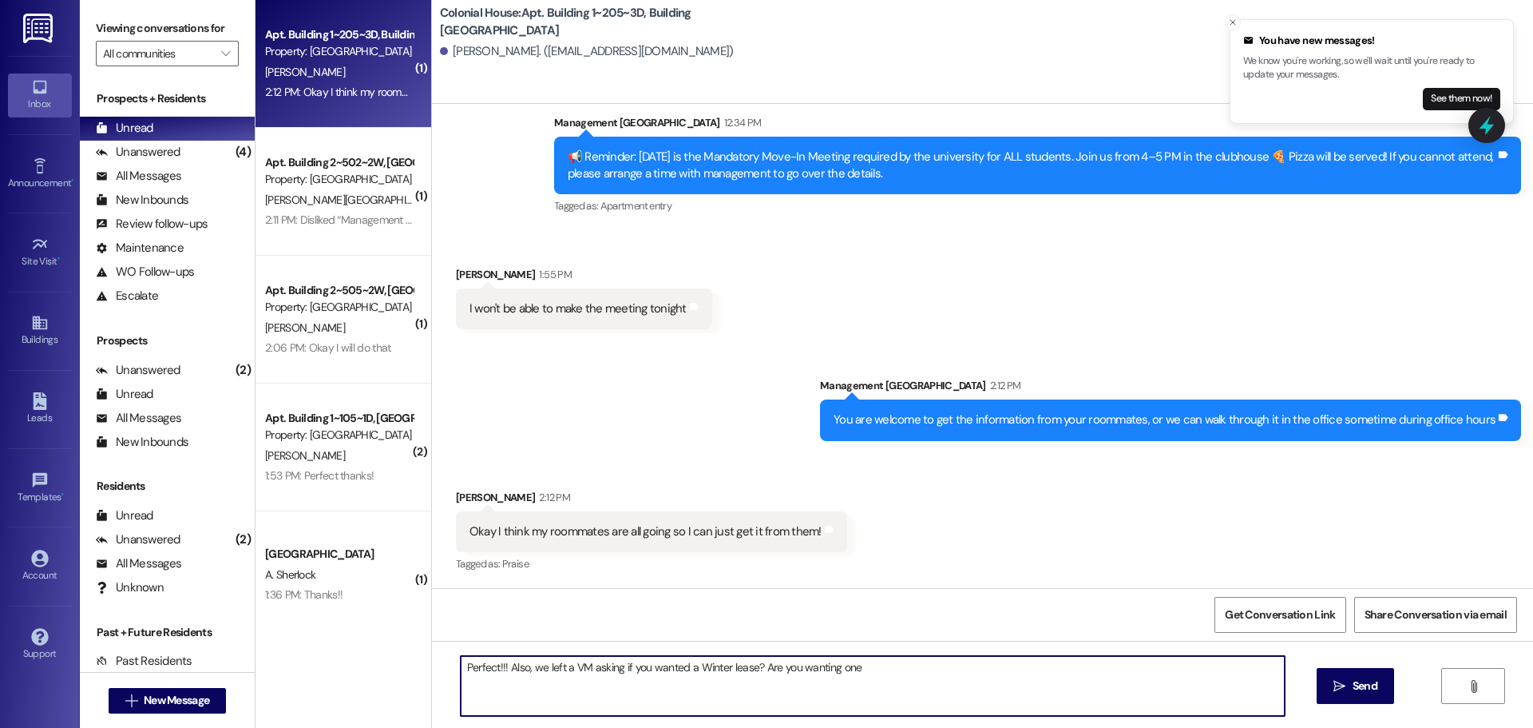
type textarea "Perfect!!! Also, we left a VM asking if you wanted a Winter lease? Are you want…"
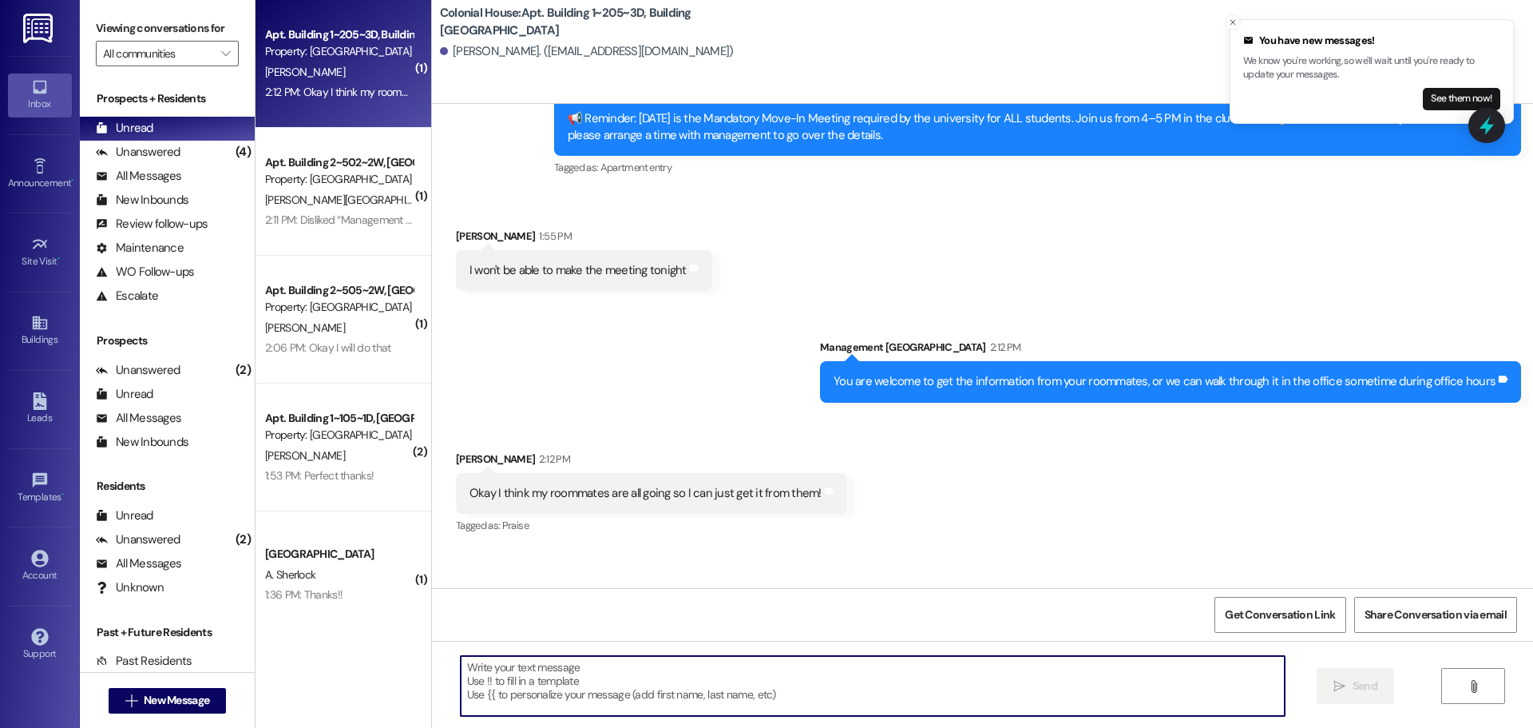
scroll to position [5785, 0]
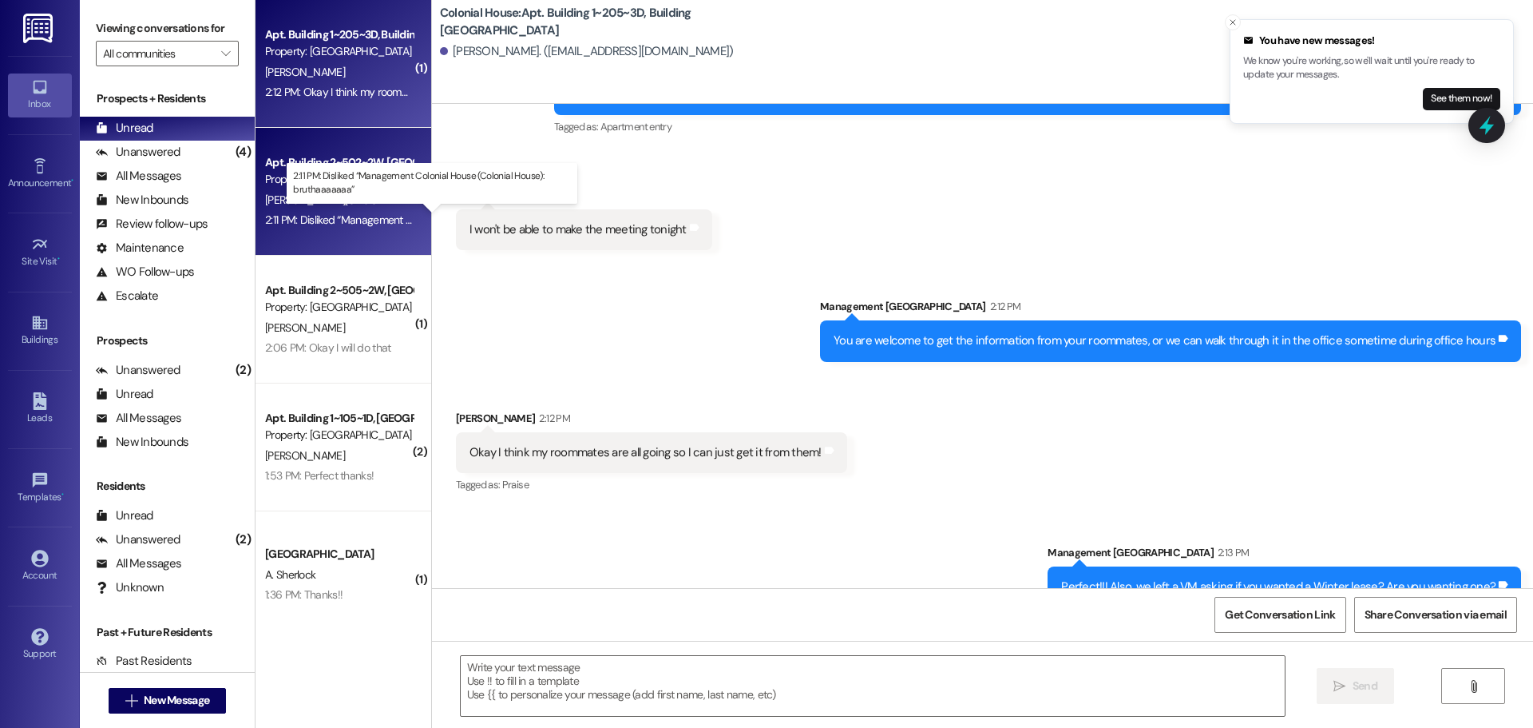
click at [286, 222] on div "2:11 PM: Disliked “Management Colonial House (Colonial House): bruthaaaaaaa” 2:…" at bounding box center [445, 219] width 361 height 14
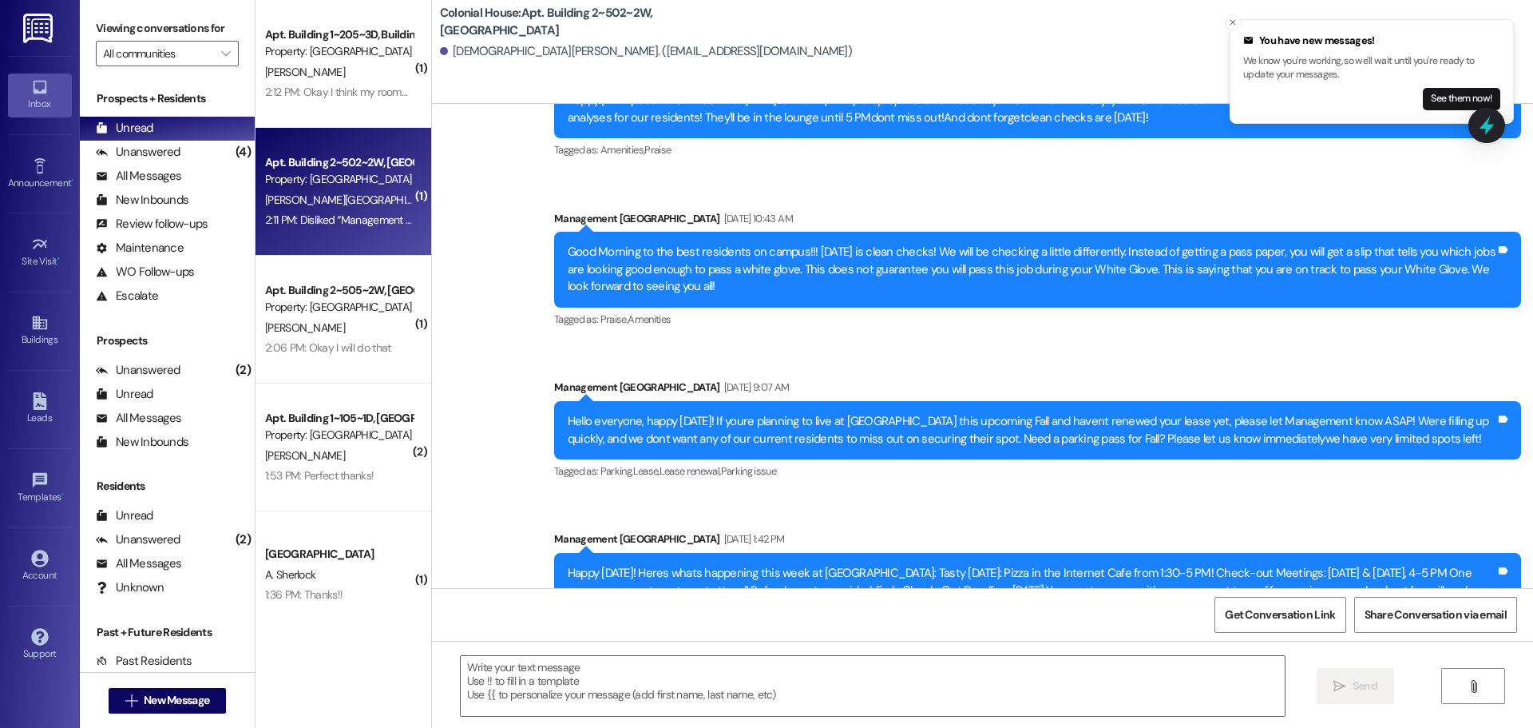
scroll to position [21326, 0]
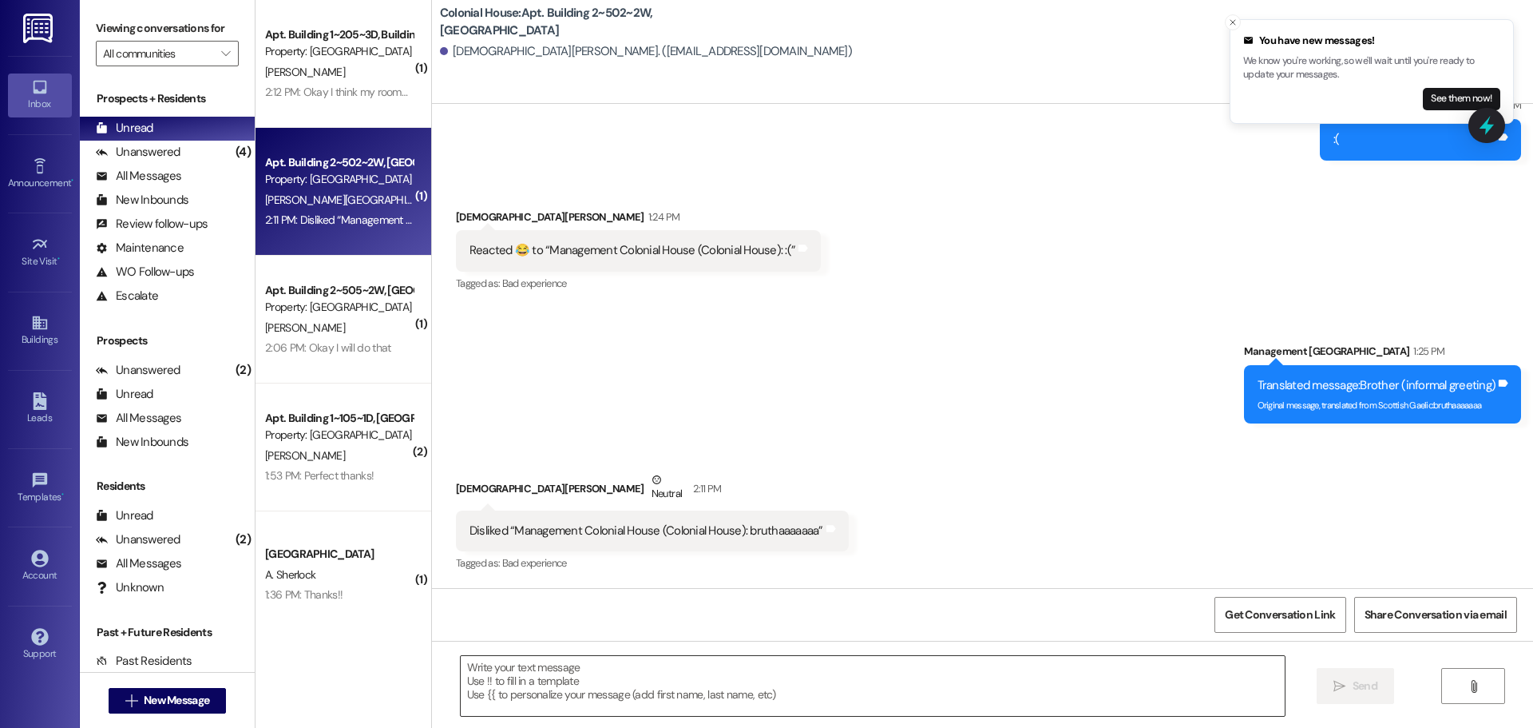
click at [564, 660] on textarea at bounding box center [873, 686] width 824 height 60
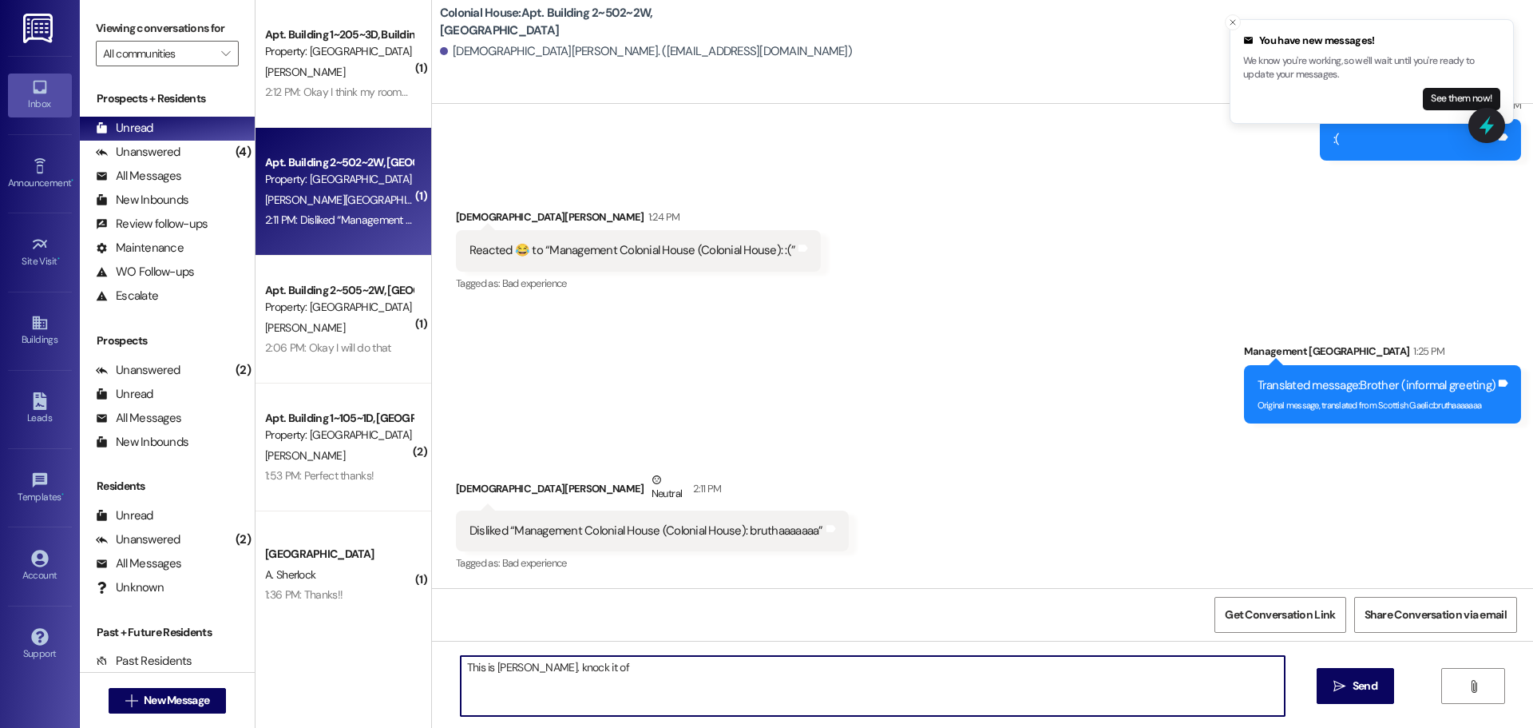
type textarea "This is mackenna. knock it off"
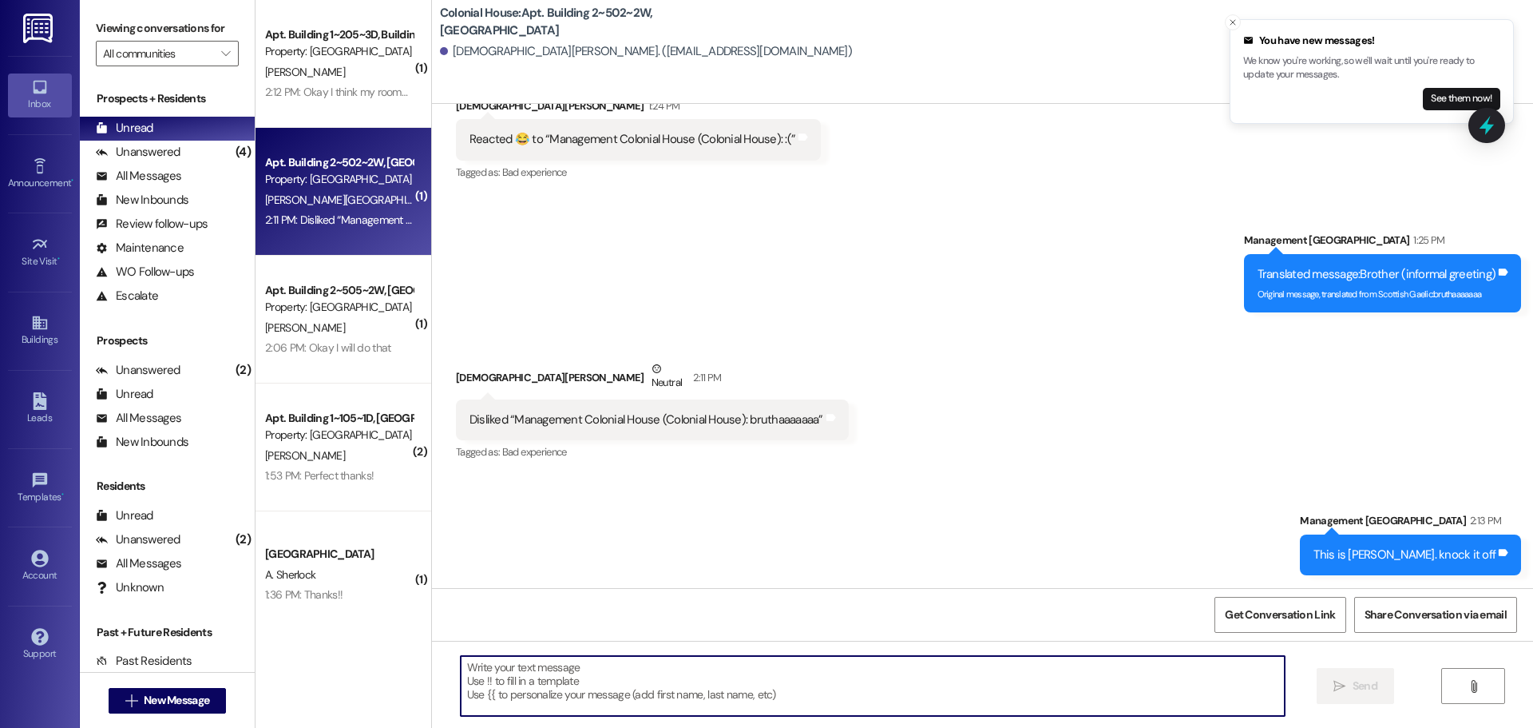
scroll to position [21438, 0]
click at [542, 685] on textarea at bounding box center [873, 686] width 824 height 60
type textarea "I will call your mother, I have her phone number"
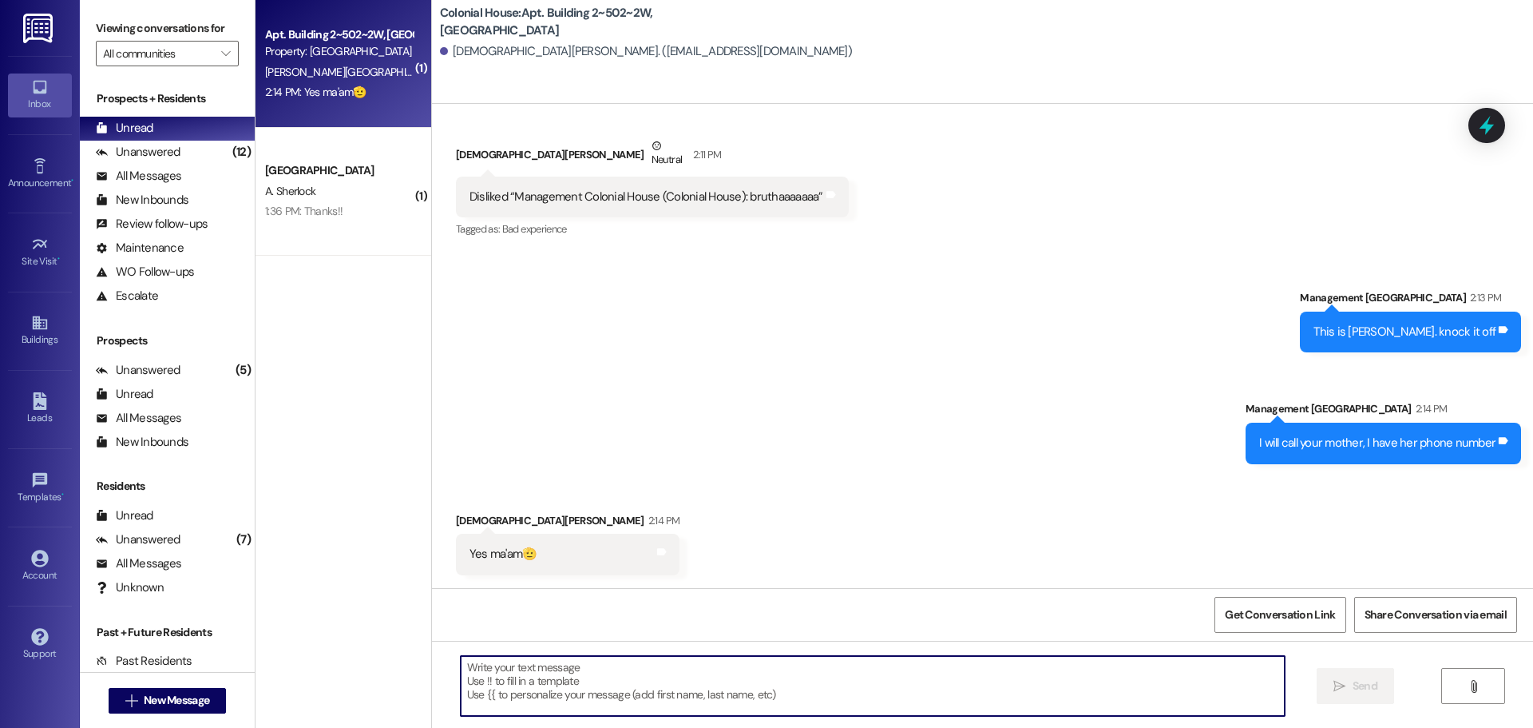
scroll to position [21660, 0]
click at [507, 670] on textarea at bounding box center [873, 686] width 824 height 60
click at [539, 679] on textarea at bounding box center [873, 686] width 824 height 60
click at [530, 688] on textarea at bounding box center [873, 686] width 824 height 60
type textarea "T"
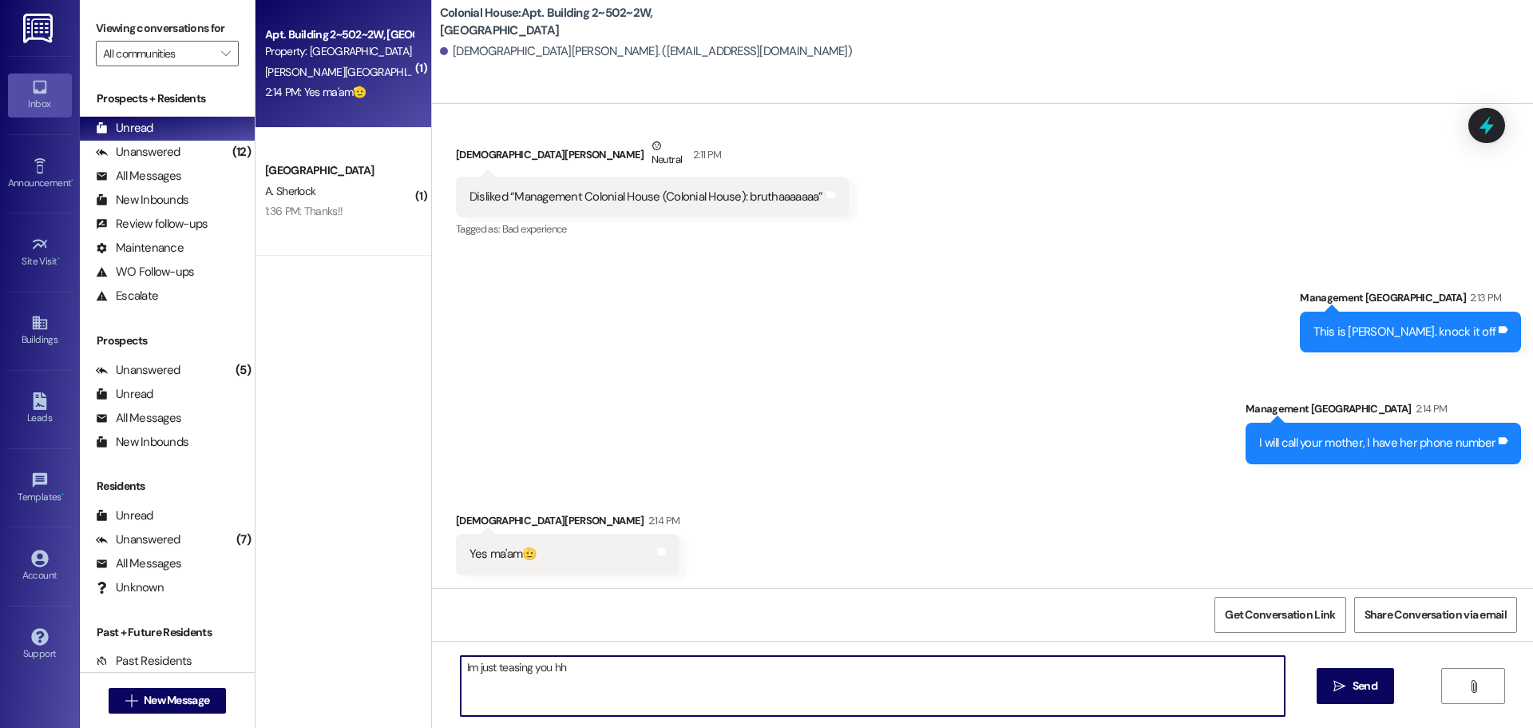
type textarea "Im just teasing you hha"
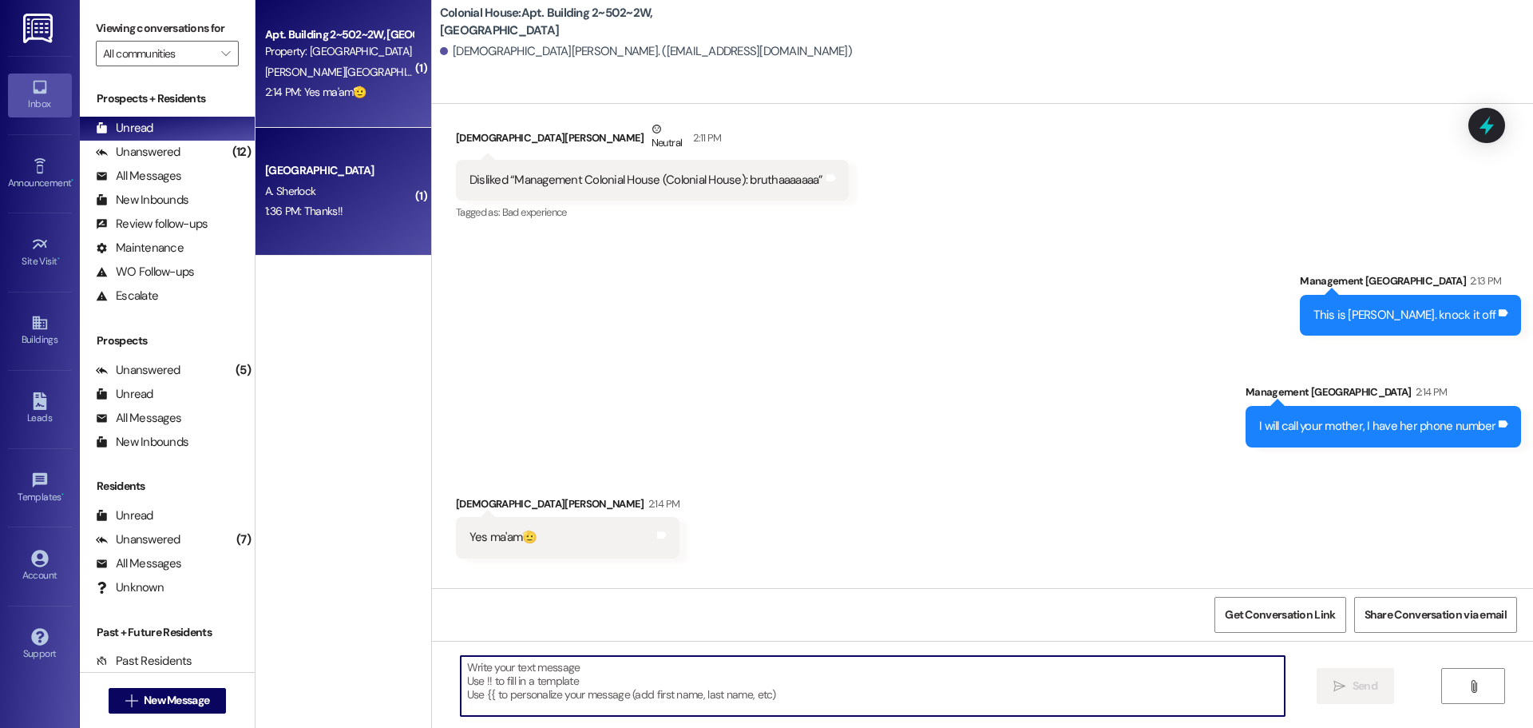
scroll to position [21659, 0]
